Goal: Transaction & Acquisition: Purchase product/service

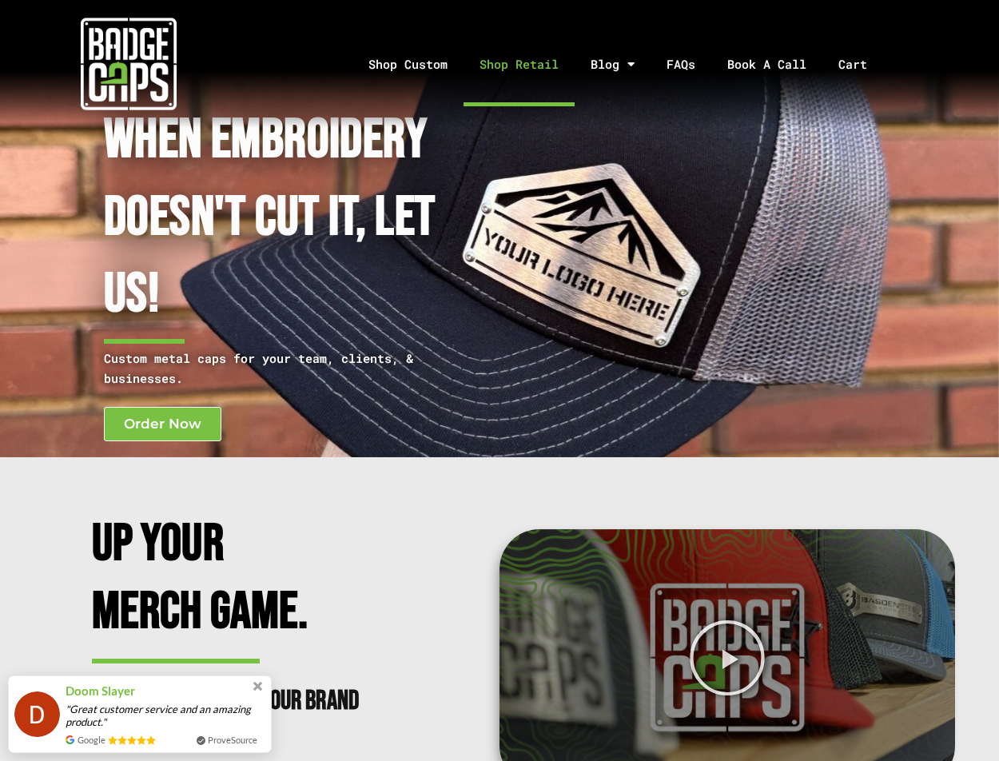
click at [495, 62] on link "Shop Retail" at bounding box center [519, 64] width 111 height 84
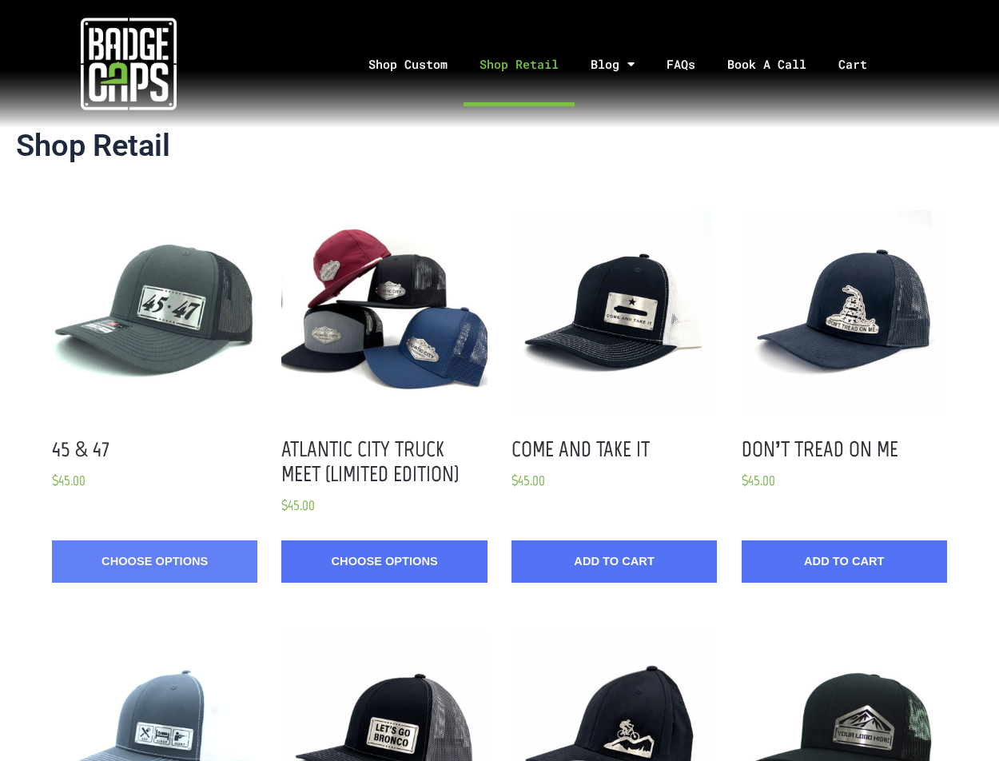
click at [94, 568] on link "Choose Options" at bounding box center [154, 561] width 205 height 42
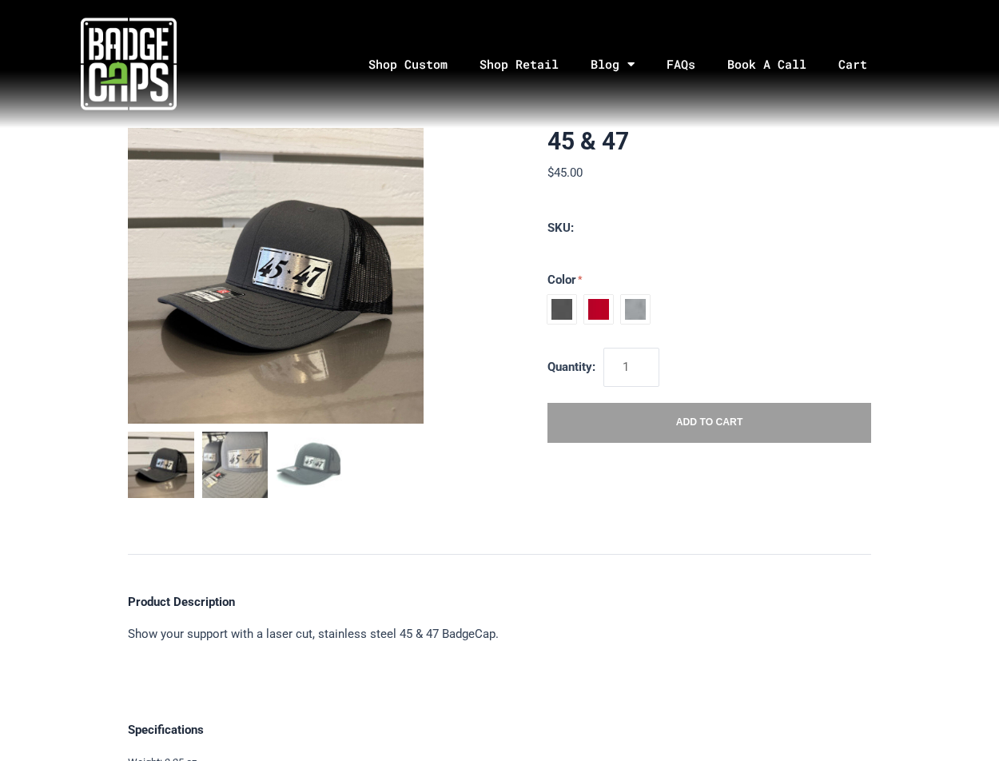
click at [563, 304] on span at bounding box center [561, 309] width 29 height 29
click at [548, 296] on input "Charcoal / Black" at bounding box center [547, 295] width 1 height 1
radio input "true"
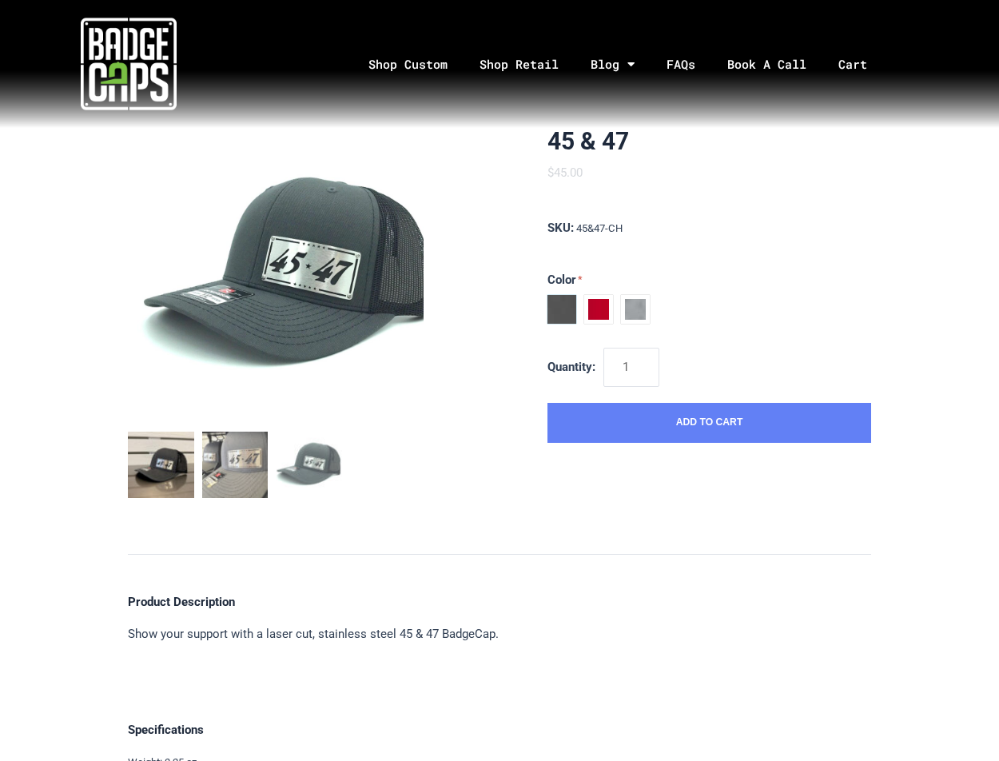
click at [654, 428] on button "Add to Cart" at bounding box center [709, 423] width 324 height 40
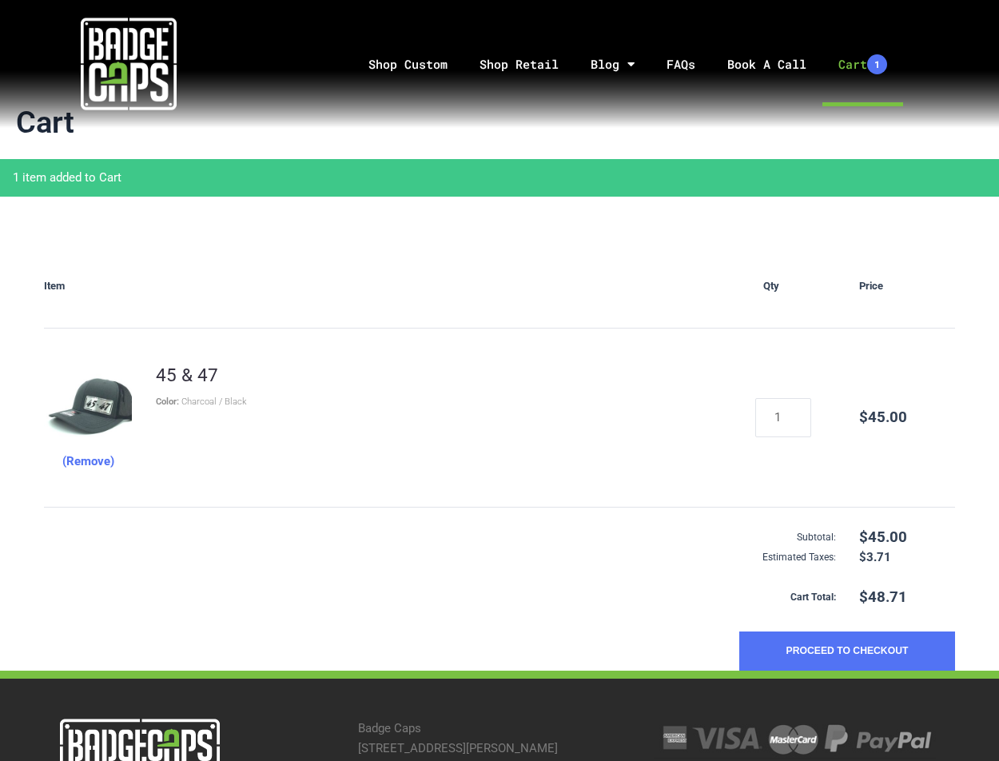
scroll to position [205, 0]
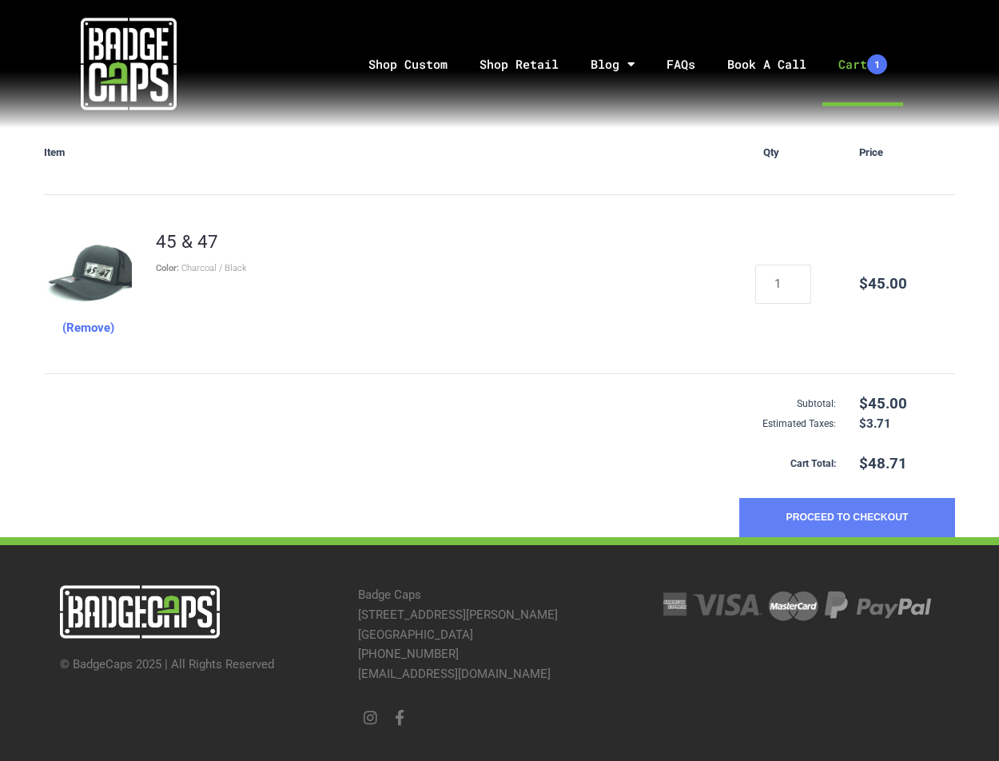
click at [816, 514] on button "Proceed to Checkout" at bounding box center [847, 518] width 216 height 40
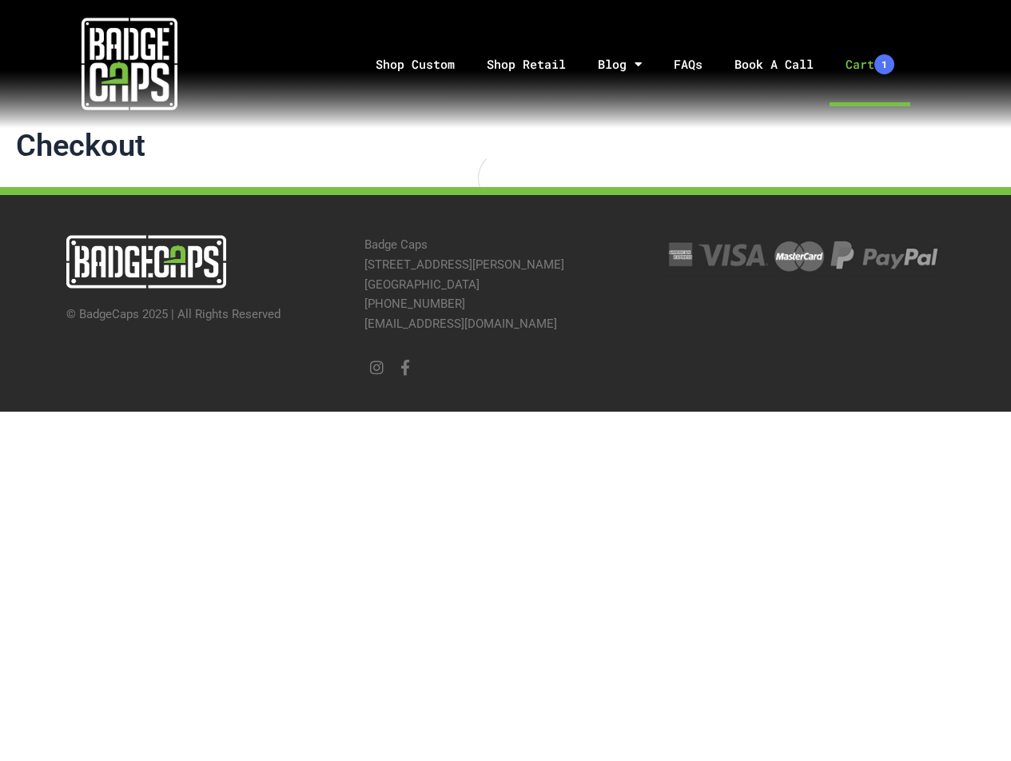
click at [866, 64] on link "Cart 1" at bounding box center [870, 64] width 81 height 84
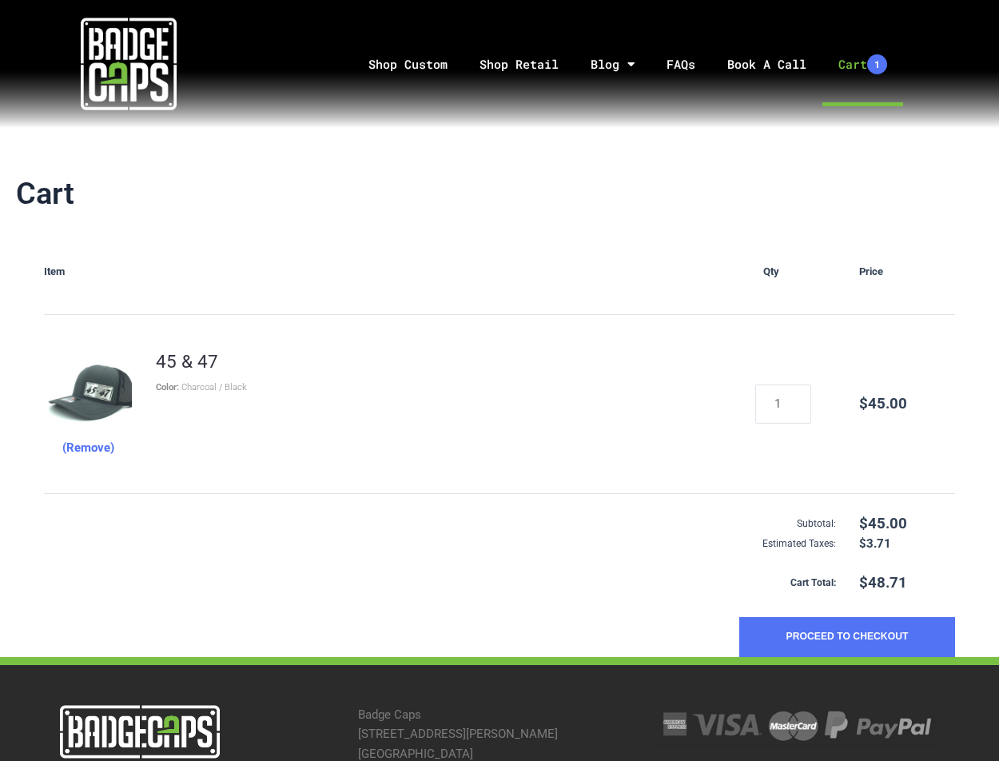
scroll to position [106, 0]
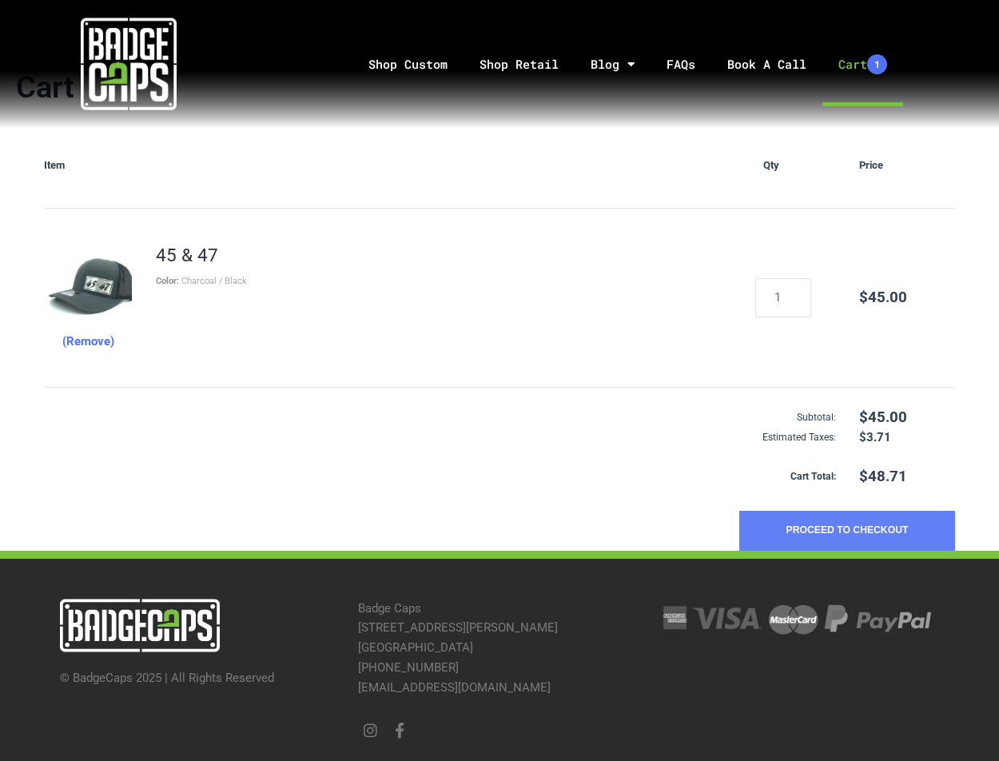
click at [890, 535] on button "Proceed to Checkout" at bounding box center [847, 531] width 216 height 40
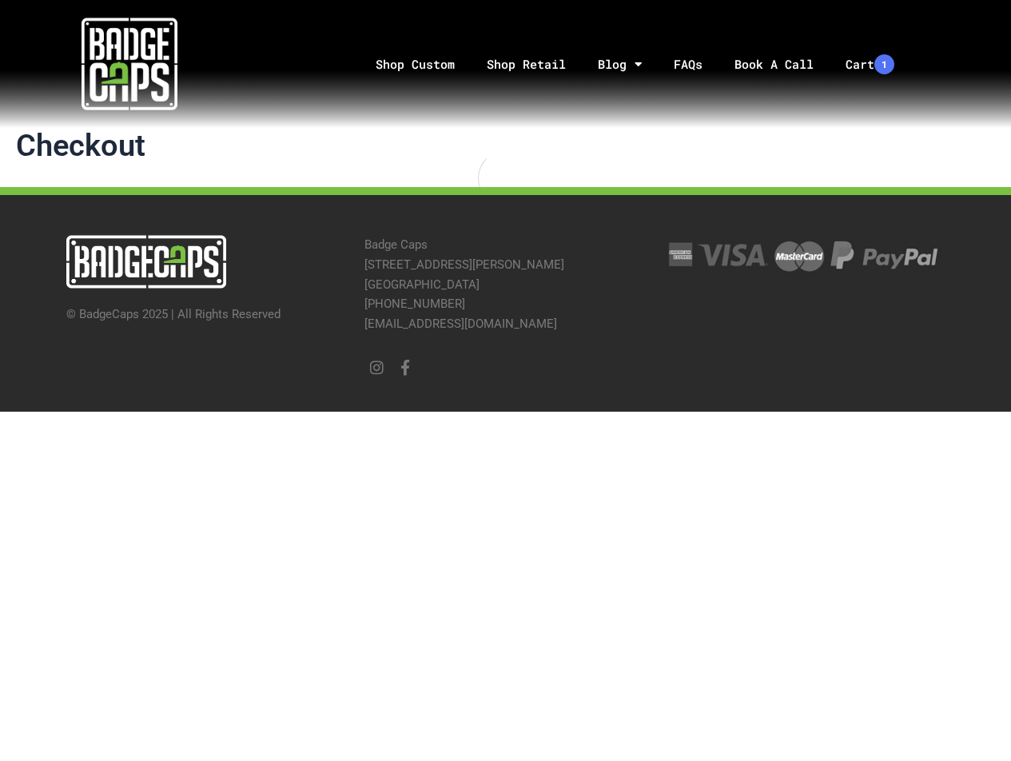
click at [887, 145] on h1 "Checkout" at bounding box center [505, 146] width 979 height 37
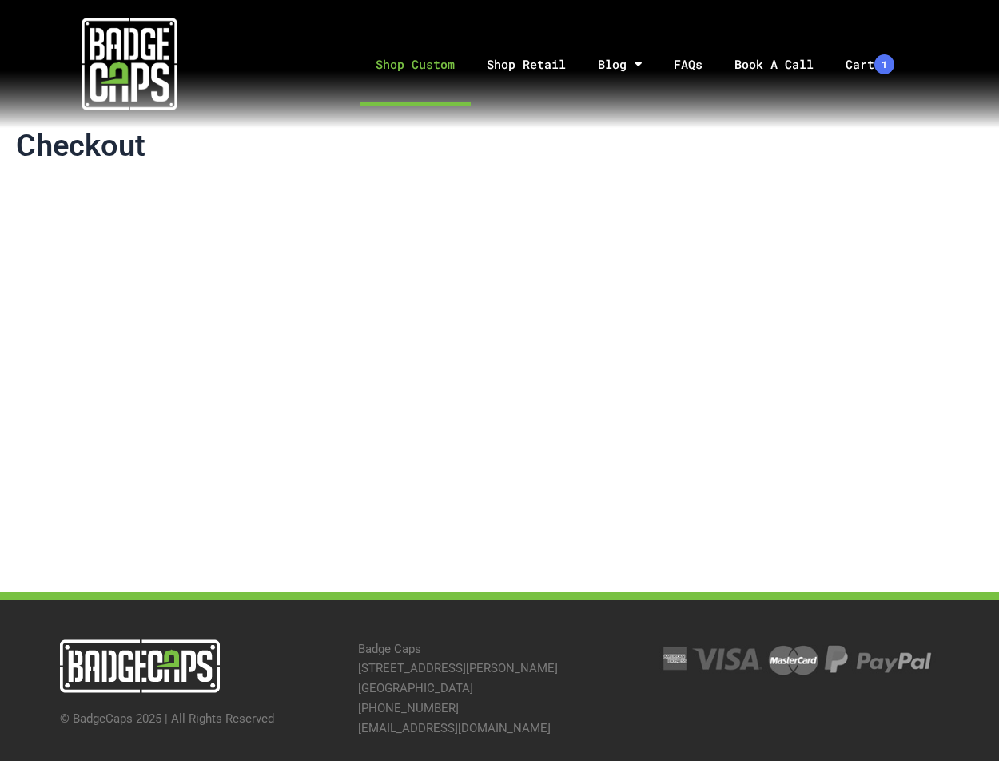
click at [394, 58] on link "Shop Custom" at bounding box center [415, 64] width 111 height 84
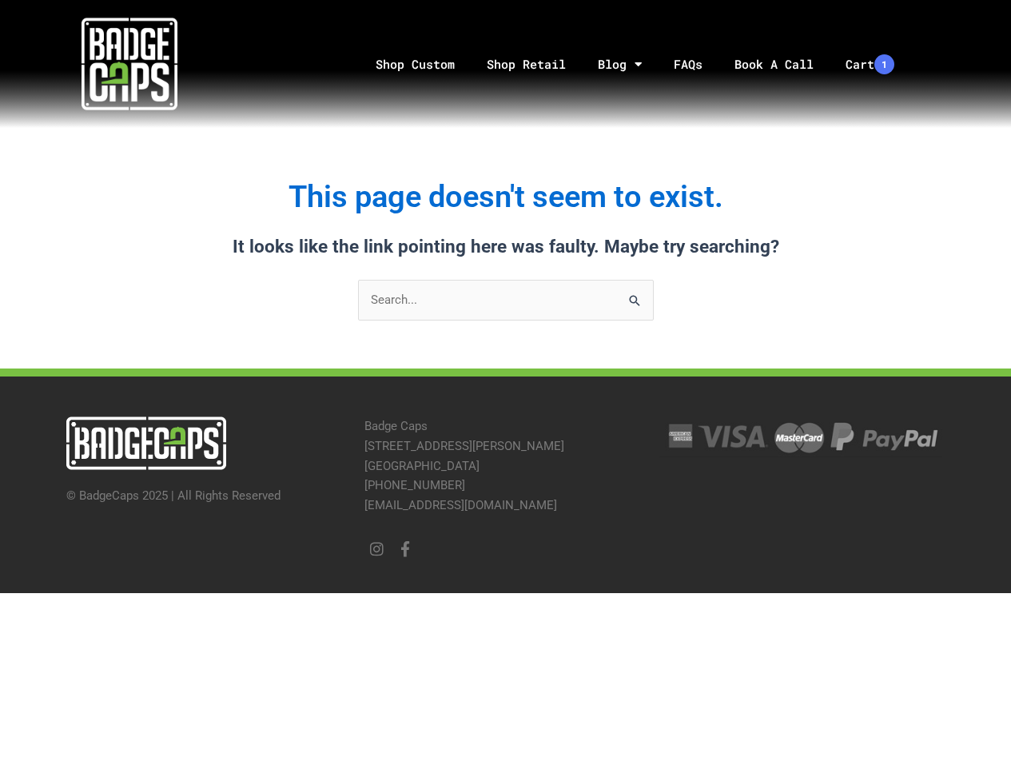
drag, startPoint x: 921, startPoint y: 171, endPoint x: 802, endPoint y: 156, distance: 120.0
click at [802, 156] on div "This page doesn't seem to exist. It looks like the link pointing here was fault…" at bounding box center [505, 248] width 1011 height 241
click at [513, 64] on link "Shop Retail" at bounding box center [526, 64] width 111 height 84
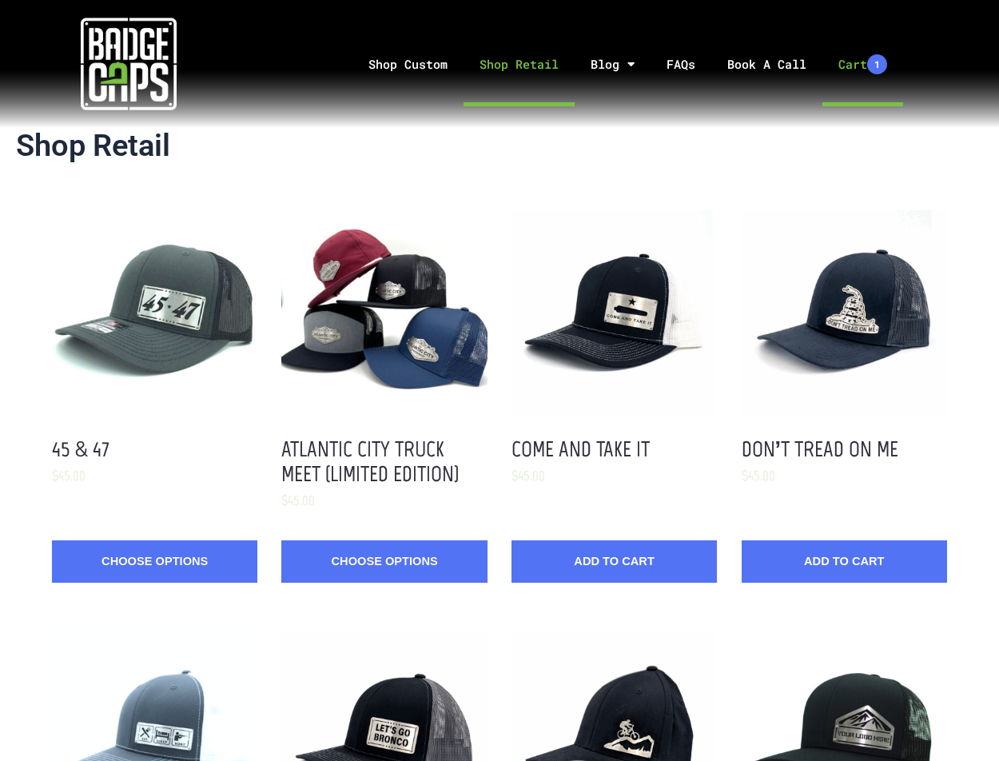
click at [854, 60] on link "Cart 1" at bounding box center [862, 64] width 81 height 84
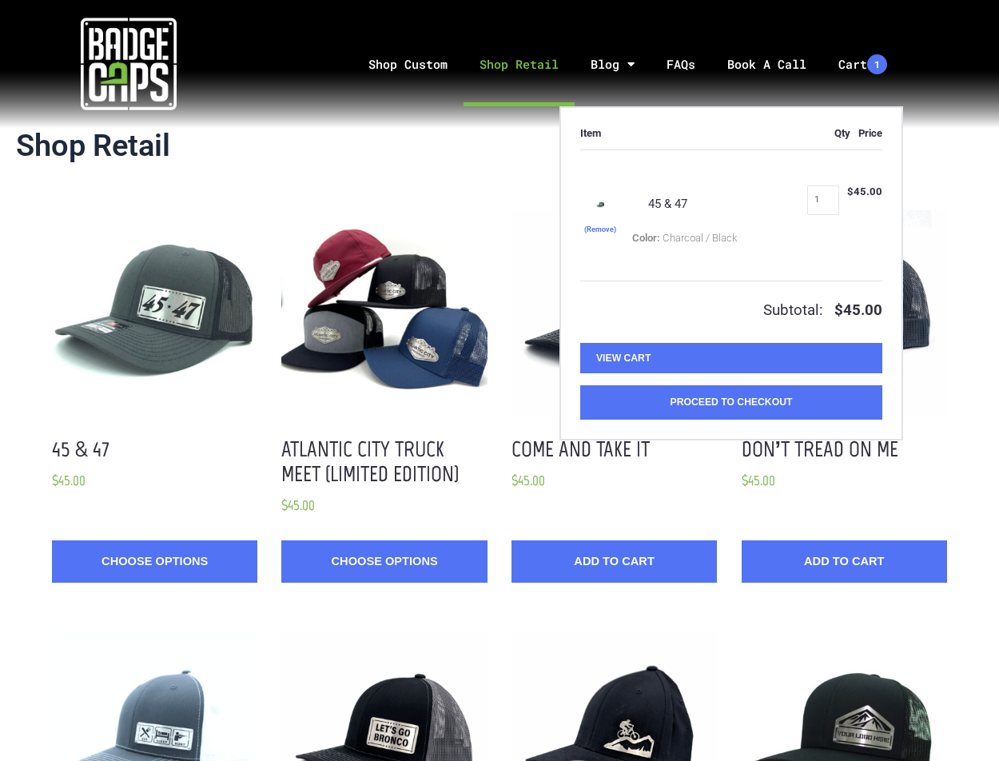
click at [131, 66] on img at bounding box center [129, 64] width 96 height 96
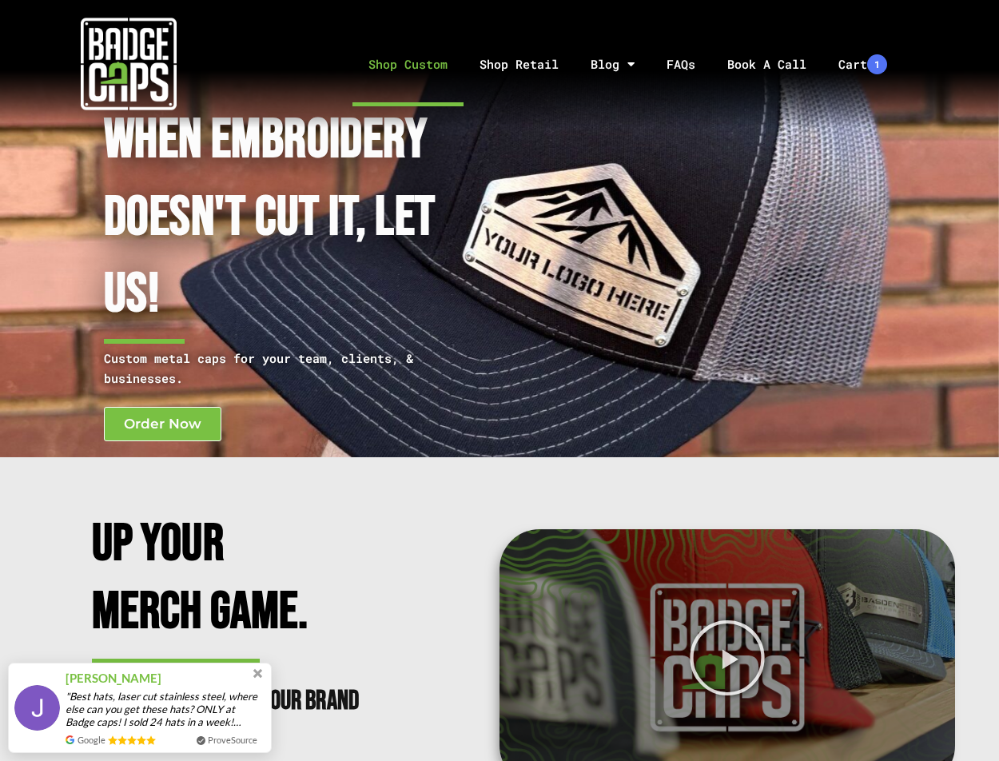
click at [403, 66] on link "Shop Custom" at bounding box center [407, 64] width 111 height 84
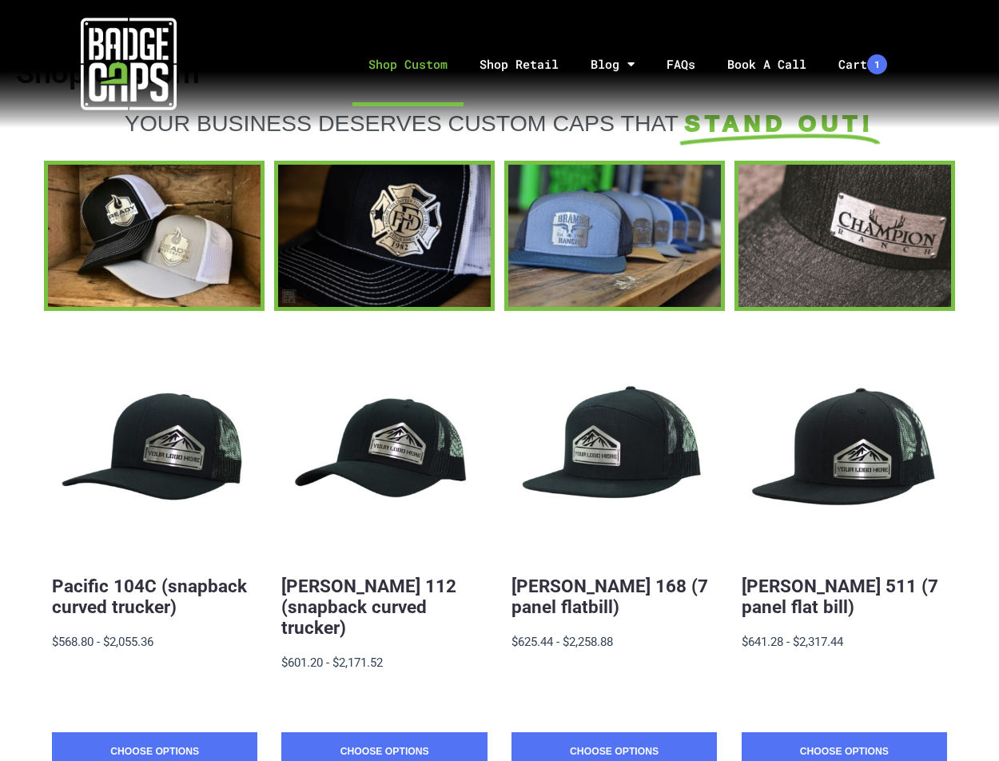
scroll to position [106, 0]
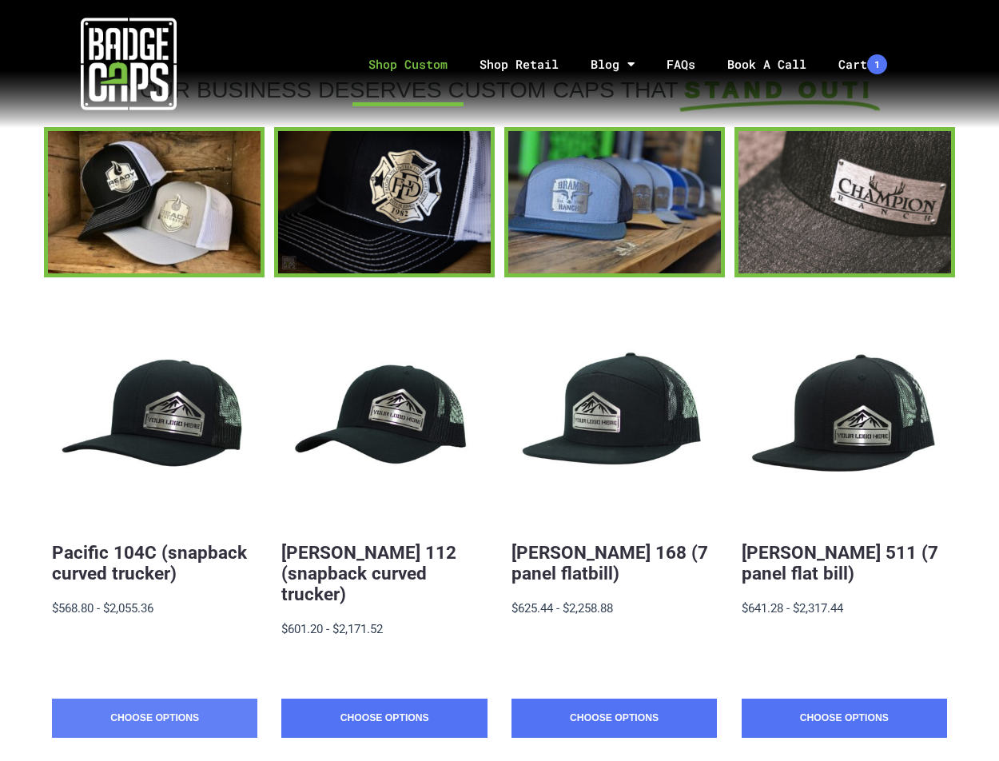
click at [152, 698] on link "Choose Options" at bounding box center [154, 718] width 205 height 40
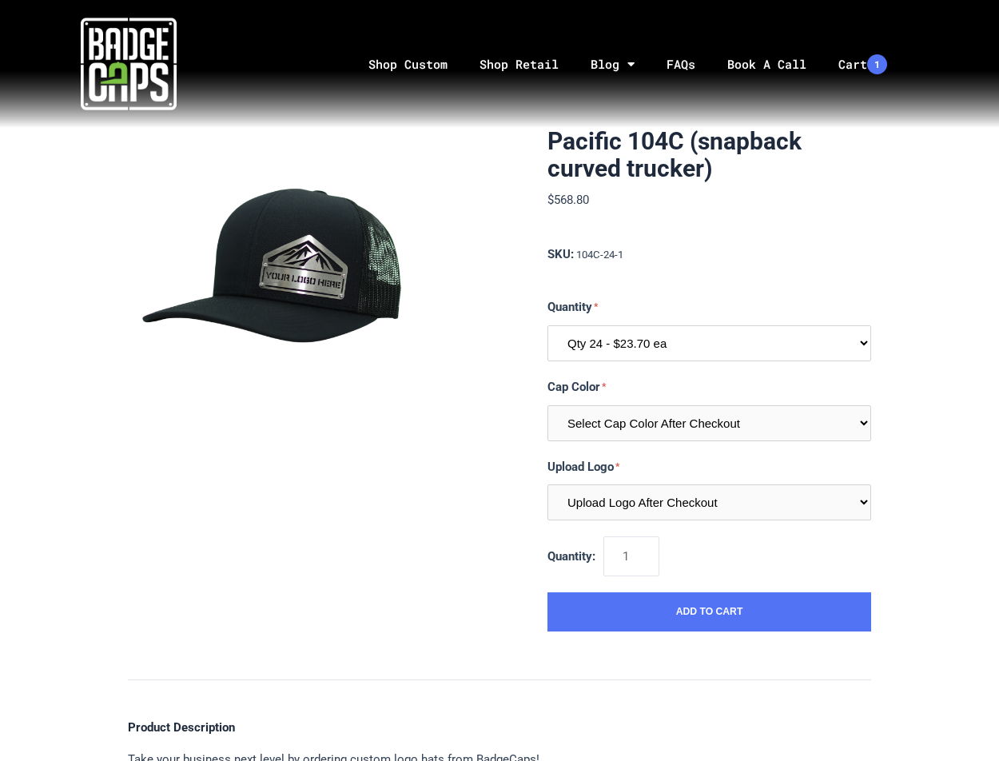
click at [676, 344] on select "Qty 24 - $23.70 ea Qty 48 - $22.94ea Qty 96 - $21.41ea" at bounding box center [709, 343] width 324 height 36
select select "195"
click at [547, 325] on select "Qty 24 - $23.70 ea Qty 48 - $22.94ea Qty 96 - $21.41ea" at bounding box center [709, 343] width 324 height 36
click at [682, 420] on select "Select Cap Color After Checkout" at bounding box center [709, 423] width 324 height 36
click at [547, 405] on select "Select Cap Color After Checkout" at bounding box center [709, 423] width 324 height 36
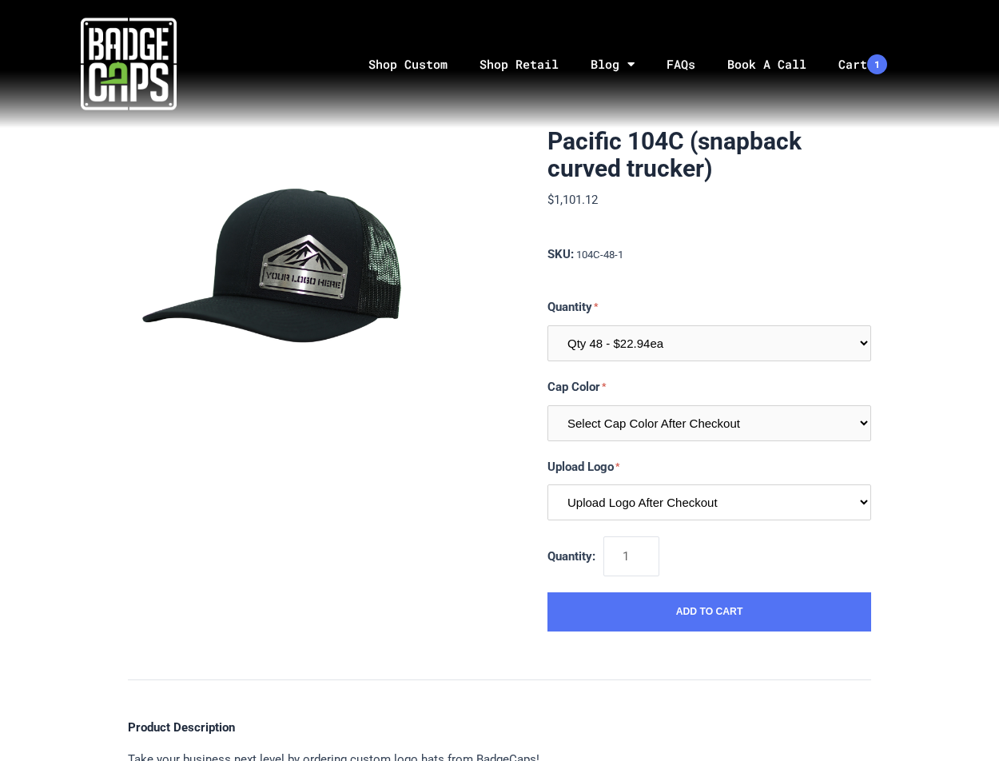
click at [697, 499] on select "Upload Logo After Checkout" at bounding box center [709, 502] width 324 height 36
click at [547, 484] on select "Upload Logo After Checkout" at bounding box center [709, 502] width 324 height 36
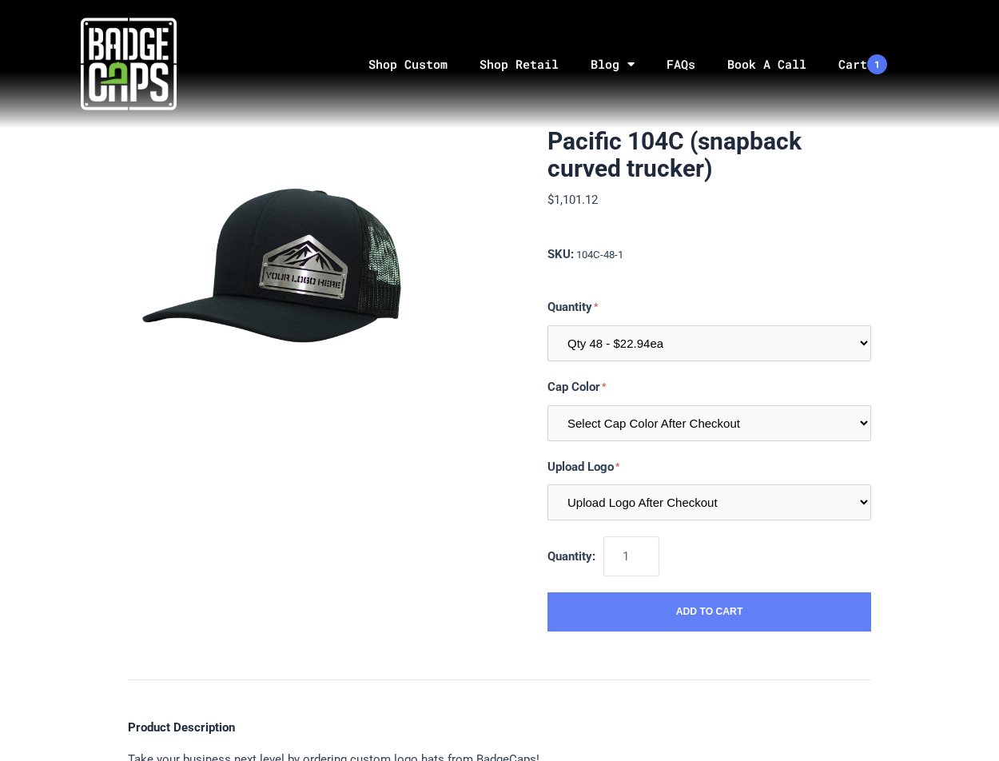
click at [668, 630] on button "Add to Cart" at bounding box center [709, 612] width 324 height 40
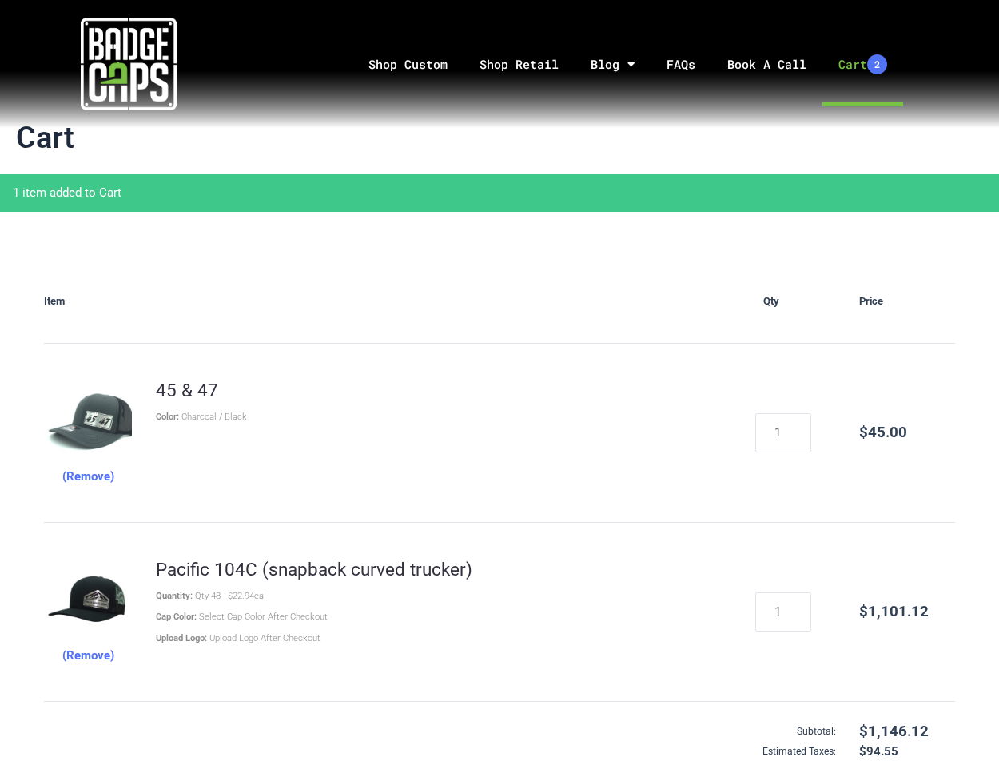
scroll to position [106, 0]
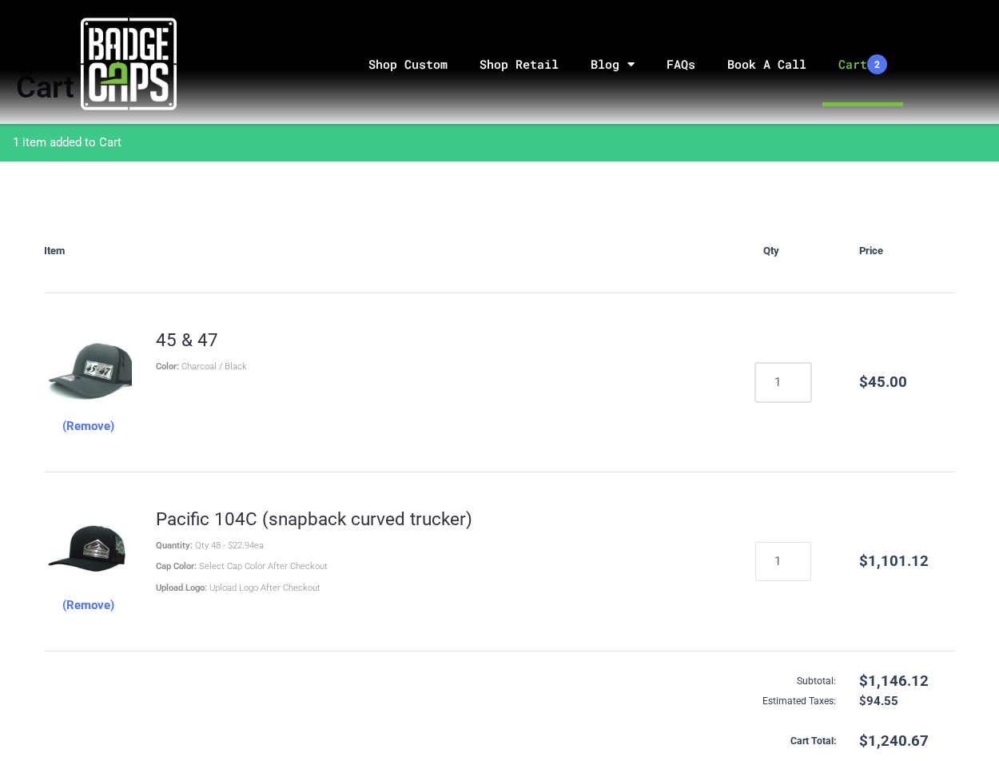
click at [794, 388] on input "1" at bounding box center [783, 382] width 56 height 39
click at [90, 427] on button "(Remove)" at bounding box center [88, 426] width 52 height 20
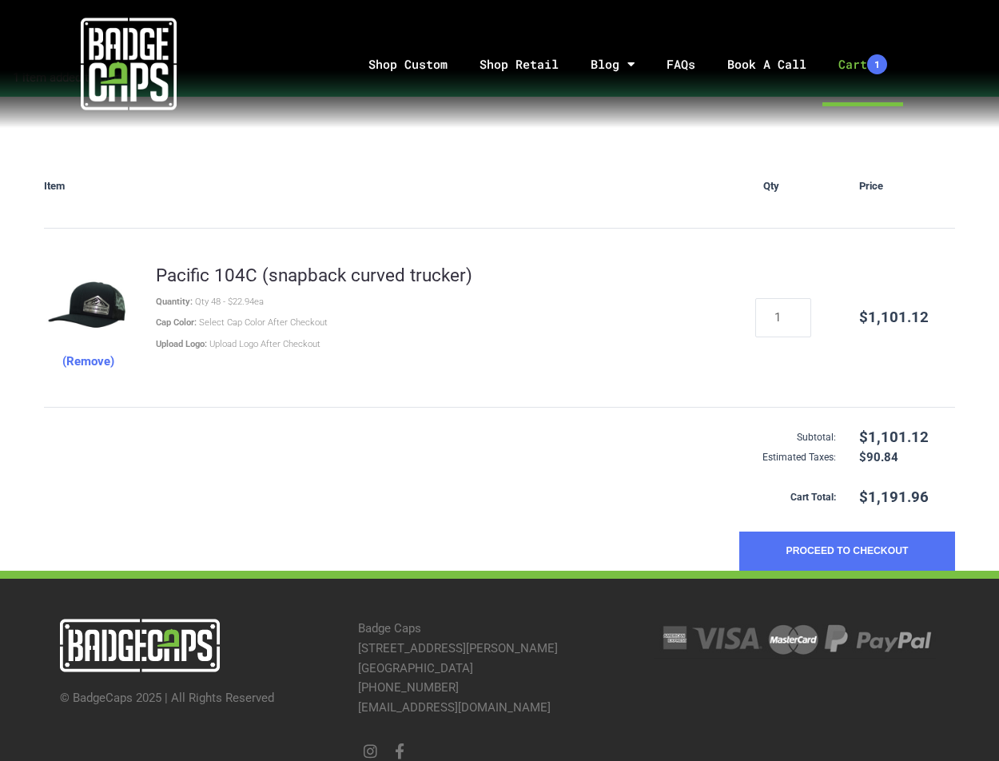
scroll to position [205, 0]
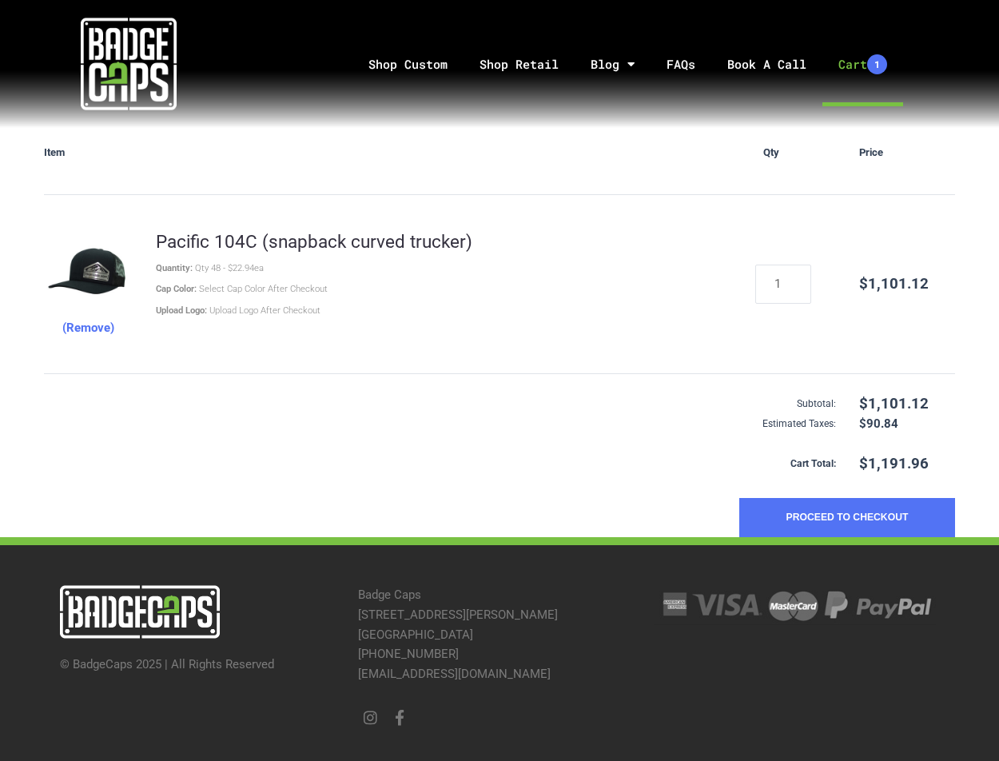
click at [959, 300] on div "Item Qty Price (Remove) Pacific 104C (snapback curved trucker) Quantity: Qty 48…" at bounding box center [499, 324] width 999 height 427
click at [828, 511] on button "Proceed to Checkout" at bounding box center [847, 518] width 216 height 40
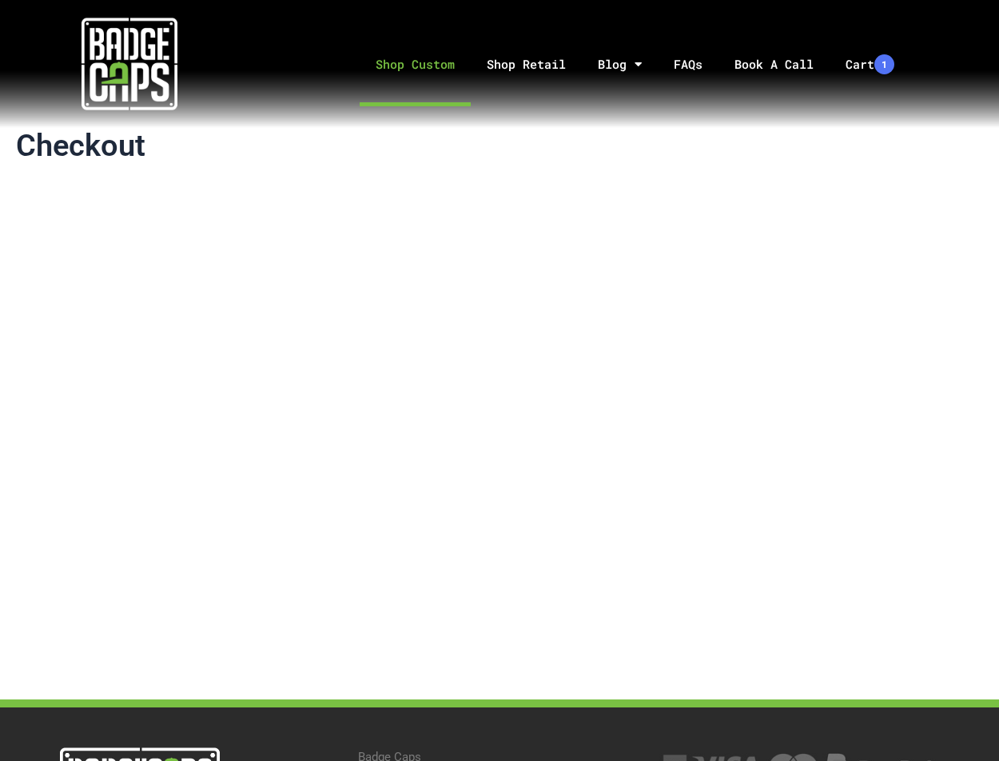
click at [428, 58] on link "Shop Custom" at bounding box center [415, 64] width 111 height 84
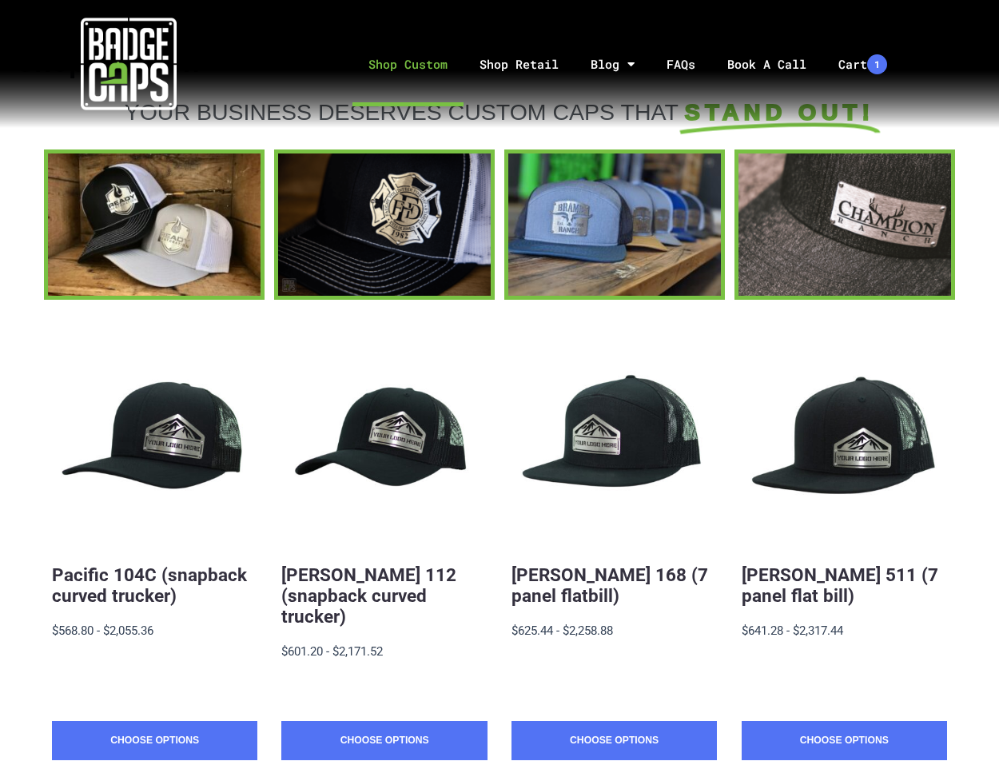
scroll to position [106, 0]
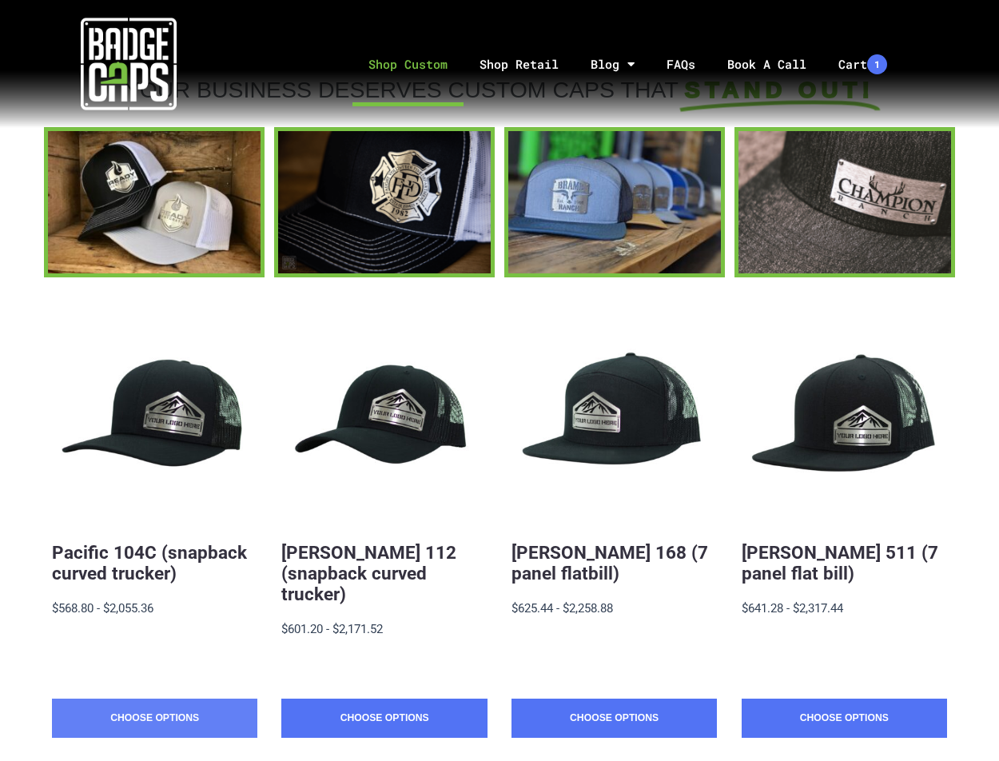
click at [134, 700] on link "Choose Options" at bounding box center [154, 718] width 205 height 40
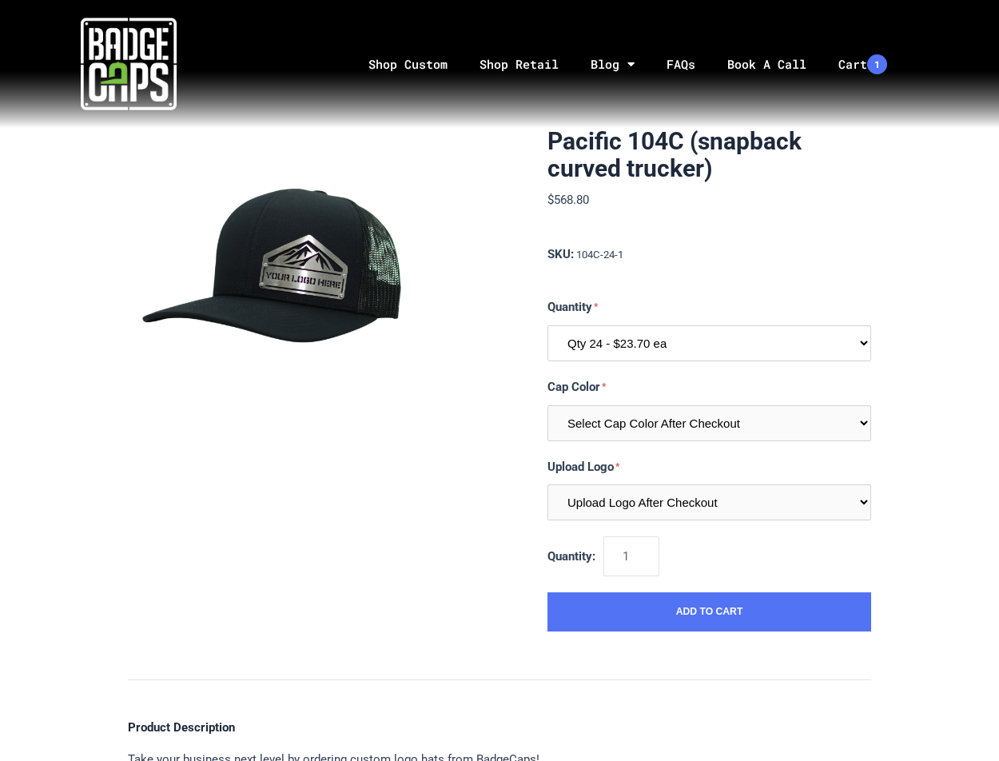
click at [651, 340] on select "Qty 24 - $23.70 ea Qty 48 - $22.94ea Qty 96 - $21.41ea" at bounding box center [709, 343] width 324 height 36
click at [844, 243] on div "Pacific 104C (snapback curved trucker) $568.80 MSRP: $568.80 0 reviews SKU: 104…" at bounding box center [709, 379] width 324 height 503
click at [767, 261] on span "SKU: 104C-24-1" at bounding box center [709, 255] width 324 height 21
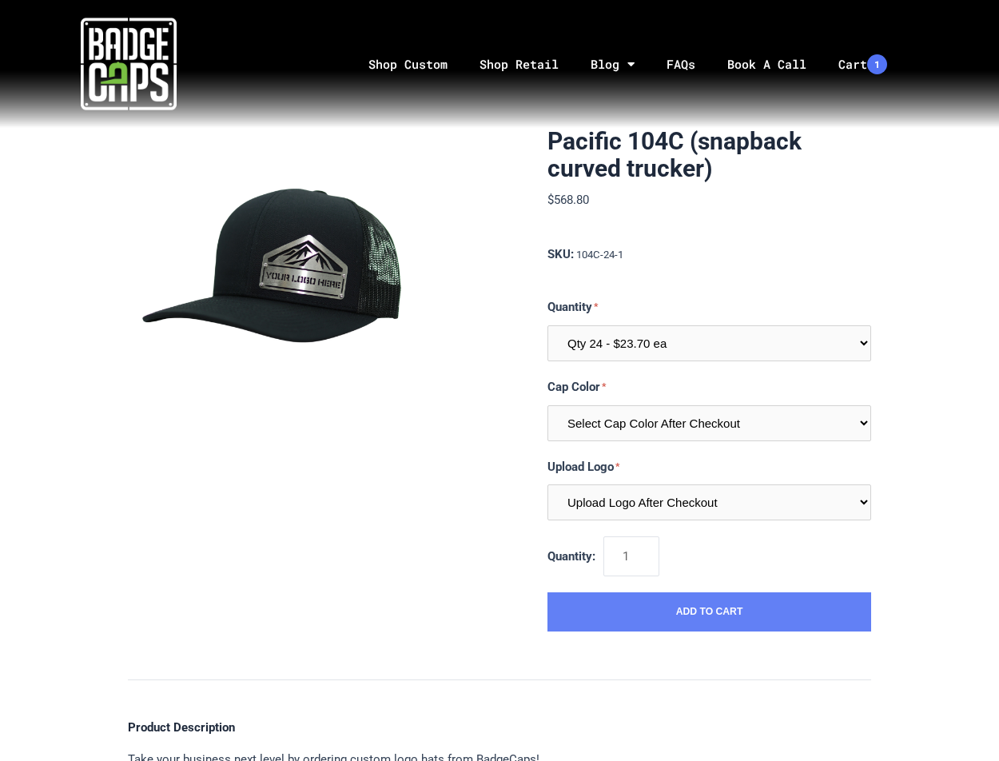
click at [620, 603] on button "Add to Cart" at bounding box center [709, 612] width 324 height 40
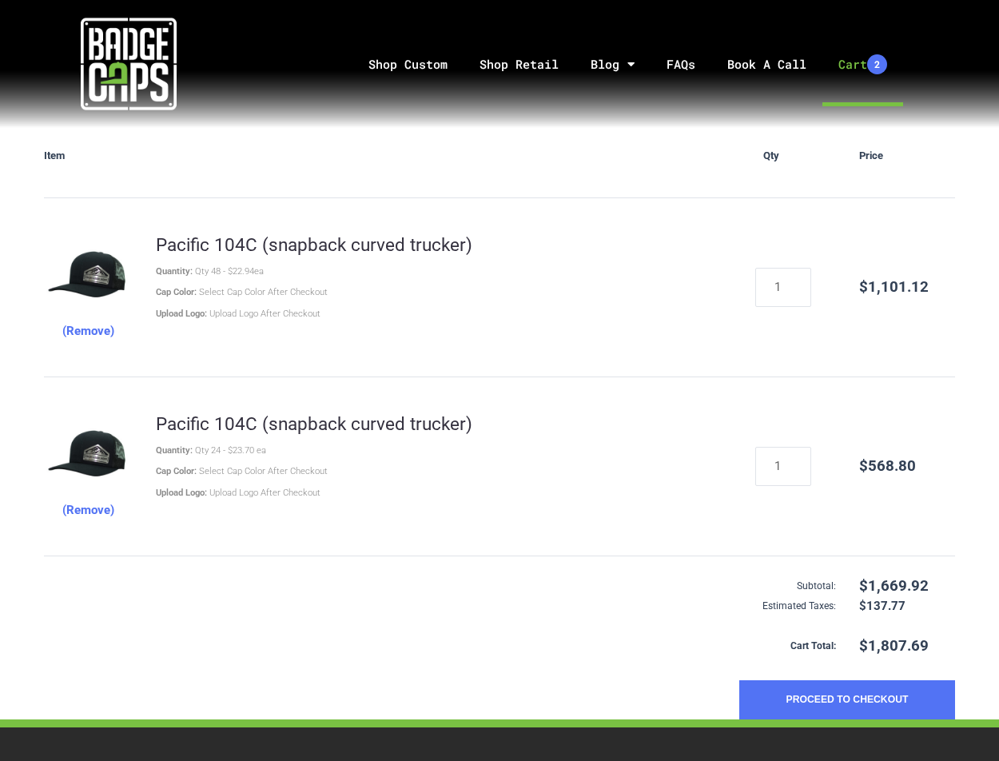
scroll to position [213, 0]
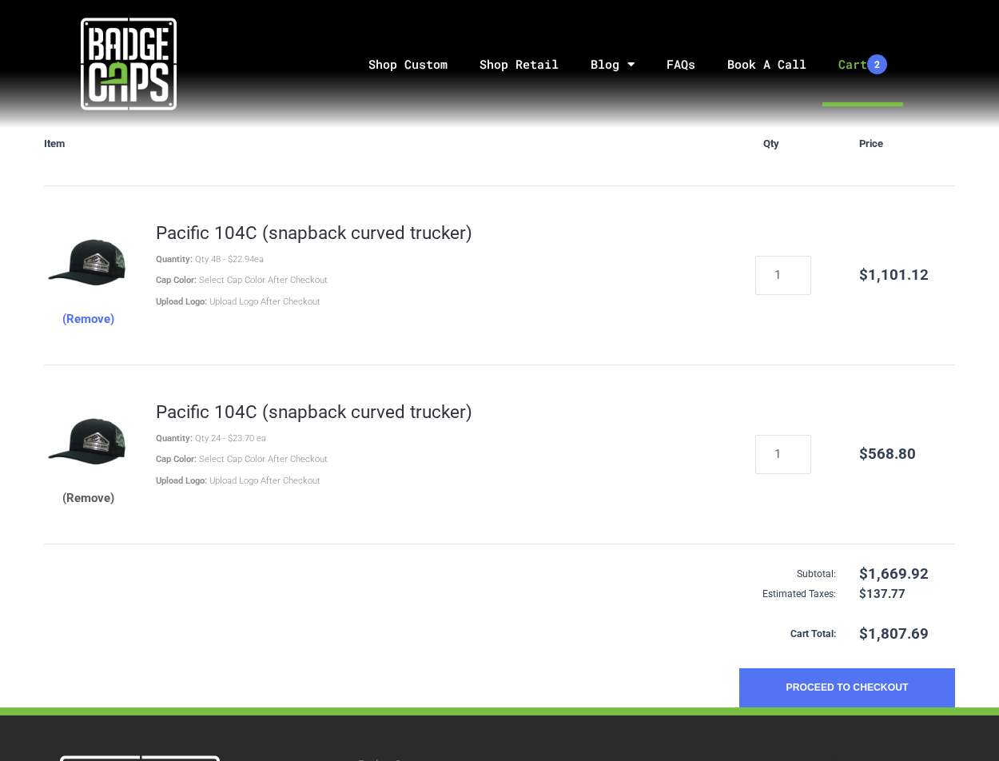
click at [83, 499] on button "(Remove)" at bounding box center [88, 498] width 52 height 20
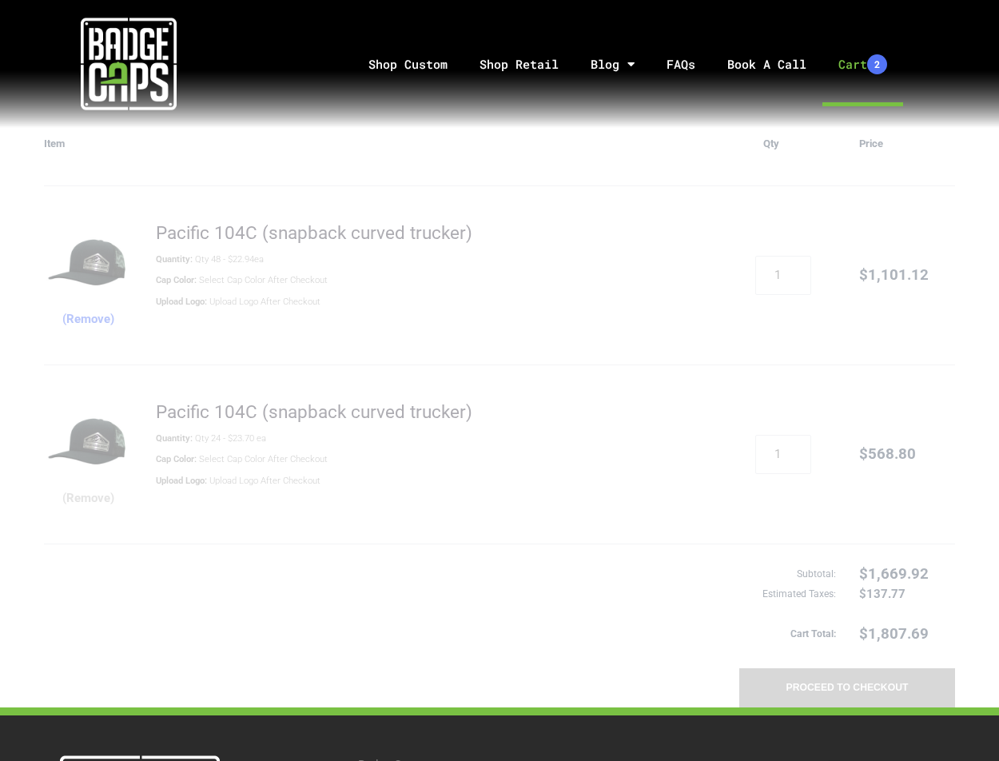
scroll to position [205, 0]
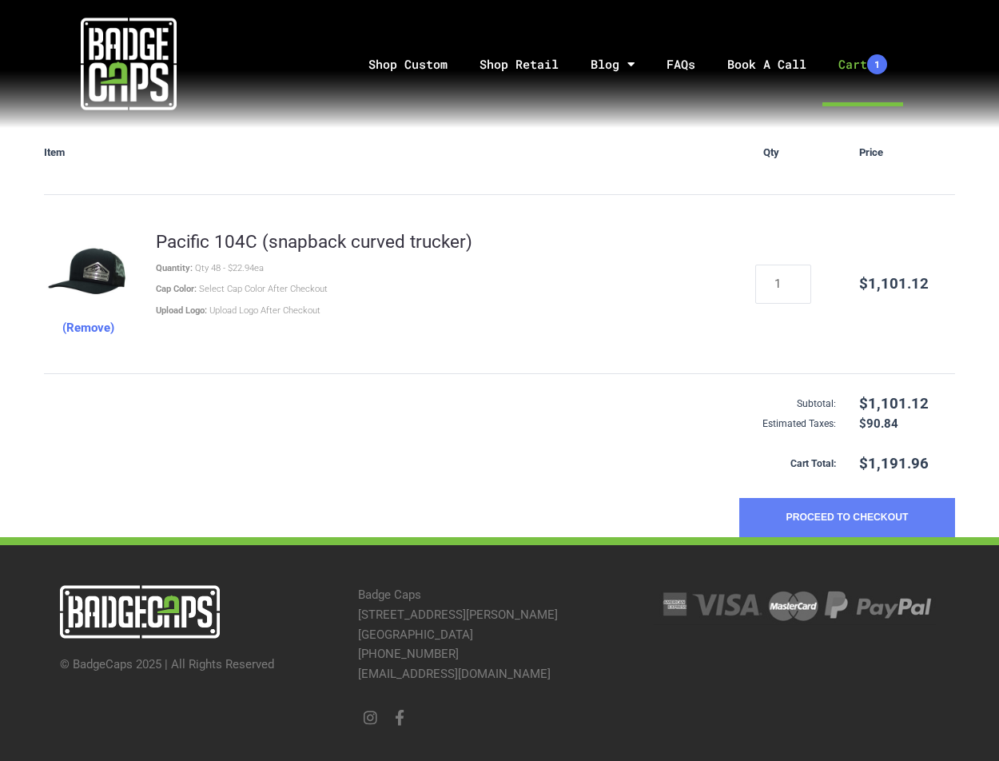
click at [811, 518] on button "Proceed to Checkout" at bounding box center [847, 518] width 216 height 40
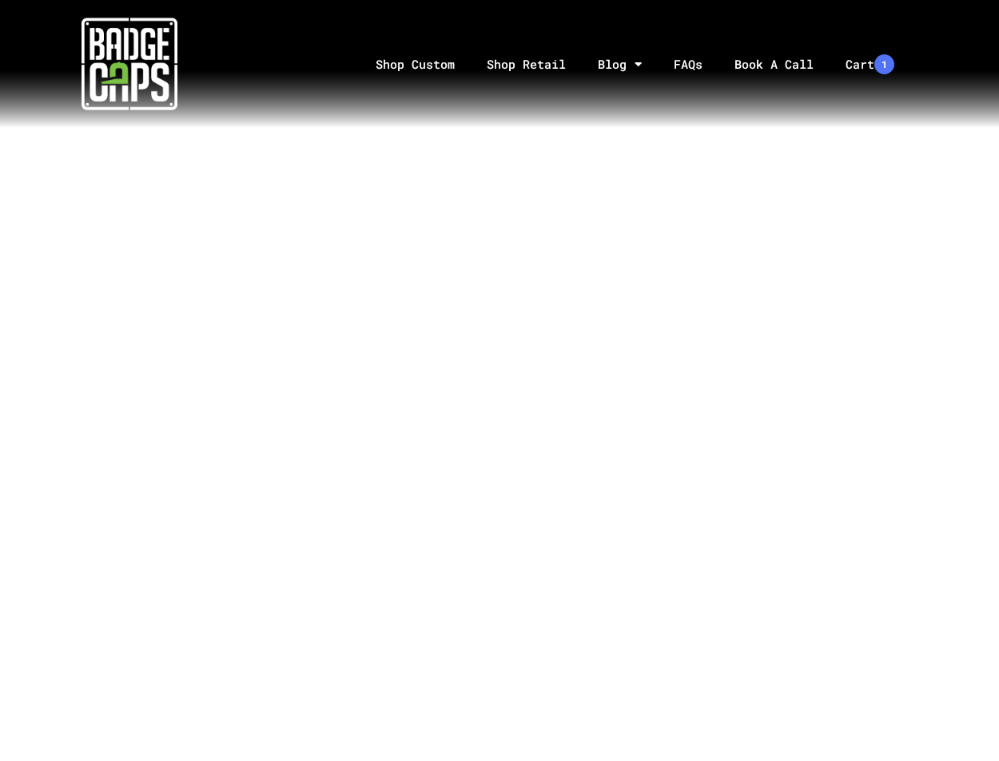
scroll to position [106, 0]
click at [873, 122] on div "Shop Custom Shop Retail Blog Feed Blog Highlights FAQs Book A Call Cart 1 Shop …" at bounding box center [505, 64] width 1011 height 128
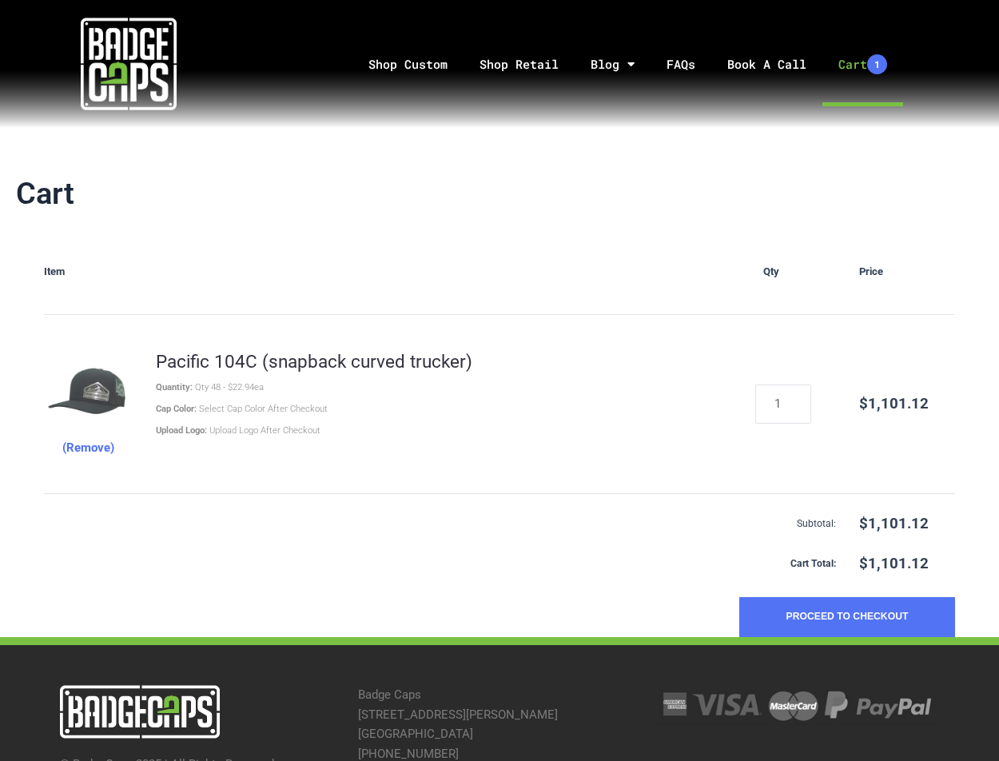
click at [113, 391] on img at bounding box center [88, 394] width 88 height 88
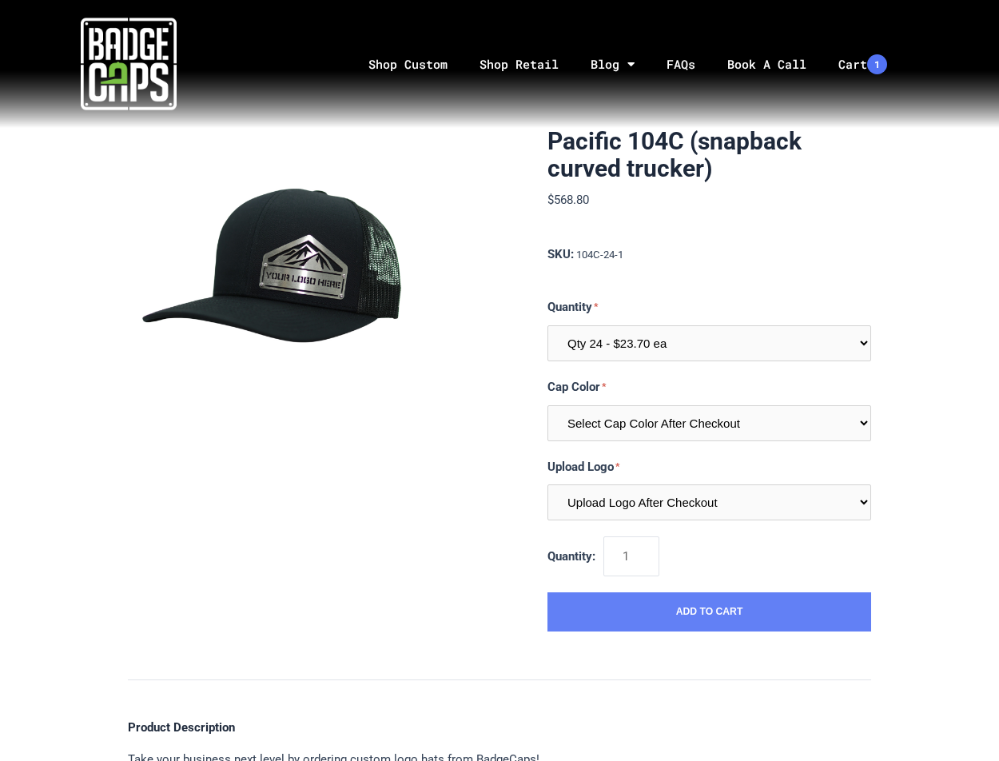
click at [640, 611] on button "Add to Cart" at bounding box center [709, 612] width 324 height 40
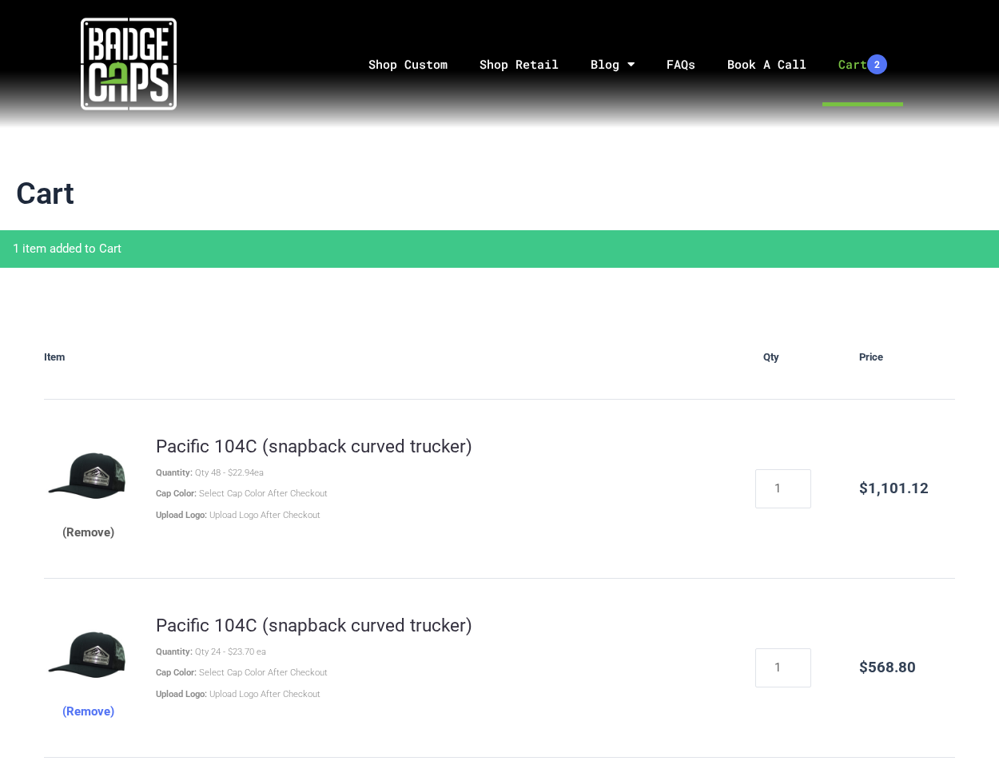
click at [67, 539] on button "(Remove)" at bounding box center [88, 533] width 52 height 20
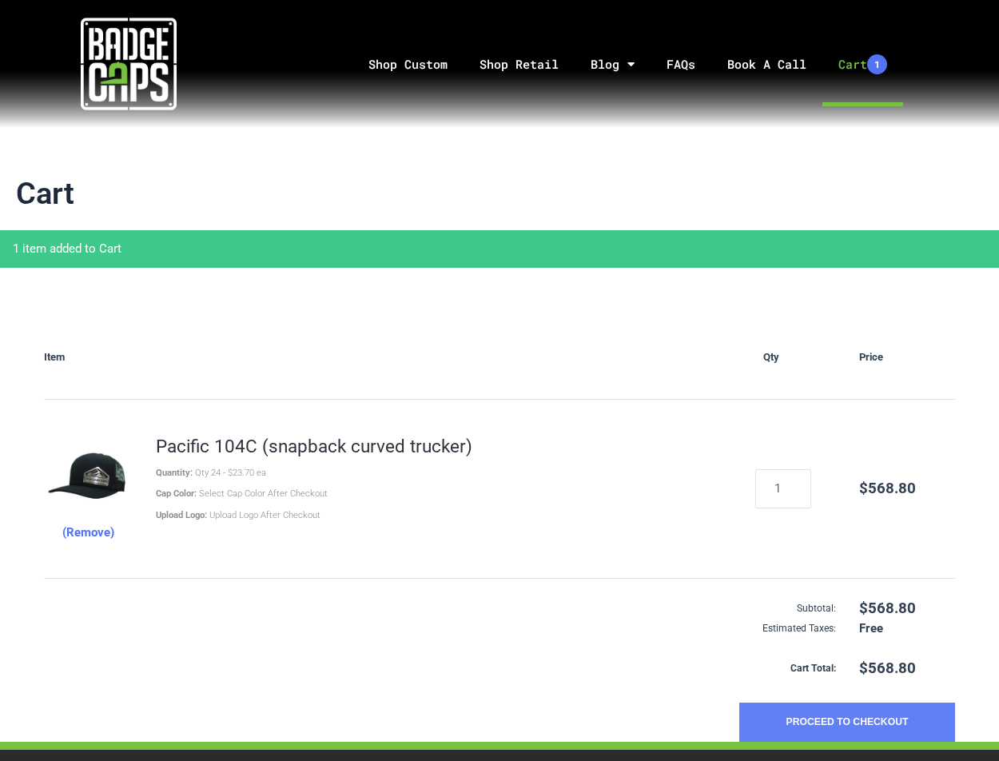
click at [875, 720] on button "Proceed to Checkout" at bounding box center [847, 722] width 216 height 40
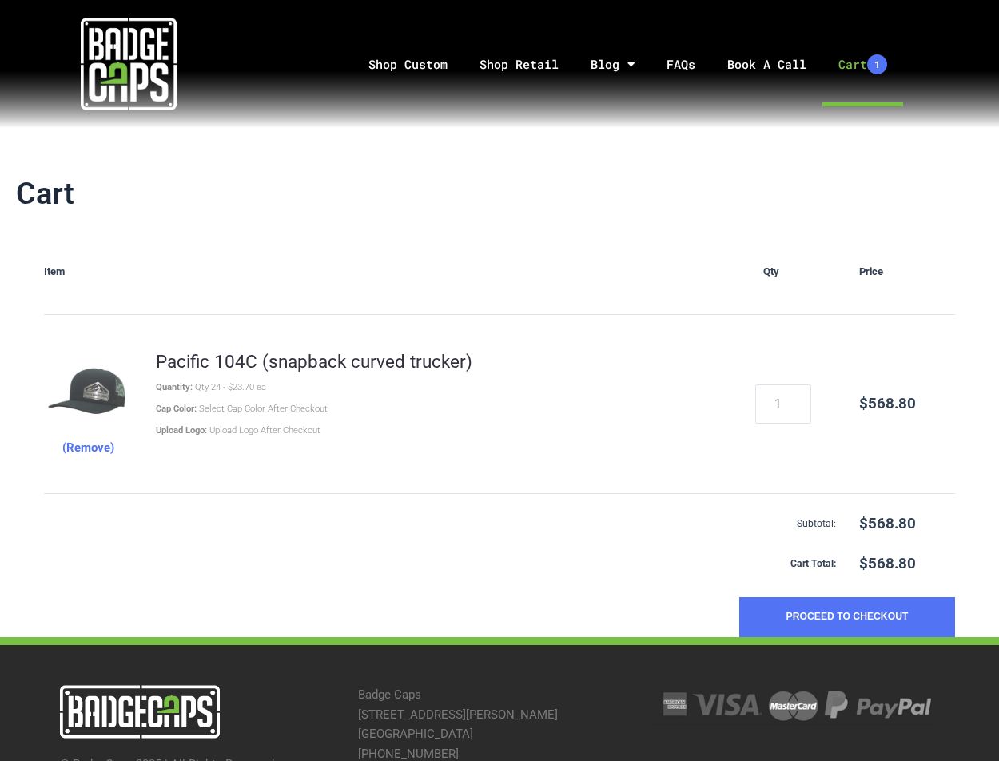
click at [109, 381] on img at bounding box center [88, 394] width 88 height 88
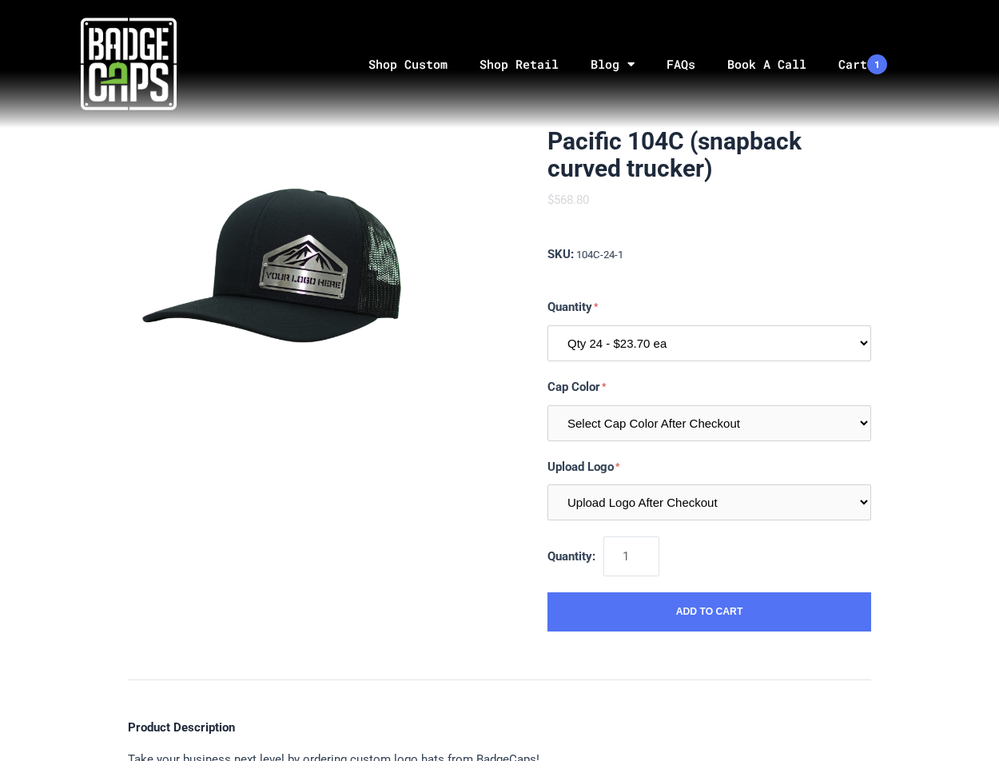
click at [662, 338] on select "Qty 24 - $23.70 ea Qty 48 - $22.94ea Qty 96 - $21.41ea" at bounding box center [709, 343] width 324 height 36
select select "195"
click at [547, 325] on select "Qty 24 - $23.70 ea Qty 48 - $22.94ea Qty 96 - $21.41ea" at bounding box center [709, 343] width 324 height 36
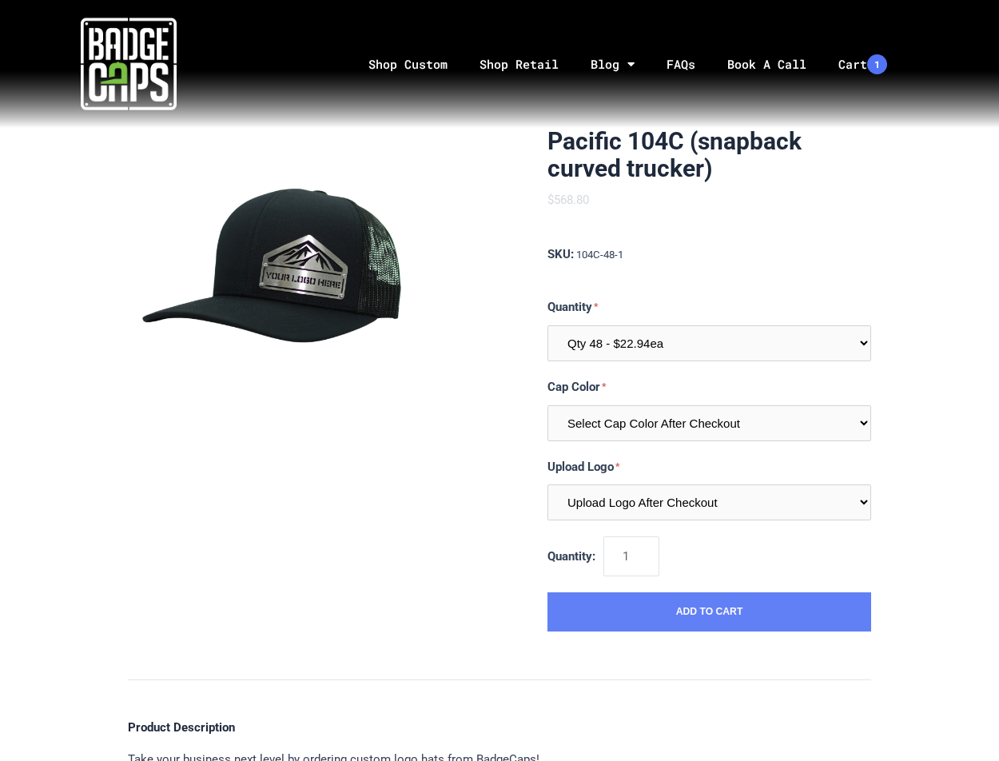
click at [669, 615] on button "Add to Cart" at bounding box center [709, 612] width 324 height 40
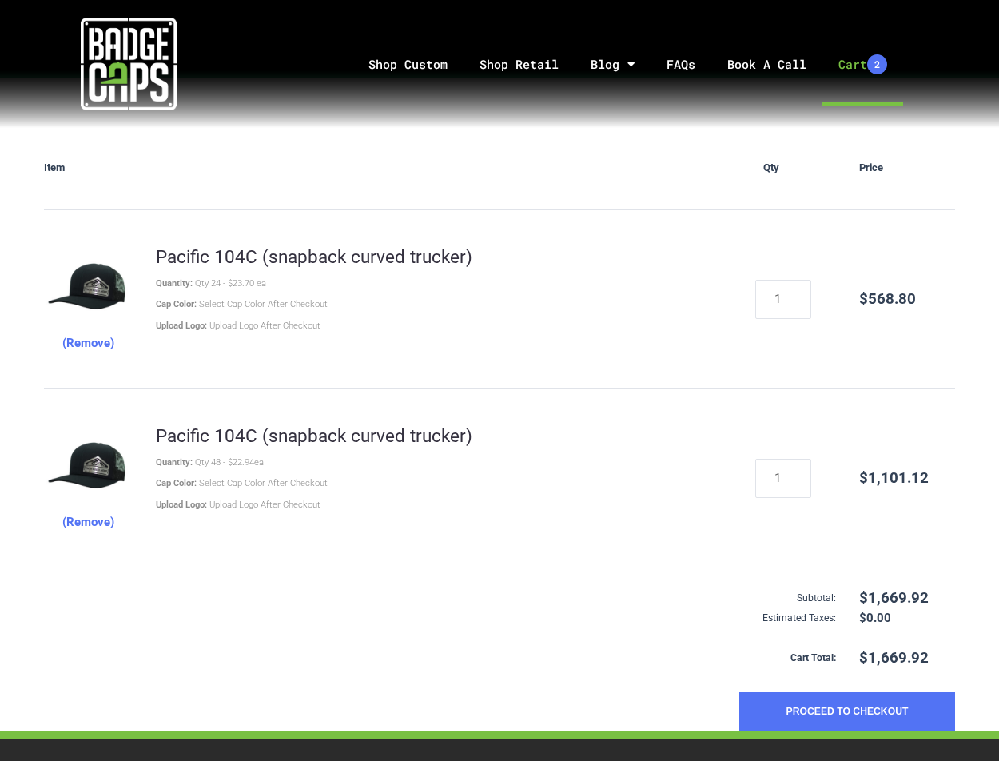
scroll to position [213, 0]
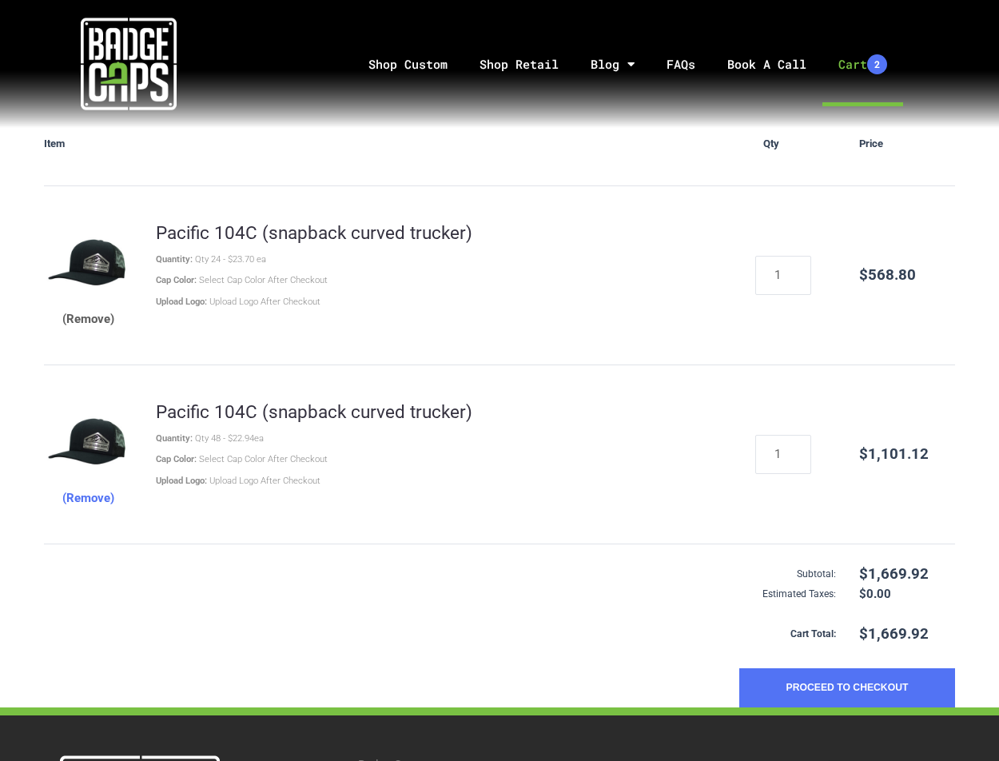
click at [103, 316] on button "(Remove)" at bounding box center [88, 319] width 52 height 20
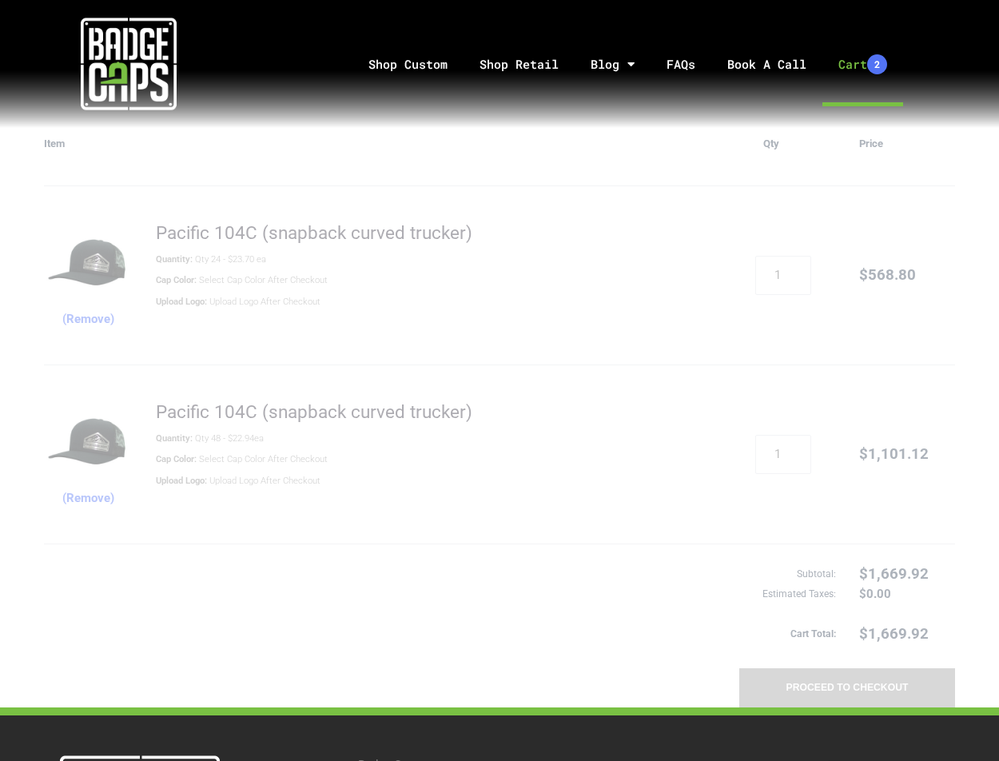
scroll to position [205, 0]
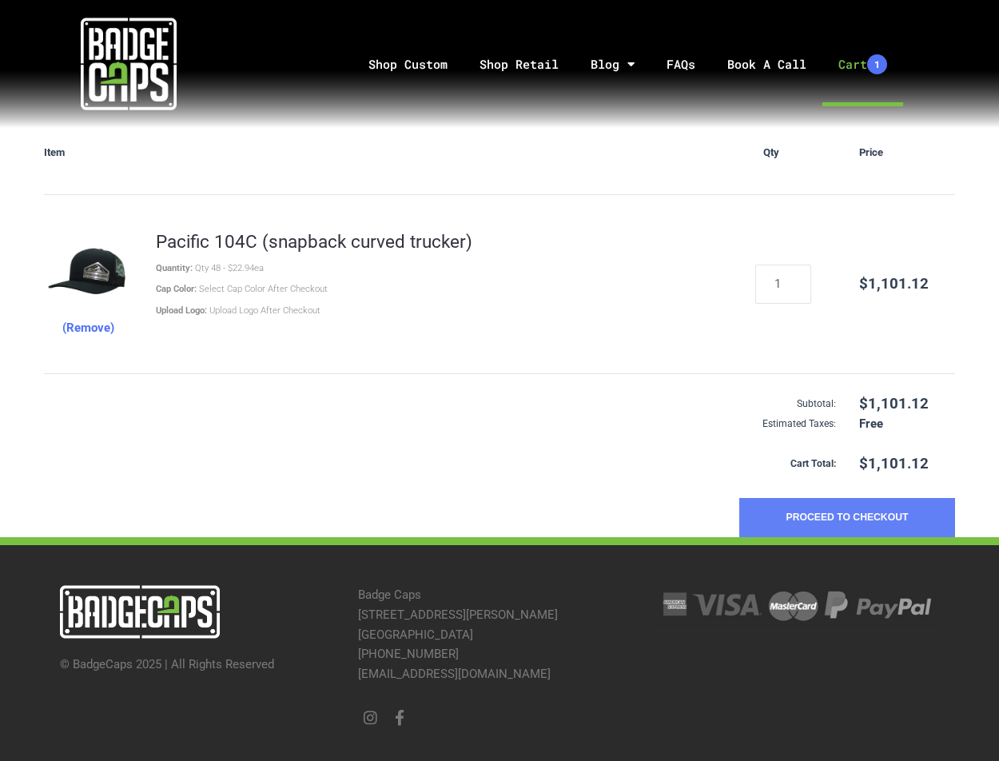
click at [848, 513] on button "Proceed to Checkout" at bounding box center [847, 518] width 216 height 40
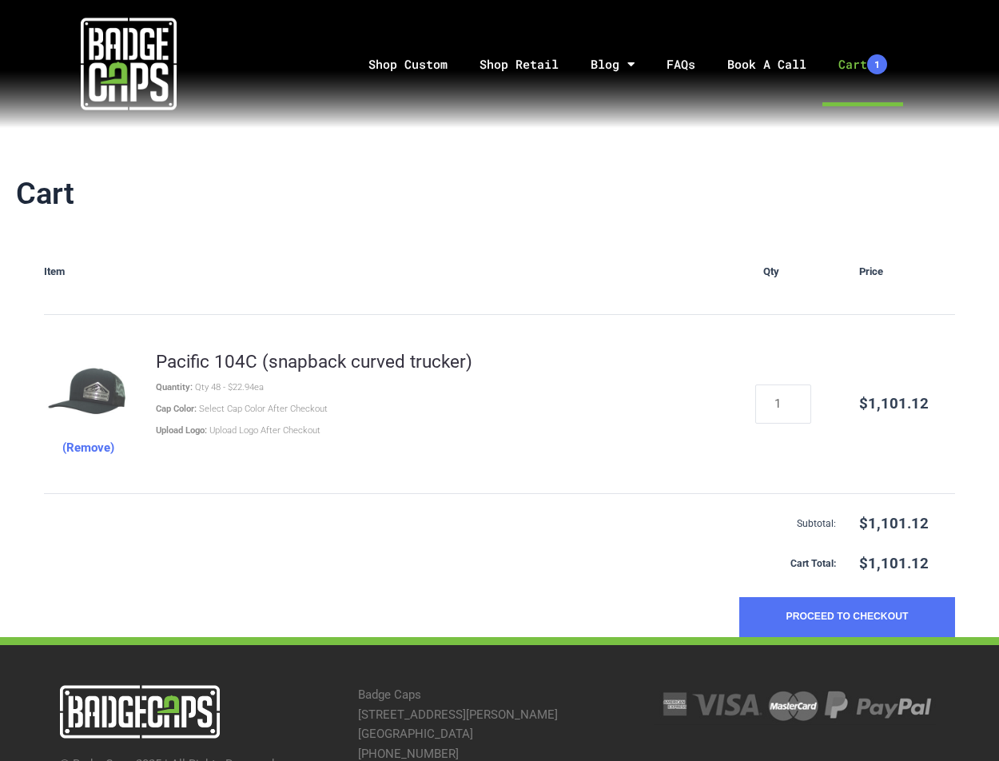
click at [99, 377] on img at bounding box center [88, 394] width 88 height 88
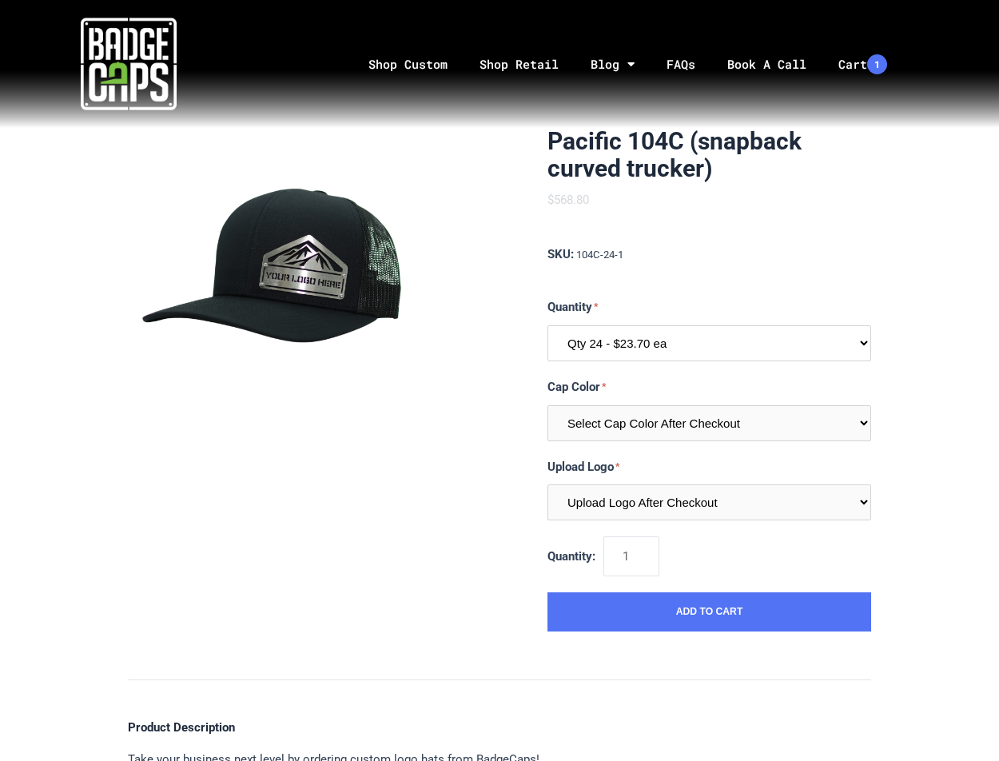
click at [609, 338] on select "Qty 24 - $23.70 ea Qty 48 - $22.94ea Qty 96 - $21.41ea" at bounding box center [709, 343] width 324 height 36
select select "196"
click at [547, 325] on select "Qty 24 - $23.70 ea Qty 48 - $22.94ea Qty 96 - $21.41ea" at bounding box center [709, 343] width 324 height 36
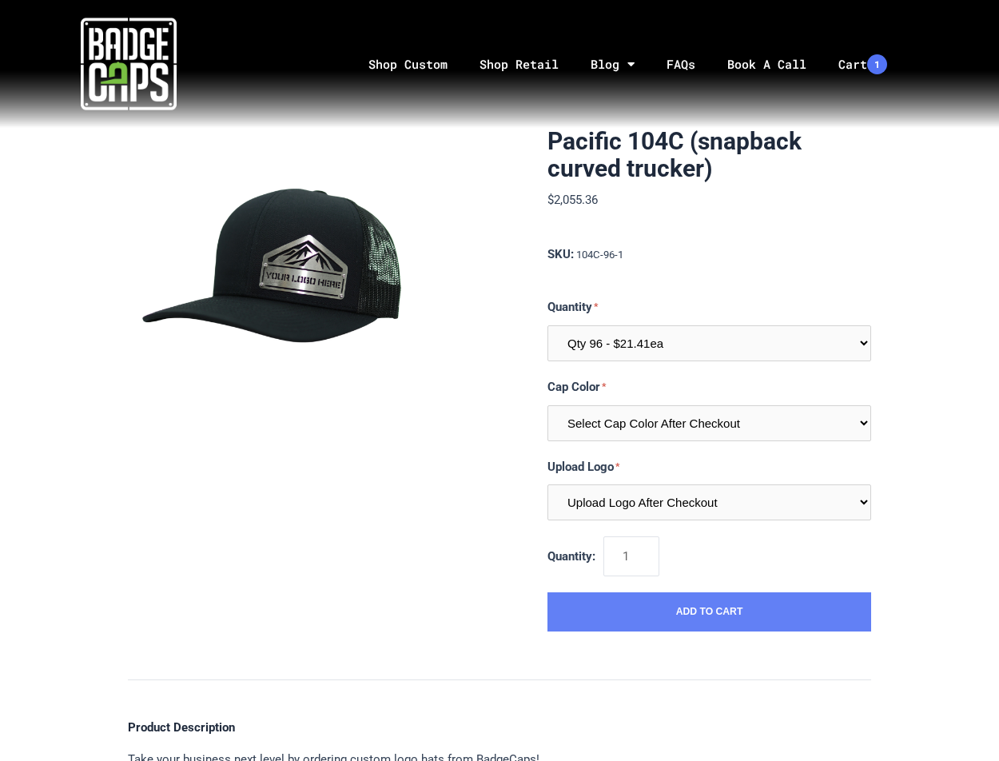
click at [619, 620] on button "Add to Cart" at bounding box center [709, 612] width 324 height 40
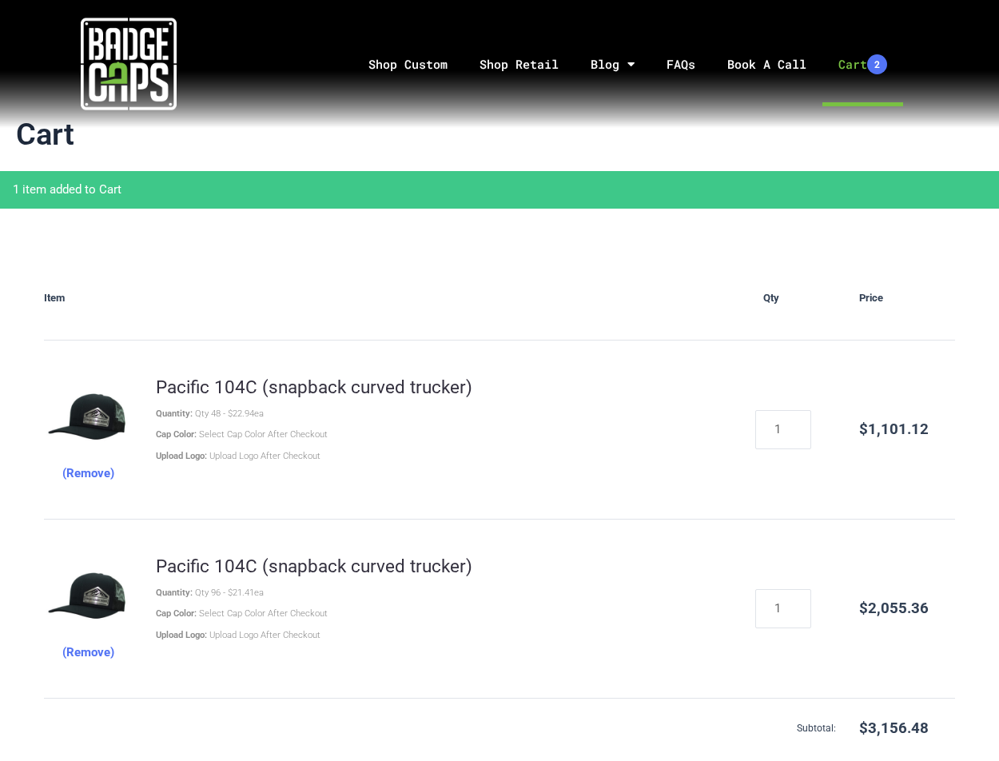
scroll to position [106, 0]
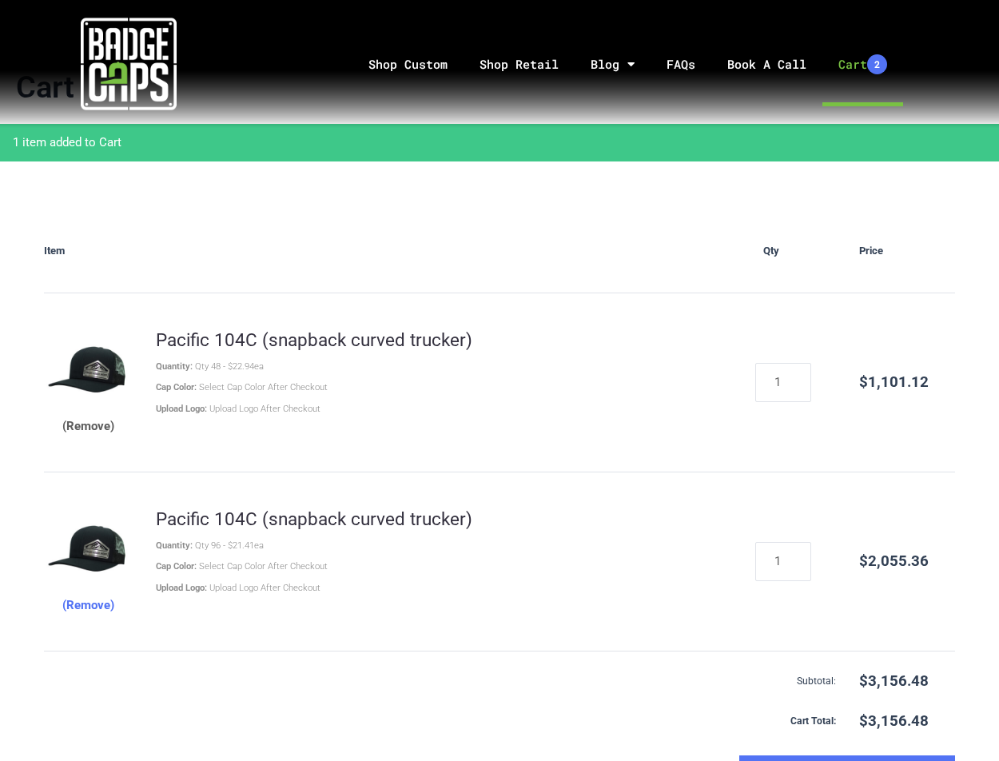
click at [103, 423] on button "(Remove)" at bounding box center [88, 426] width 52 height 20
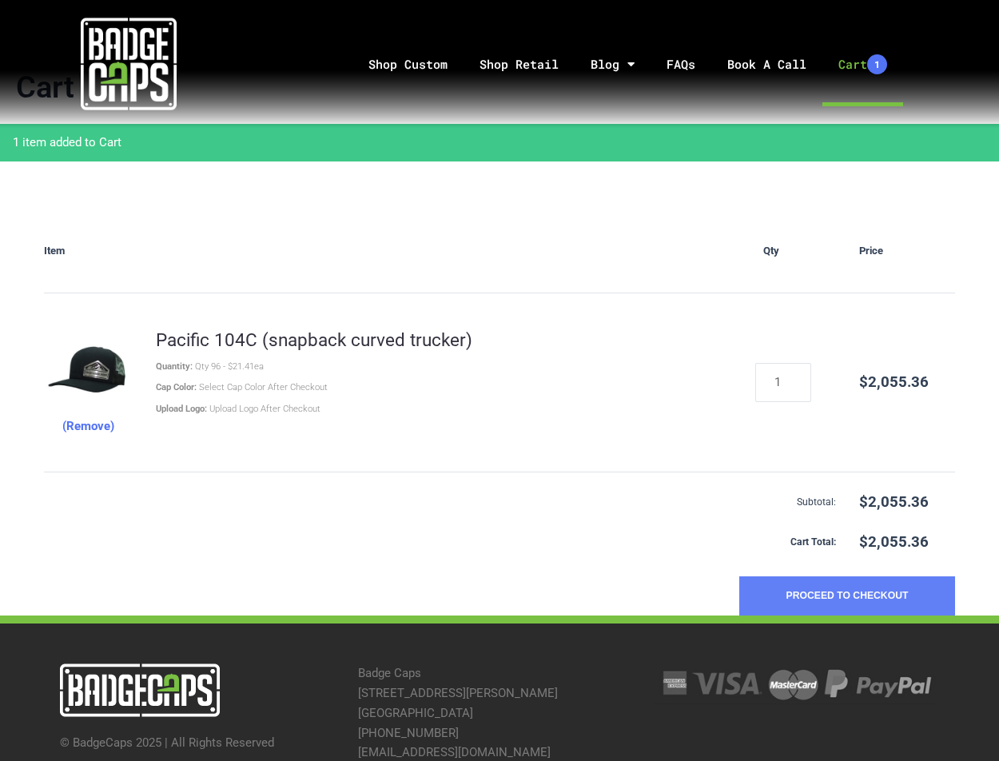
click at [902, 582] on button "Proceed to Checkout" at bounding box center [847, 596] width 216 height 40
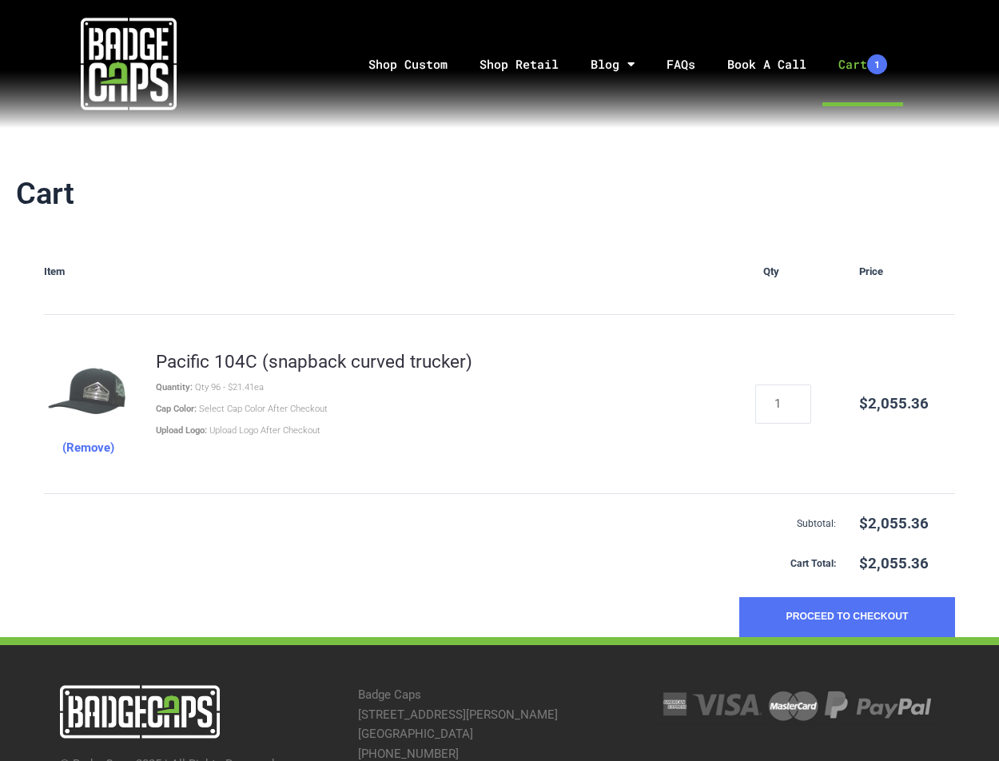
click at [96, 387] on img at bounding box center [88, 394] width 88 height 88
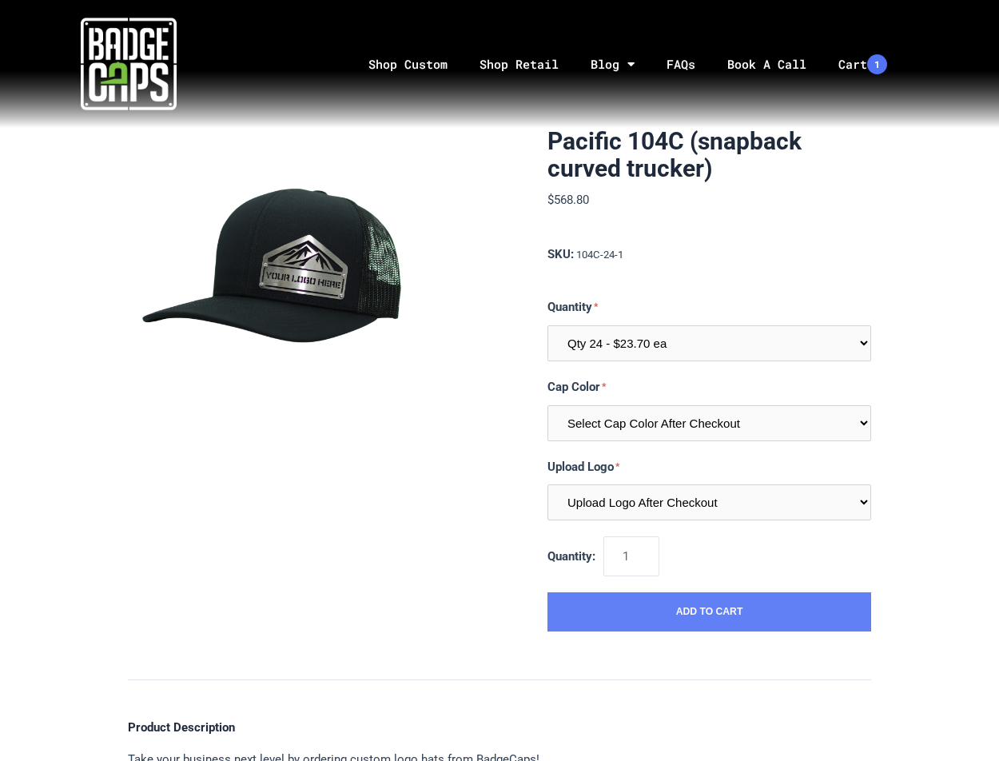
click at [649, 619] on button "Add to Cart" at bounding box center [709, 612] width 324 height 40
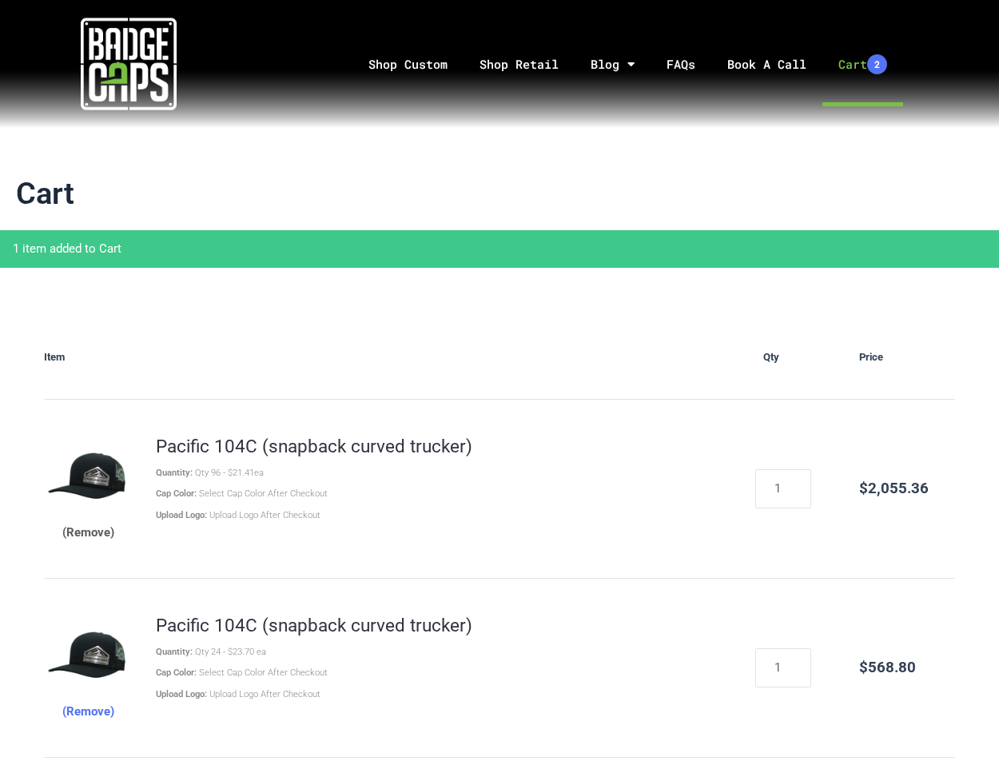
click at [100, 532] on button "(Remove)" at bounding box center [88, 533] width 52 height 20
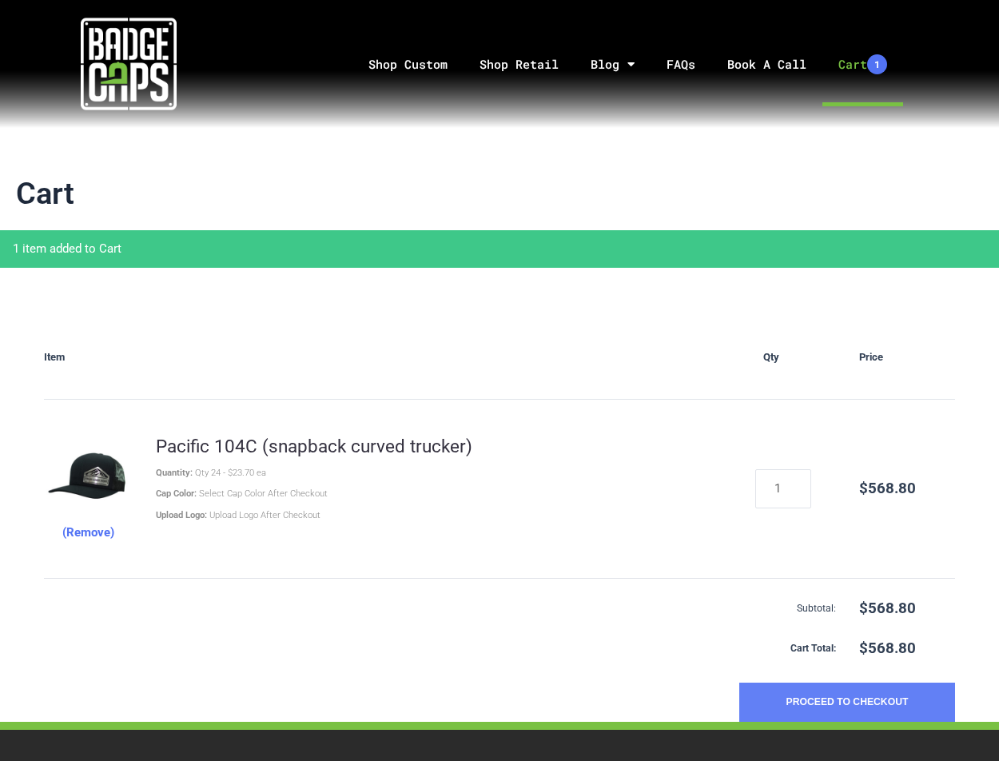
click at [828, 689] on button "Proceed to Checkout" at bounding box center [847, 702] width 216 height 40
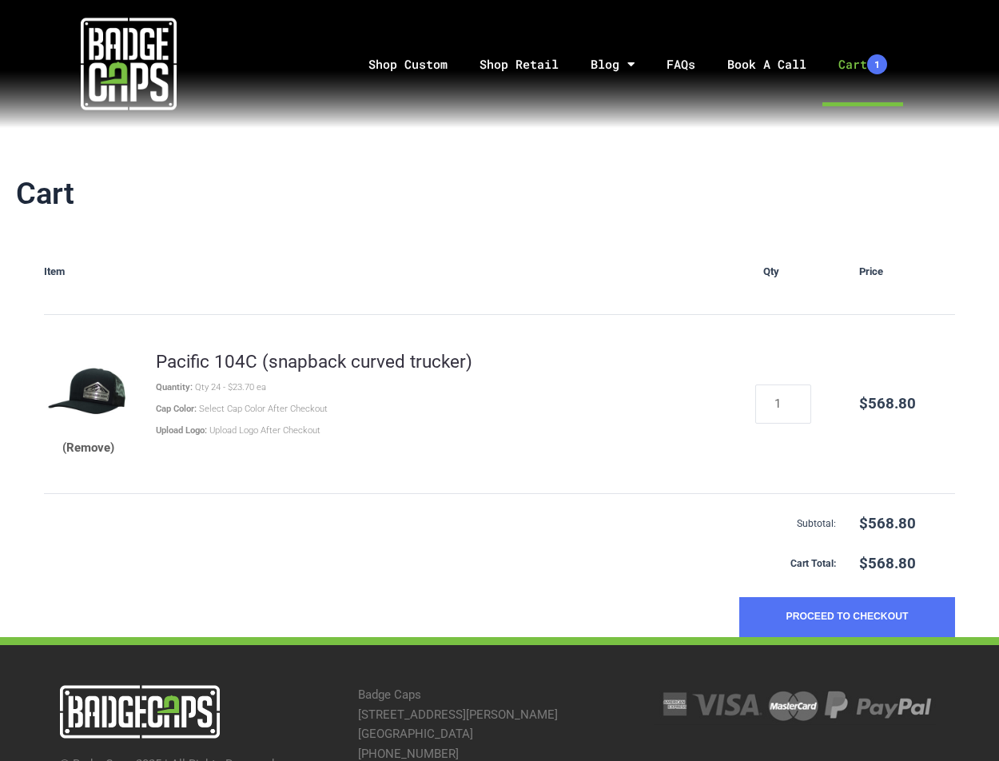
click at [106, 442] on button "(Remove)" at bounding box center [88, 448] width 52 height 20
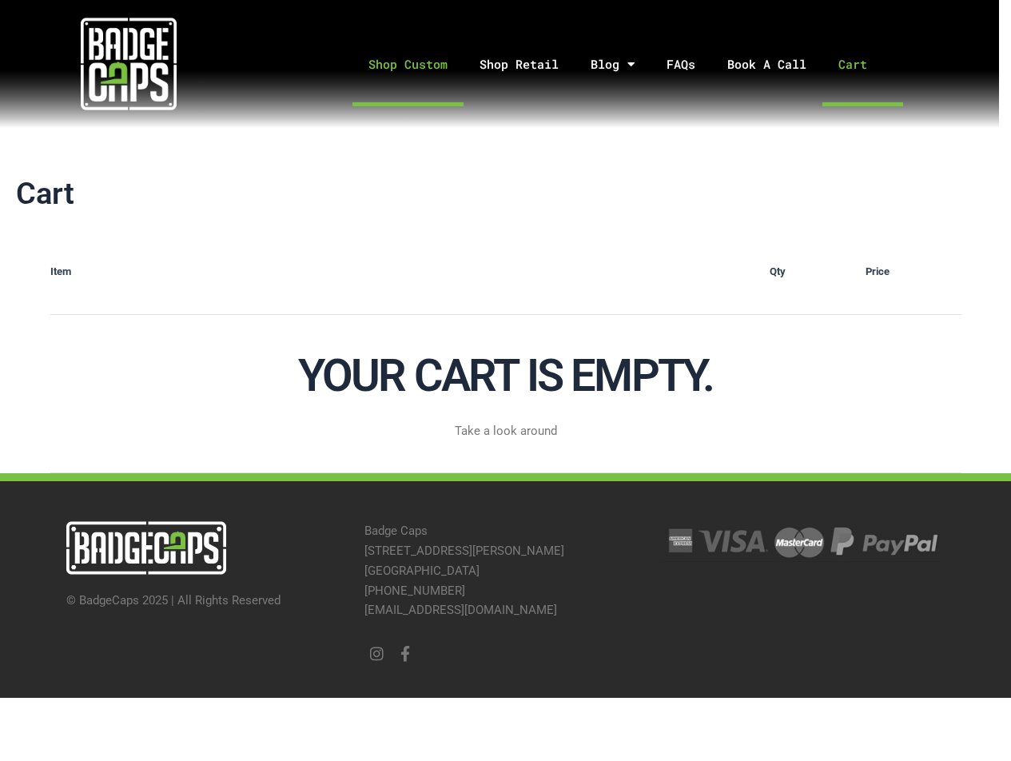
click at [413, 62] on link "Shop Custom" at bounding box center [407, 64] width 111 height 84
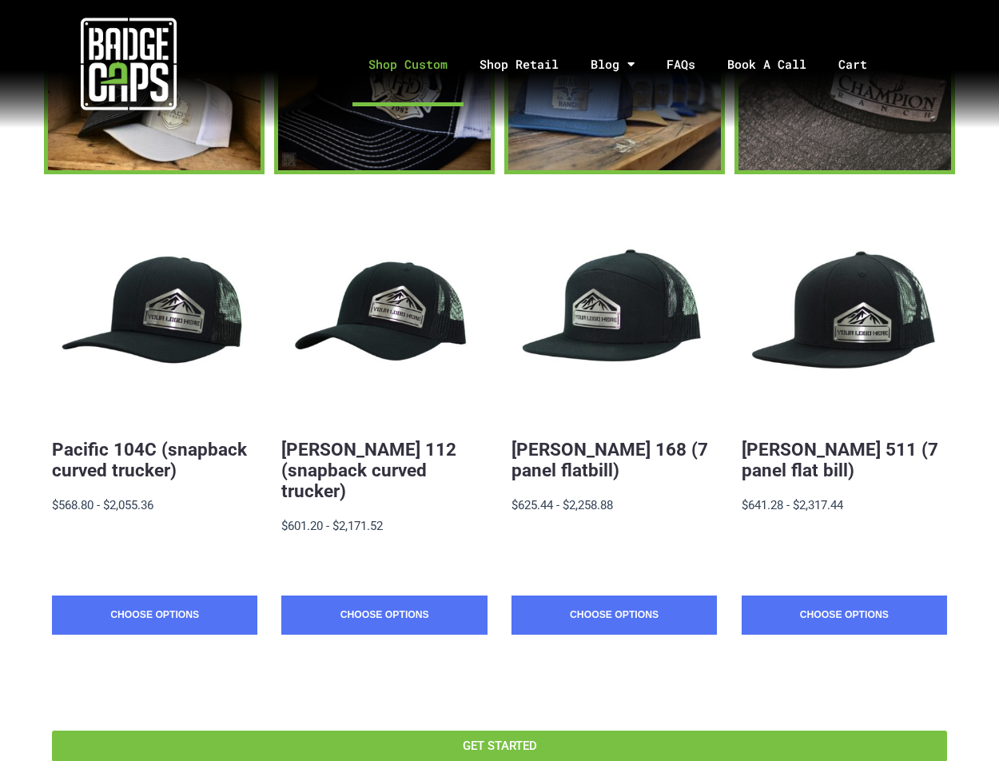
scroll to position [213, 0]
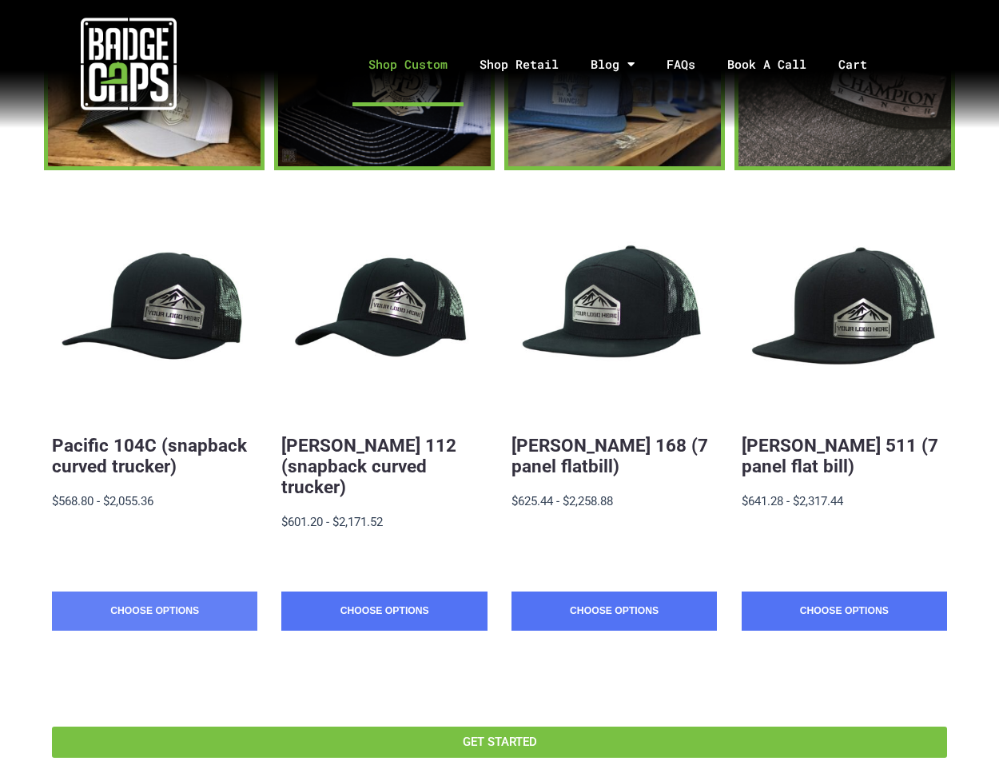
click at [180, 591] on link "Choose Options" at bounding box center [154, 611] width 205 height 40
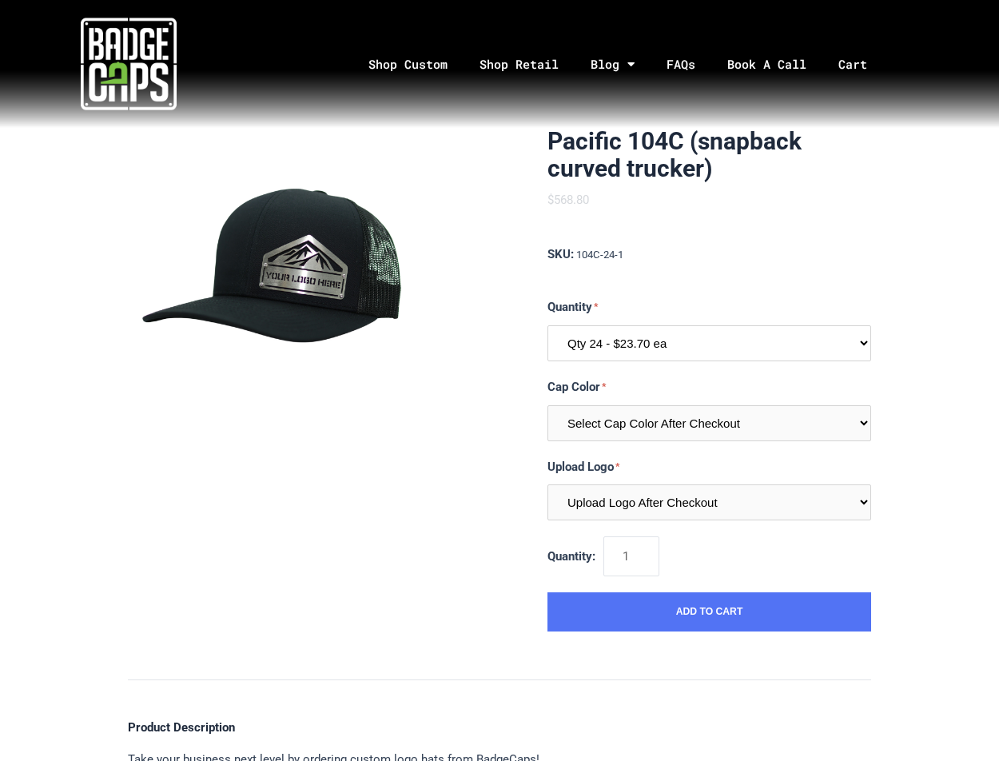
click at [635, 340] on select "Qty 24 - $23.70 ea Qty 48 - $22.94ea Qty 96 - $21.41ea" at bounding box center [709, 343] width 324 height 36
click at [432, 58] on link "Shop Custom" at bounding box center [407, 64] width 111 height 84
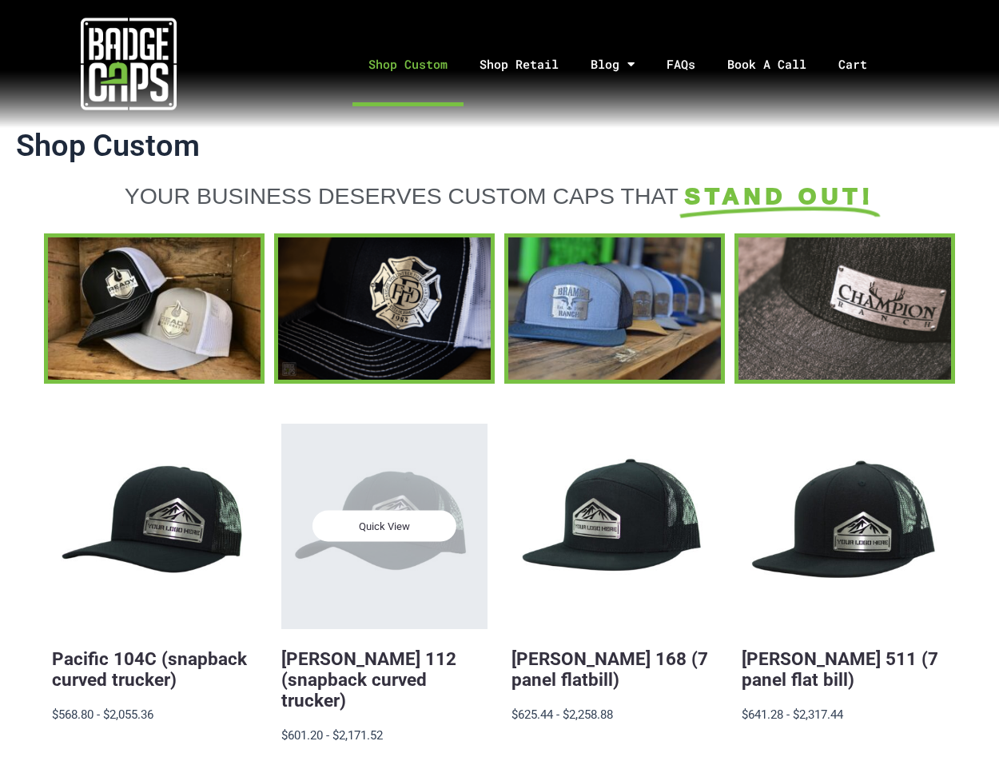
scroll to position [106, 0]
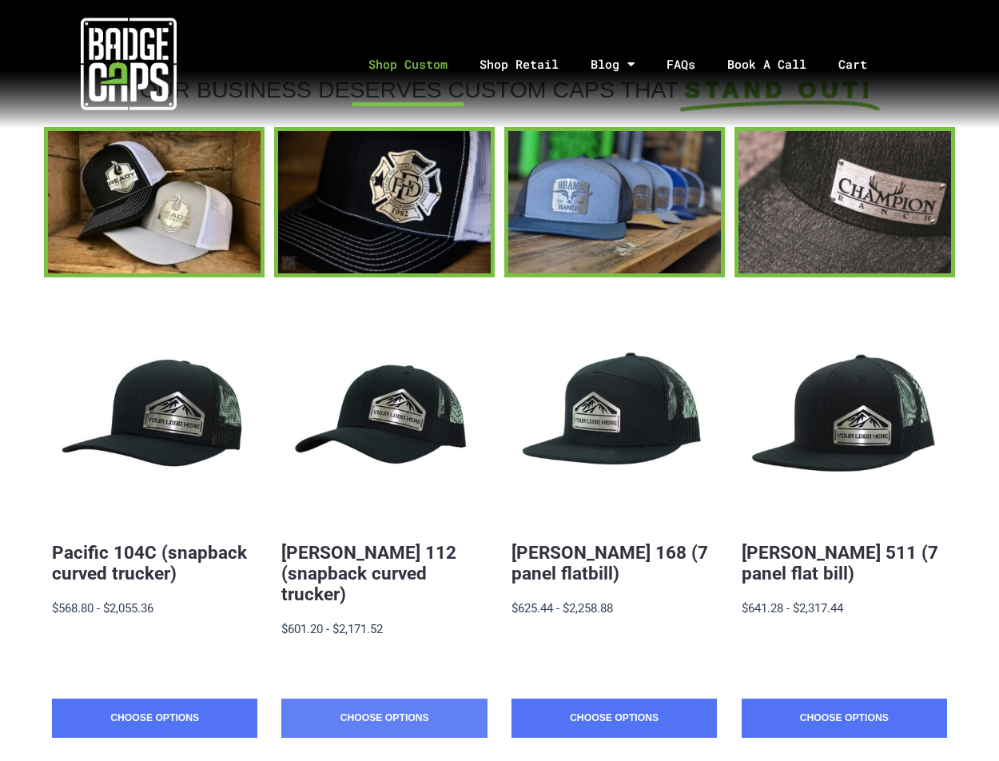
click at [389, 698] on link "Choose Options" at bounding box center [383, 718] width 205 height 40
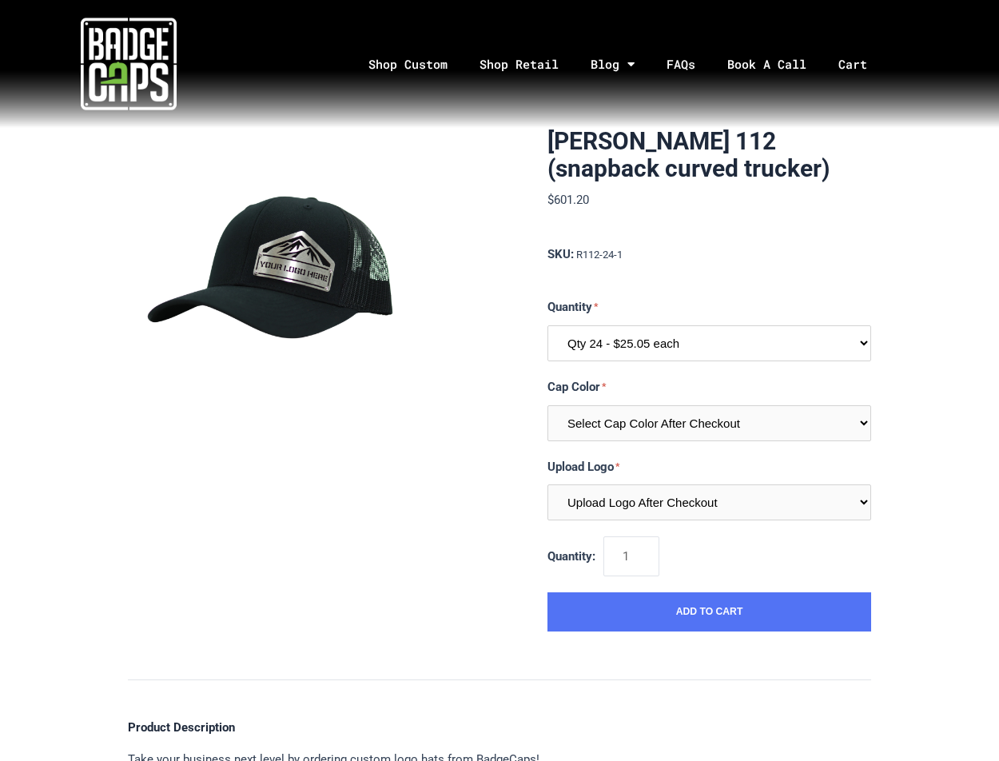
click at [663, 350] on select "Qty 24 - $25.05 each Qty 48 - $24.24 each Qty 96 - $22.62 each" at bounding box center [709, 343] width 324 height 36
click at [547, 325] on select "Qty 24 - $25.05 each Qty 48 - $24.24 each Qty 96 - $22.62 each" at bounding box center [709, 343] width 324 height 36
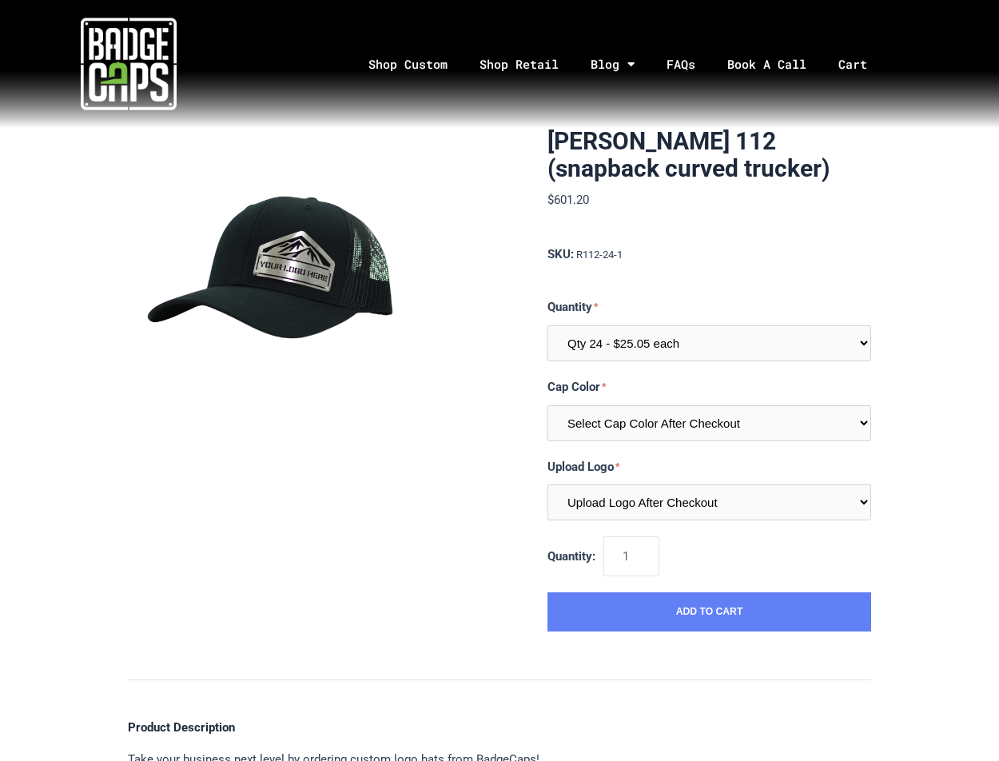
click at [632, 627] on button "Add to Cart" at bounding box center [709, 612] width 324 height 40
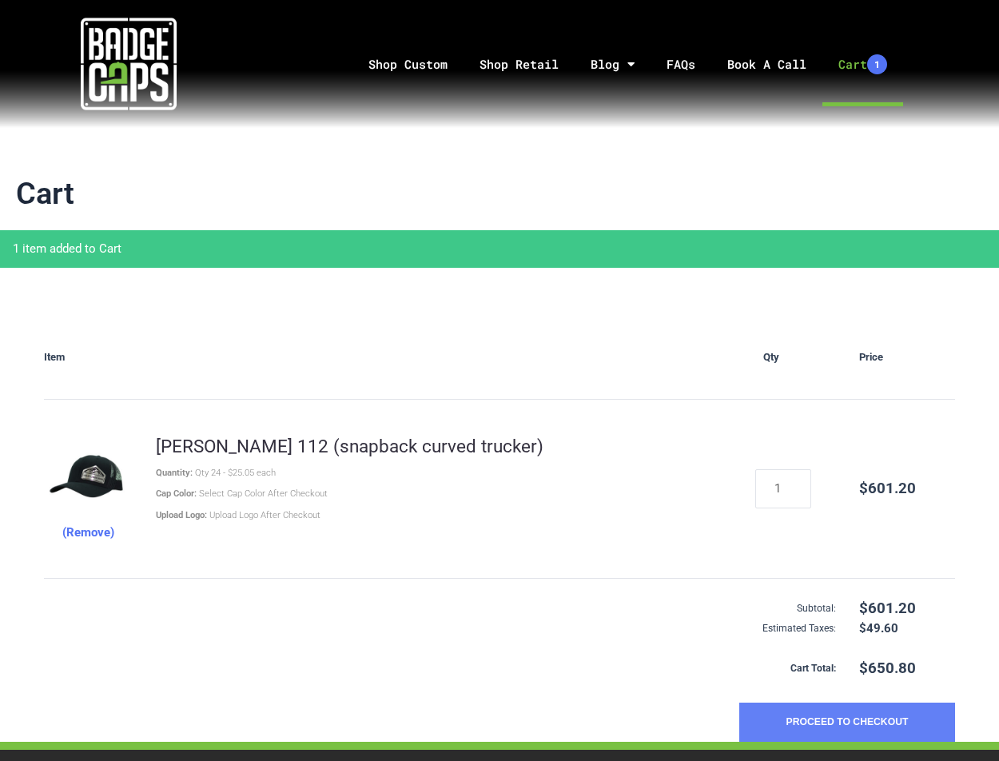
click at [818, 717] on button "Proceed to Checkout" at bounding box center [847, 722] width 216 height 40
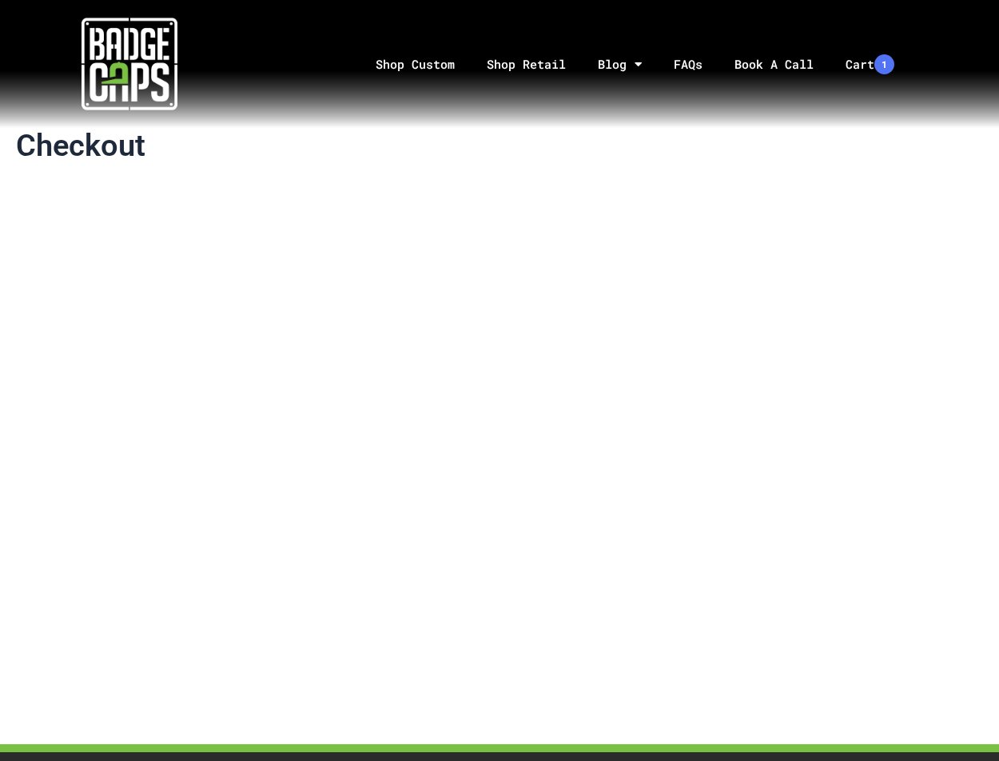
click at [129, 59] on img at bounding box center [130, 64] width 96 height 96
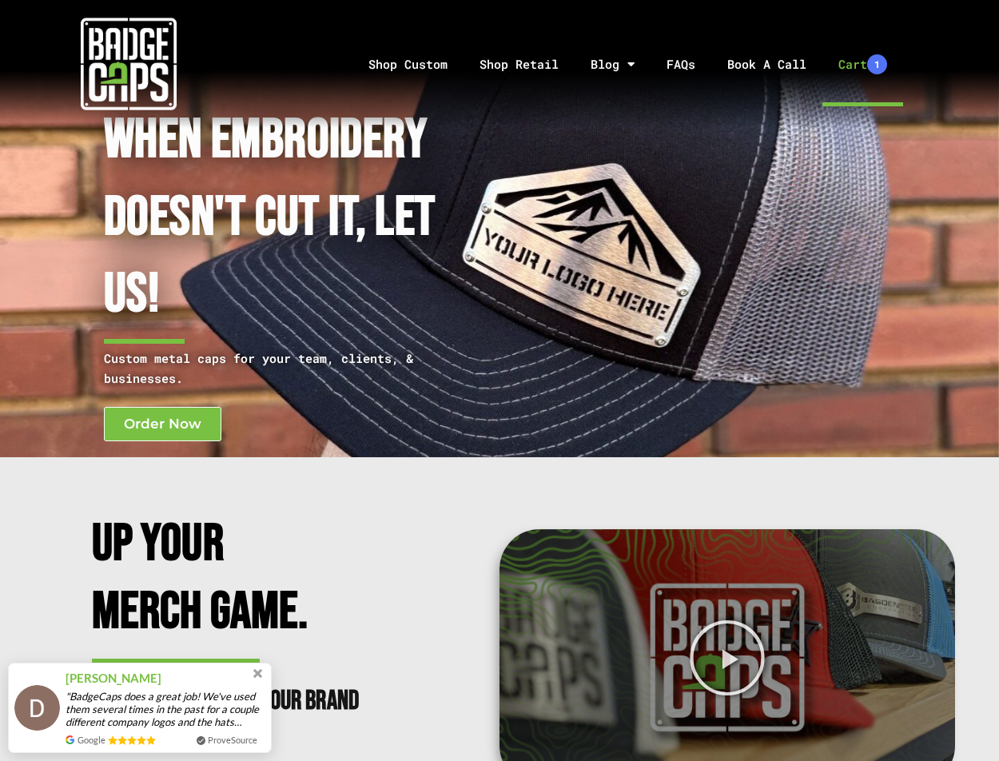
click at [856, 64] on link "Cart 1" at bounding box center [862, 64] width 81 height 84
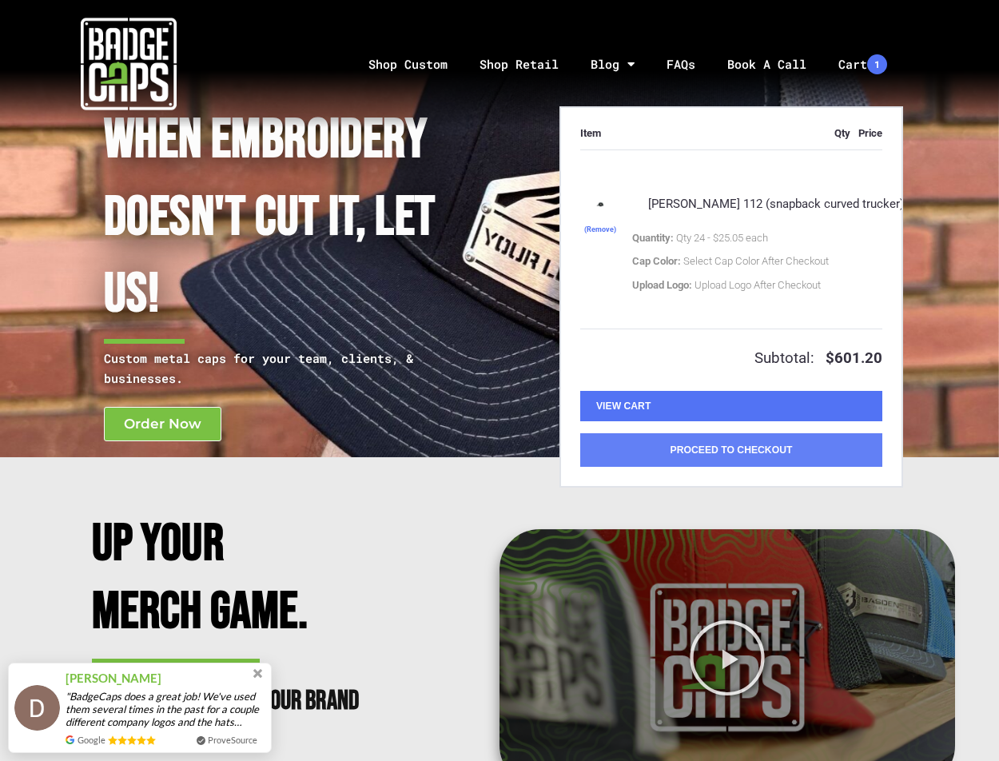
click at [751, 458] on button "Proceed to Checkout" at bounding box center [731, 450] width 302 height 34
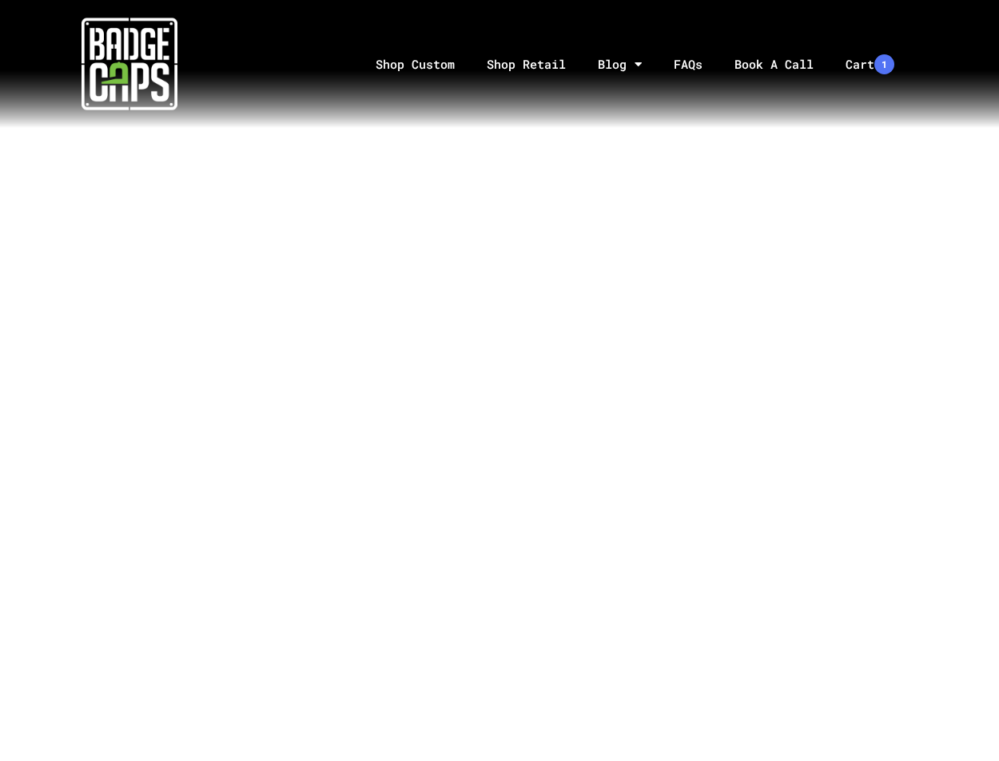
scroll to position [426, 0]
click at [138, 83] on img at bounding box center [130, 64] width 96 height 96
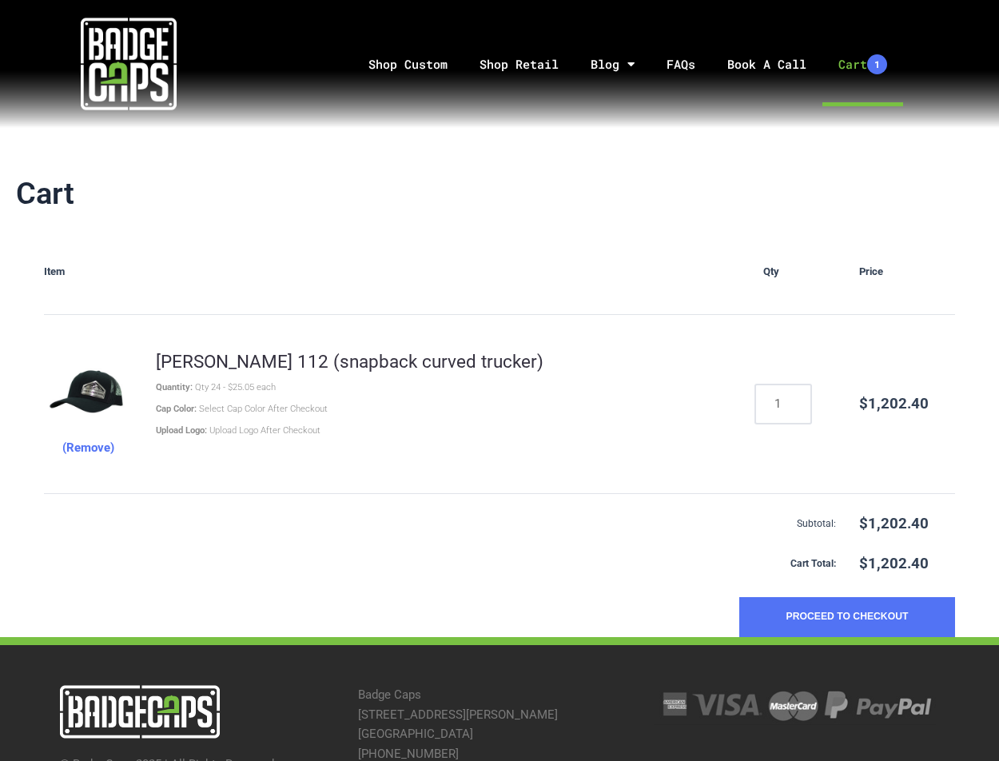
type input "1"
click at [794, 411] on input "1" at bounding box center [783, 403] width 56 height 39
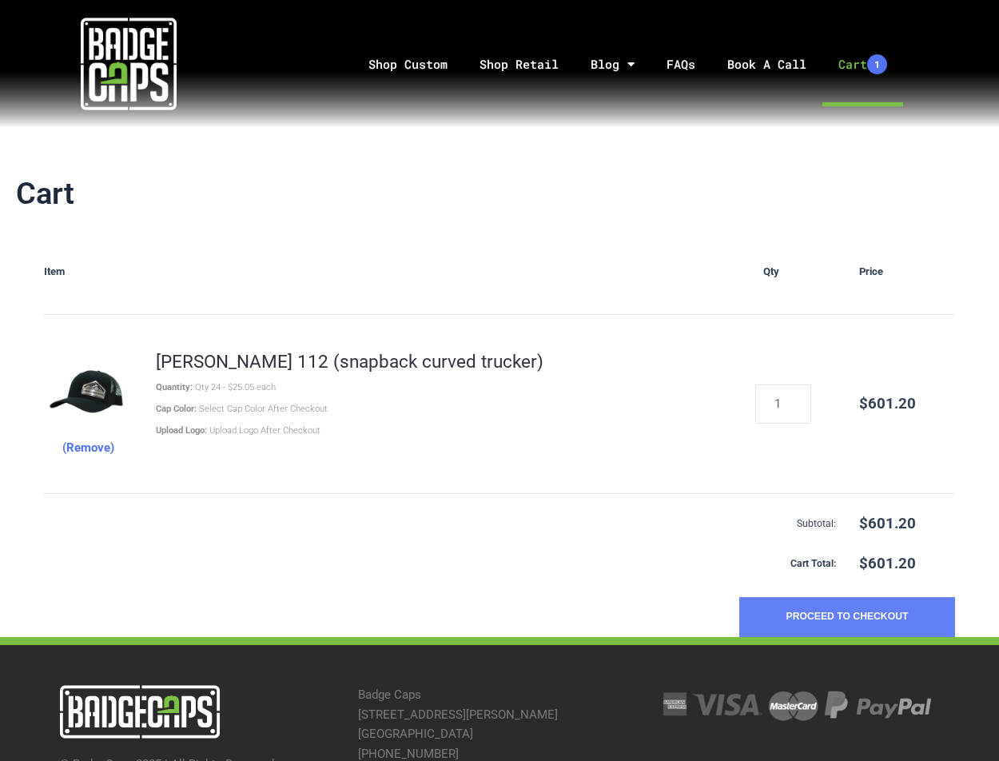
click at [815, 623] on button "Proceed to Checkout" at bounding box center [847, 617] width 216 height 40
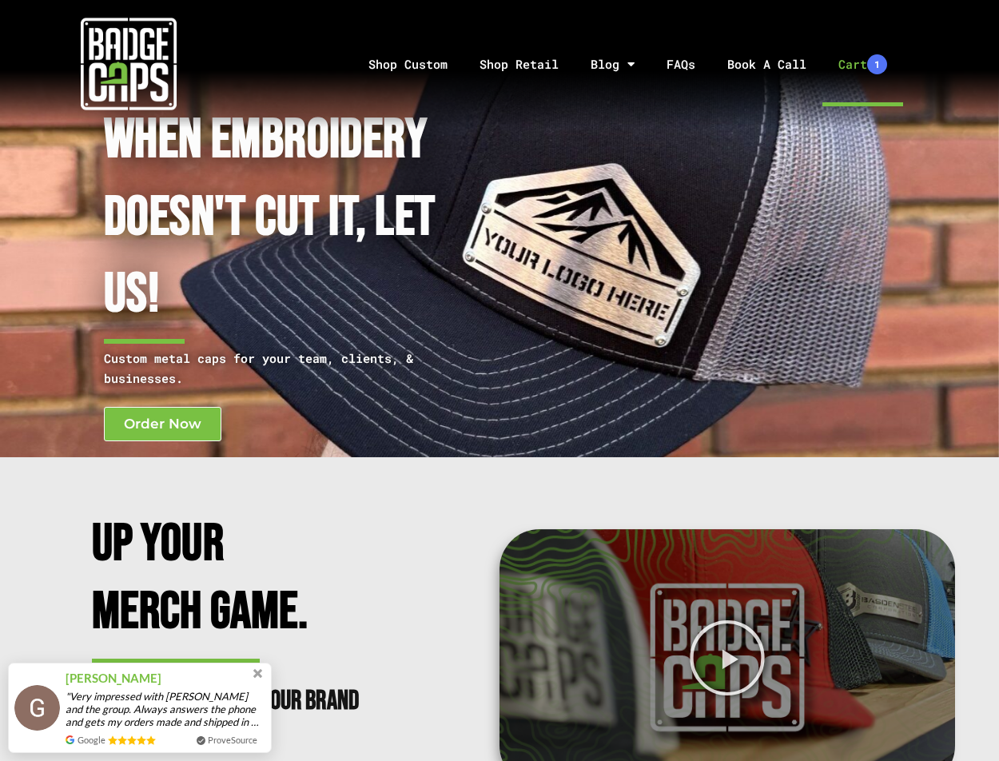
click at [846, 62] on link "Cart 1" at bounding box center [862, 64] width 81 height 84
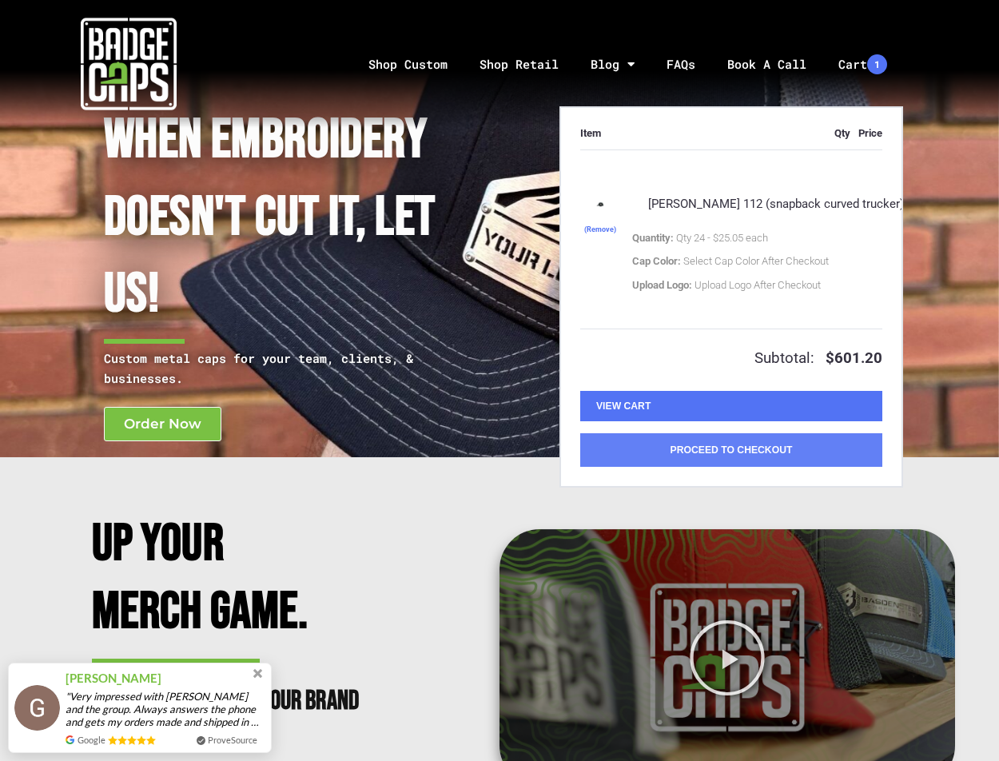
click at [770, 465] on button "Proceed to Checkout" at bounding box center [731, 450] width 302 height 34
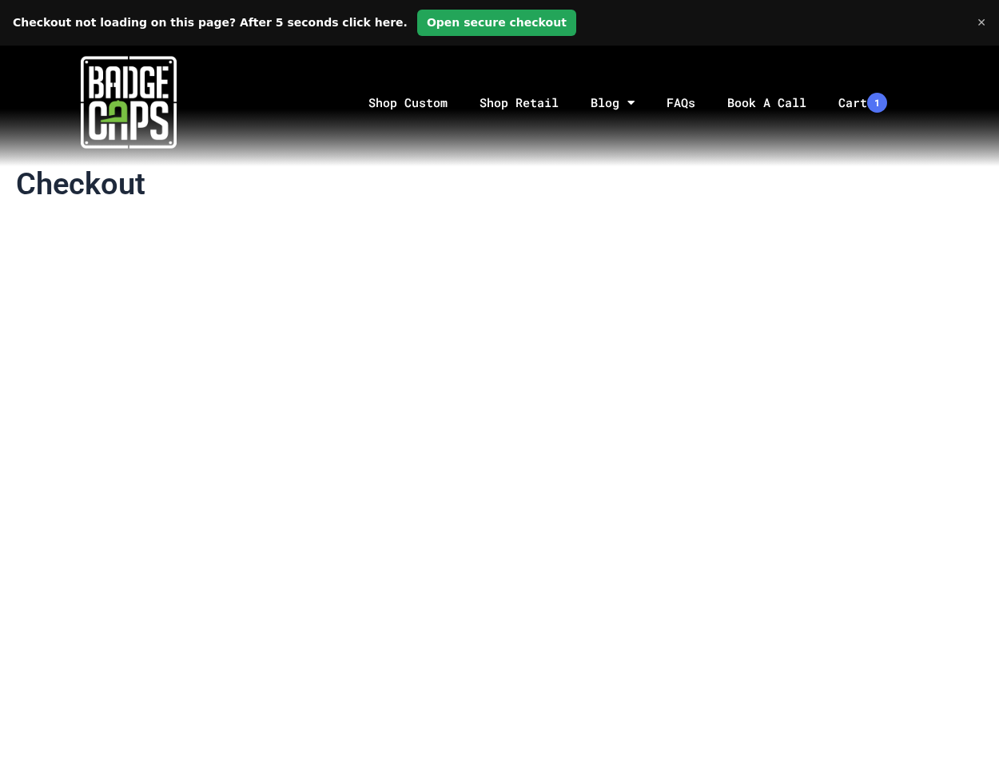
click at [417, 22] on link "Open secure checkout" at bounding box center [496, 23] width 159 height 26
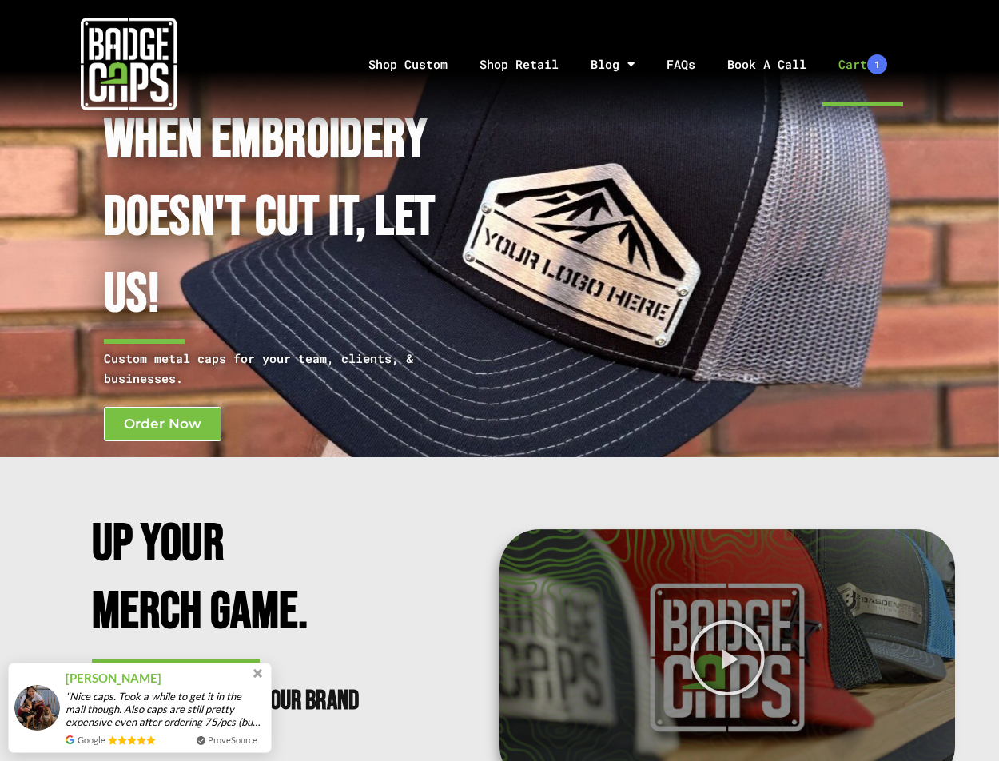
click at [856, 60] on link "Cart 1" at bounding box center [862, 64] width 81 height 84
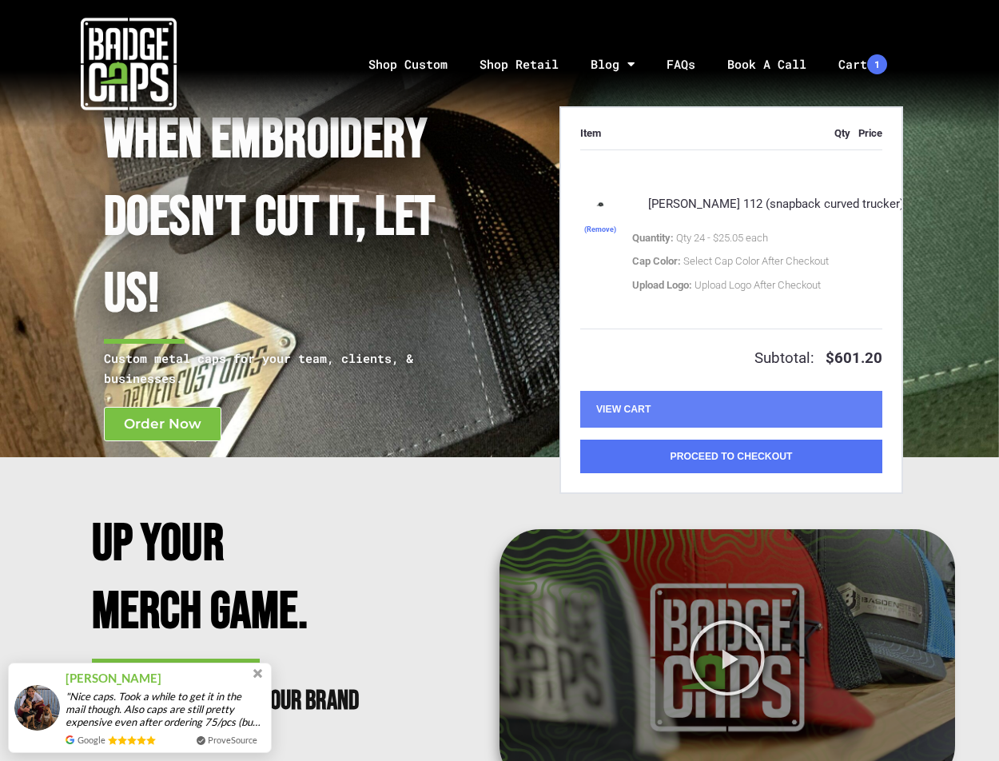
click at [762, 406] on link "View Cart" at bounding box center [731, 409] width 302 height 37
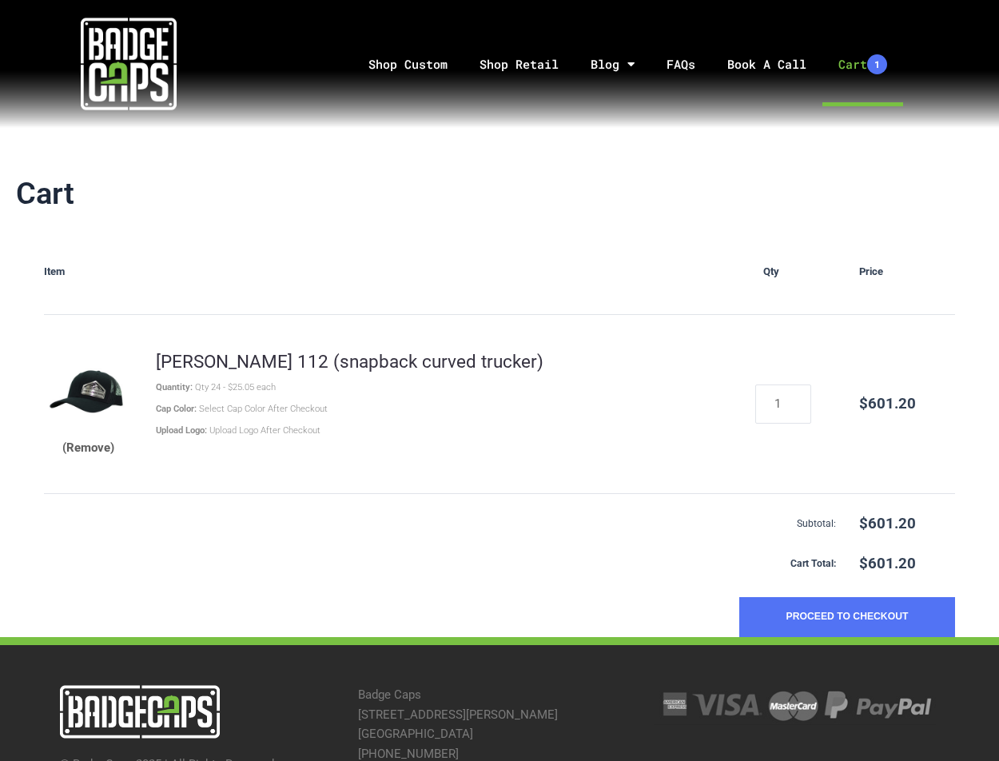
click at [73, 453] on button "(Remove)" at bounding box center [88, 448] width 52 height 20
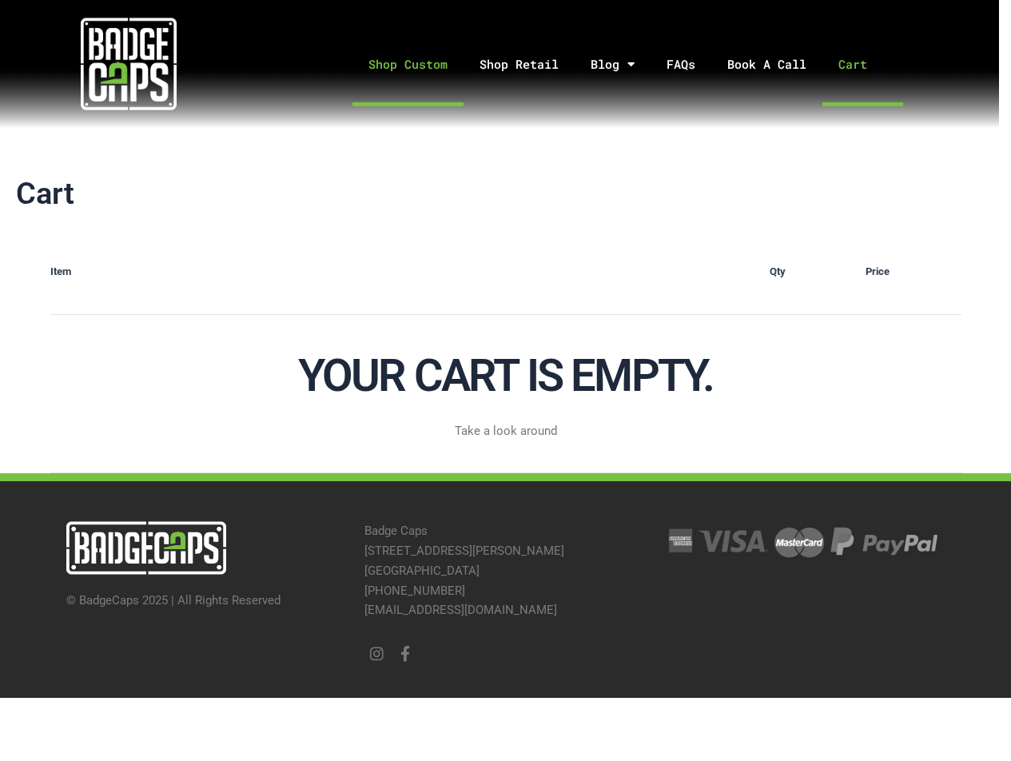
click at [416, 66] on link "Shop Custom" at bounding box center [407, 64] width 111 height 84
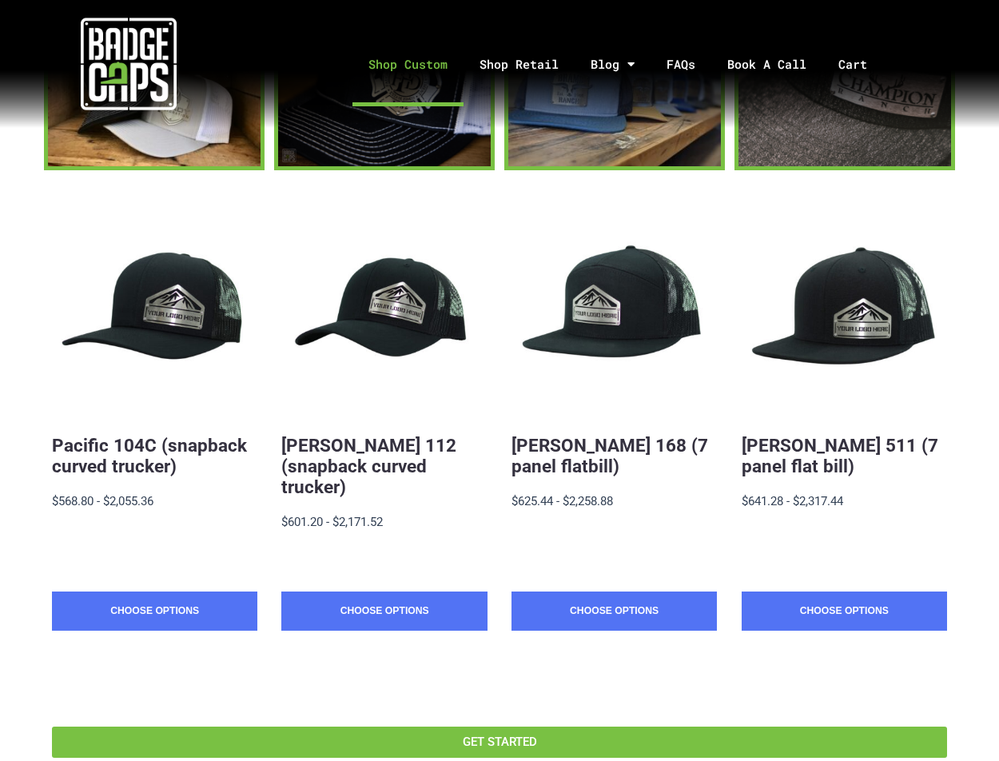
scroll to position [320, 0]
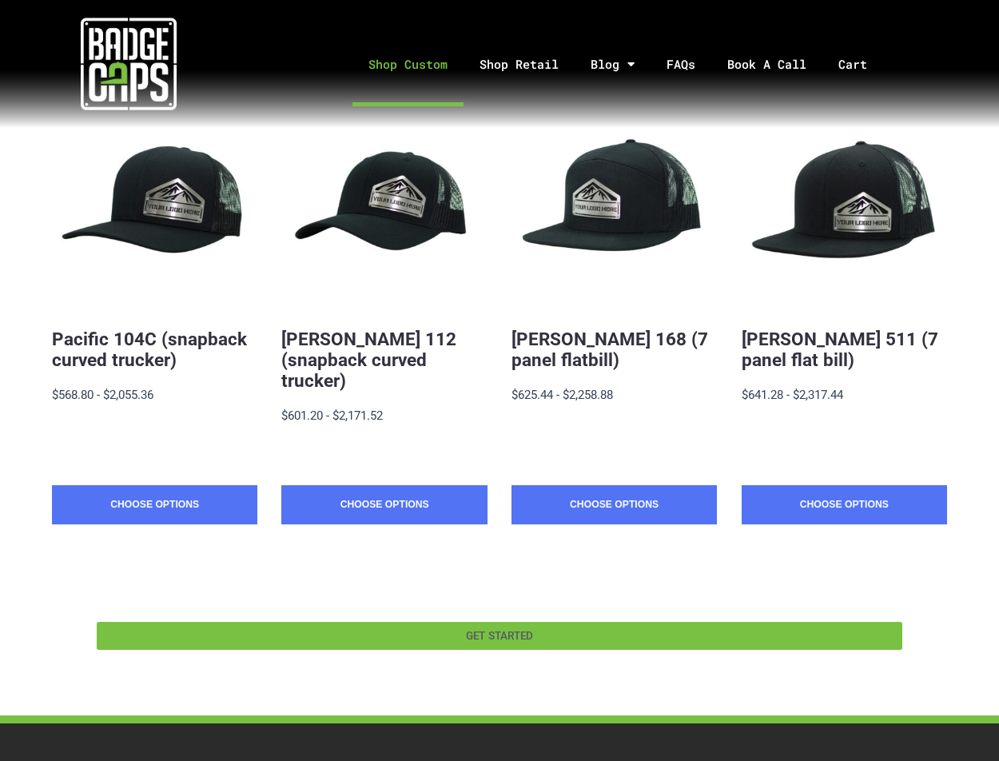
click at [826, 624] on link "GET STARTED" at bounding box center [500, 636] width 806 height 28
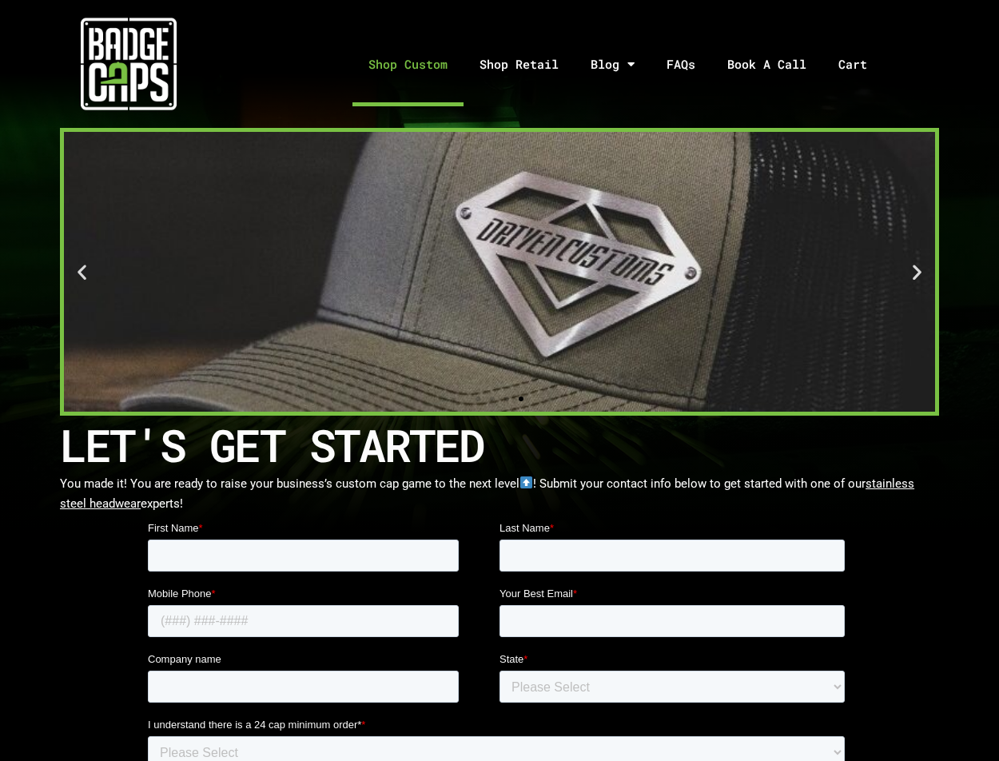
click at [422, 62] on link "Shop Custom" at bounding box center [407, 64] width 111 height 84
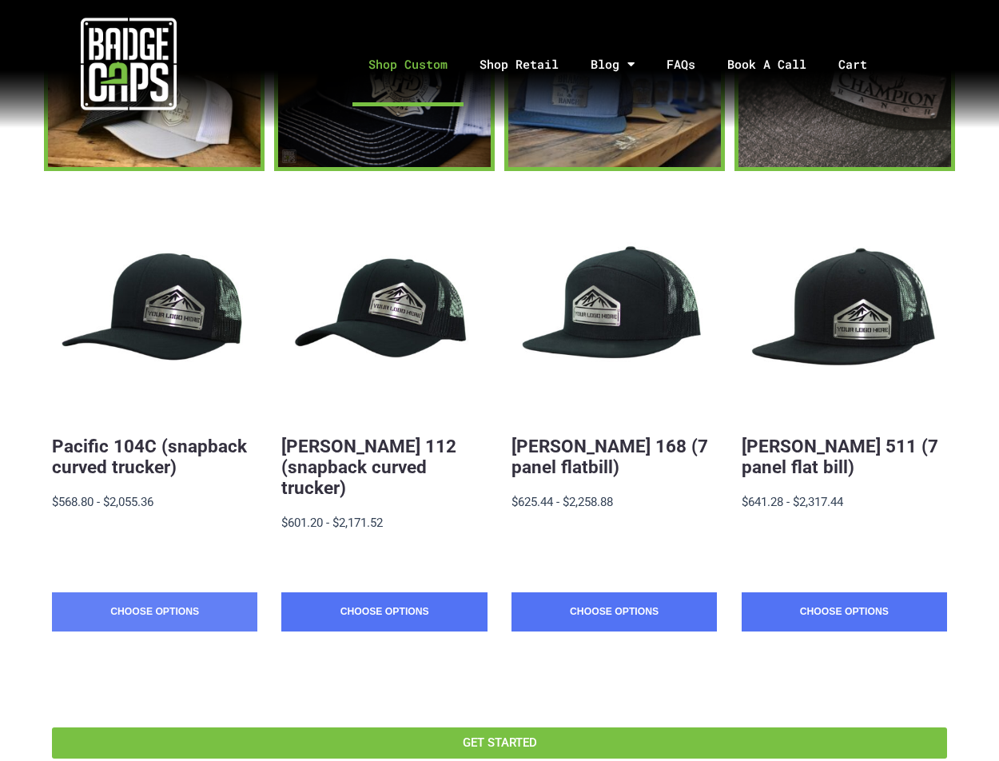
scroll to position [213, 0]
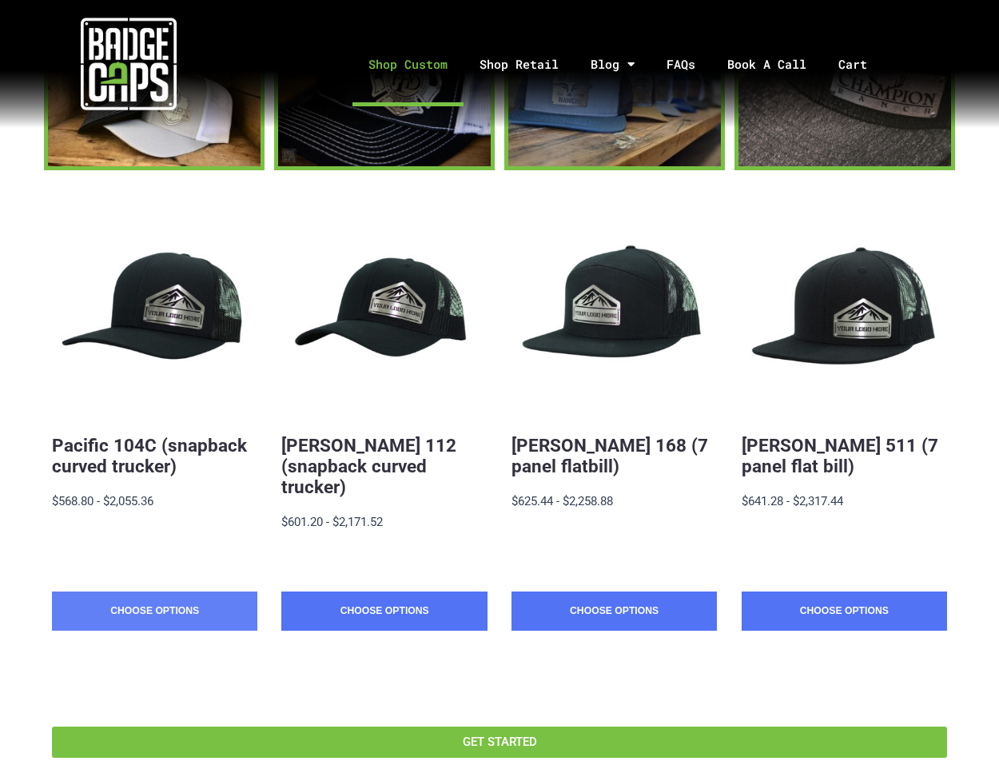
click at [165, 591] on link "Choose Options" at bounding box center [154, 611] width 205 height 40
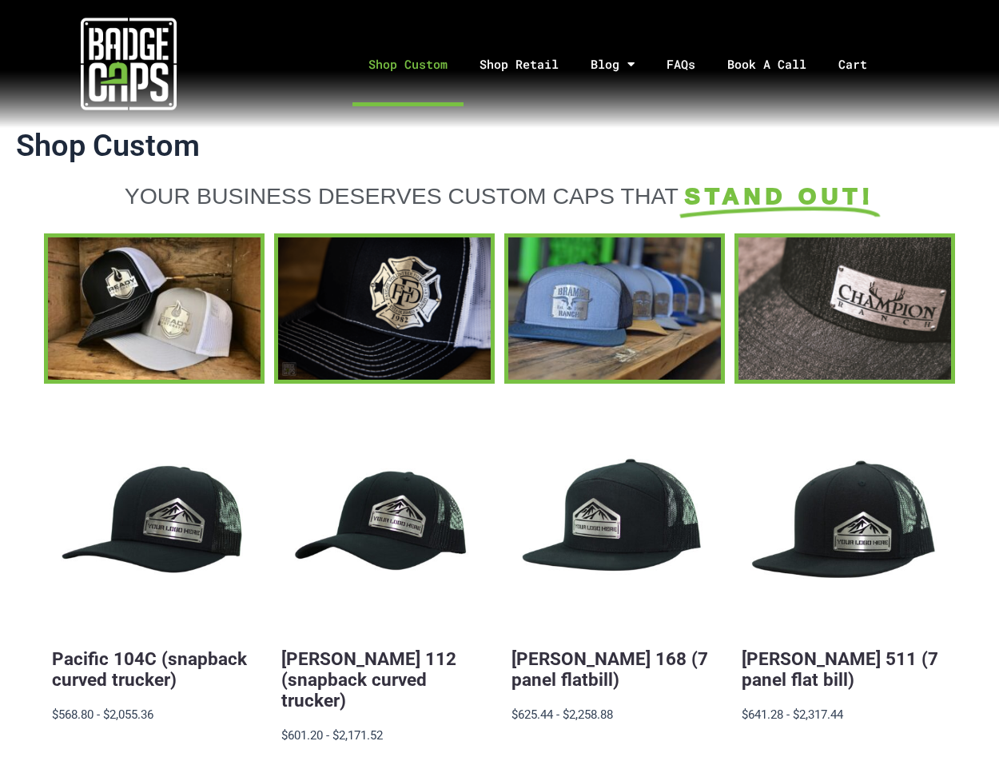
click at [110, 47] on img at bounding box center [129, 64] width 96 height 96
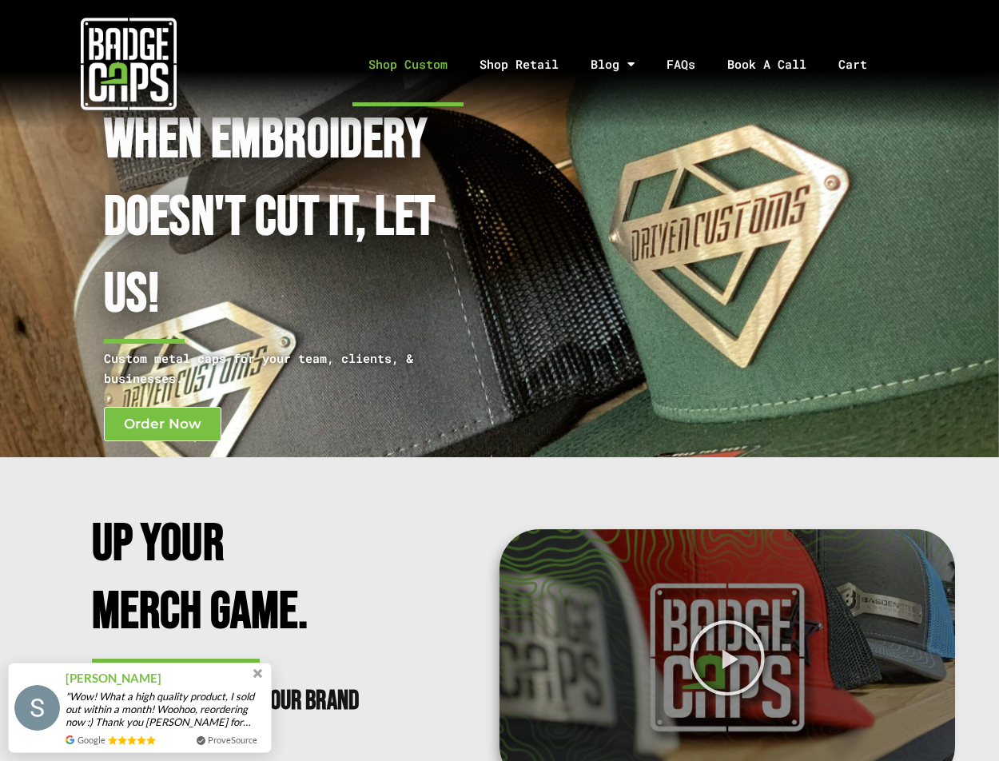
click at [404, 62] on link "Shop Custom" at bounding box center [407, 64] width 111 height 84
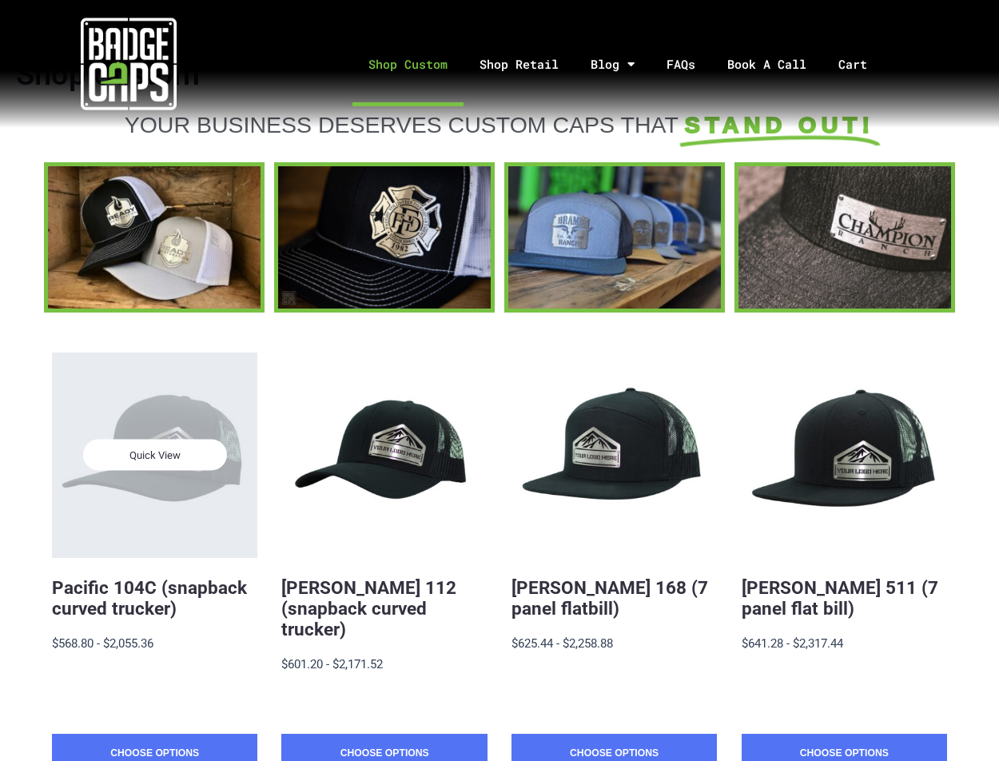
scroll to position [106, 0]
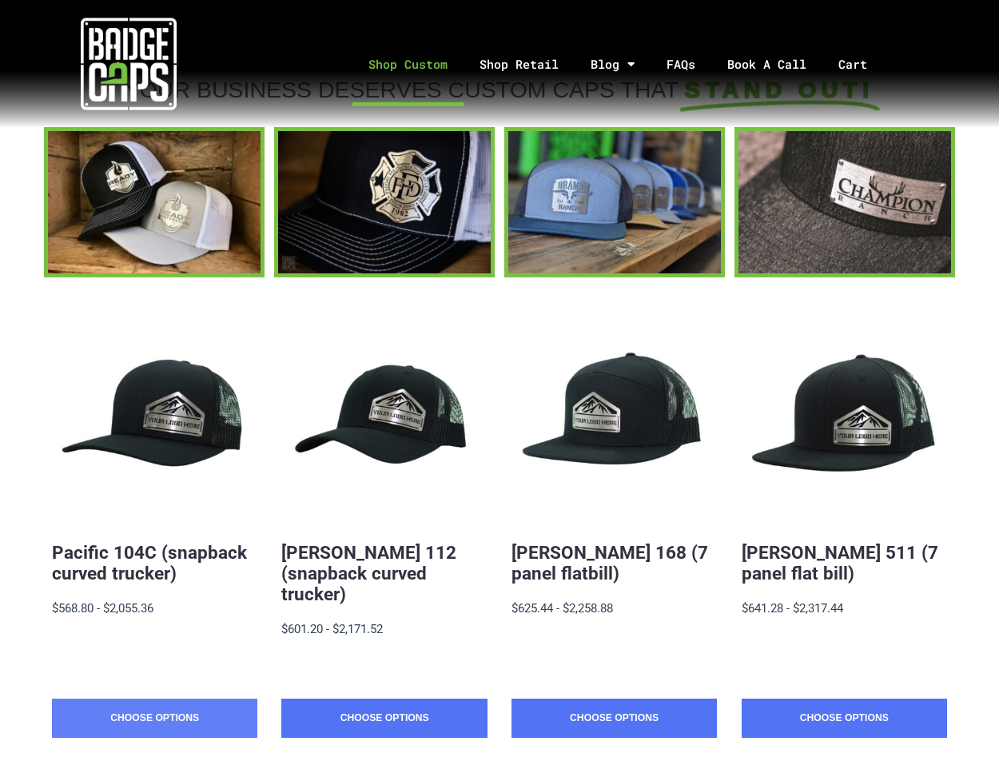
click at [177, 698] on link "Choose Options" at bounding box center [154, 718] width 205 height 40
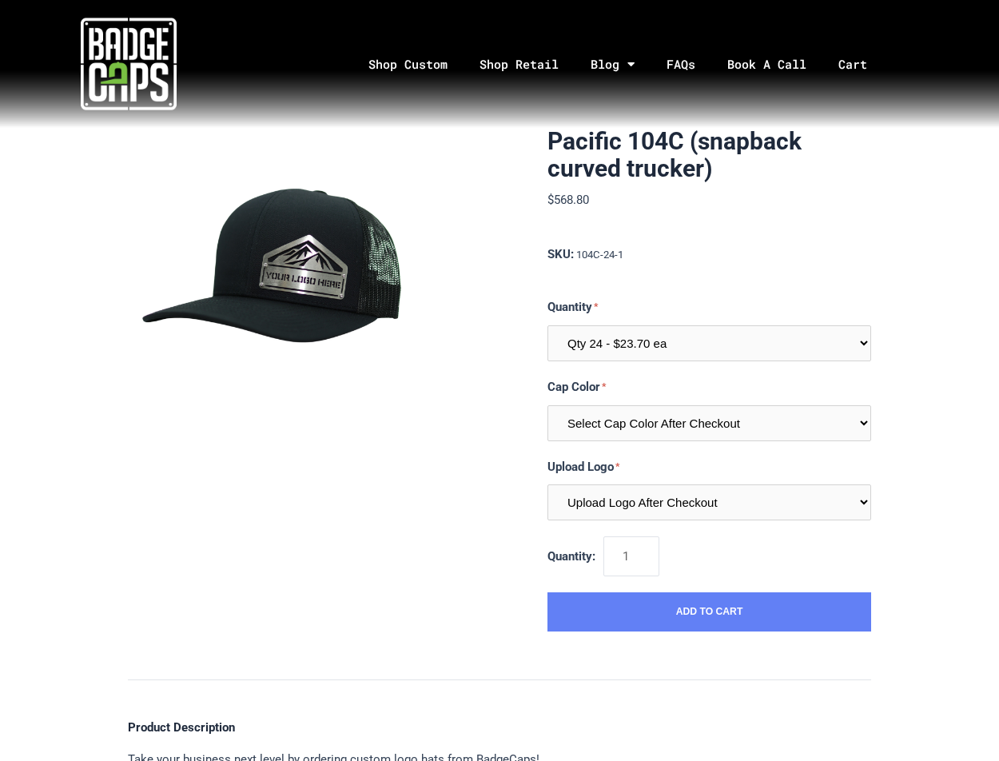
click at [642, 619] on button "Add to Cart" at bounding box center [709, 612] width 324 height 40
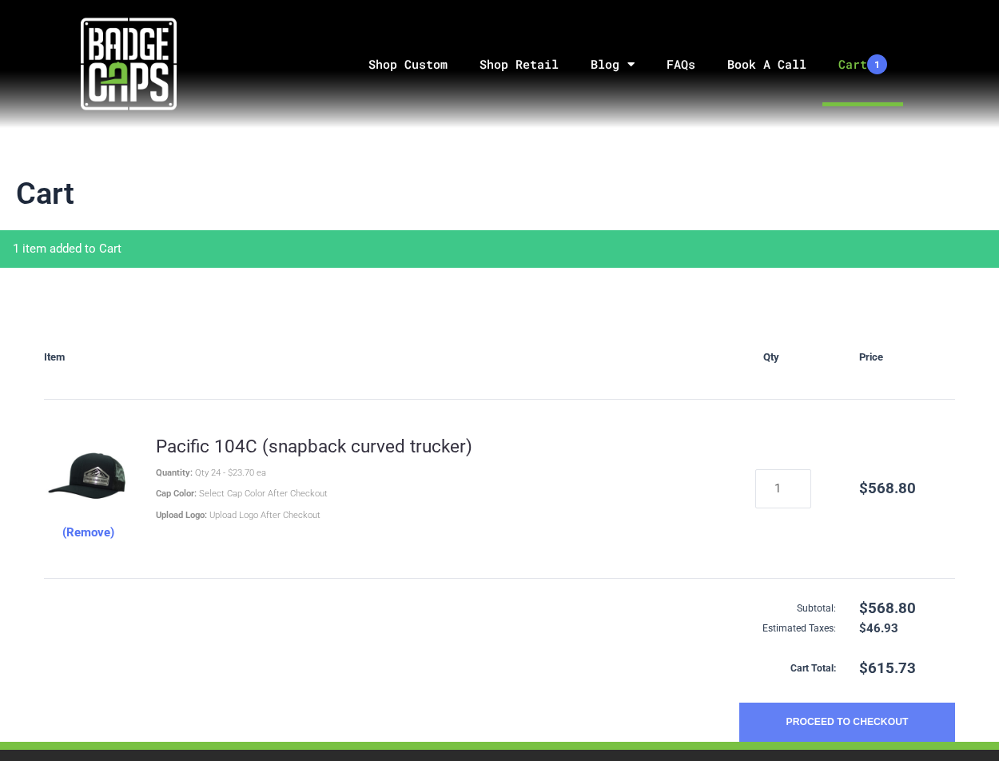
click at [863, 733] on button "Proceed to Checkout" at bounding box center [847, 722] width 216 height 40
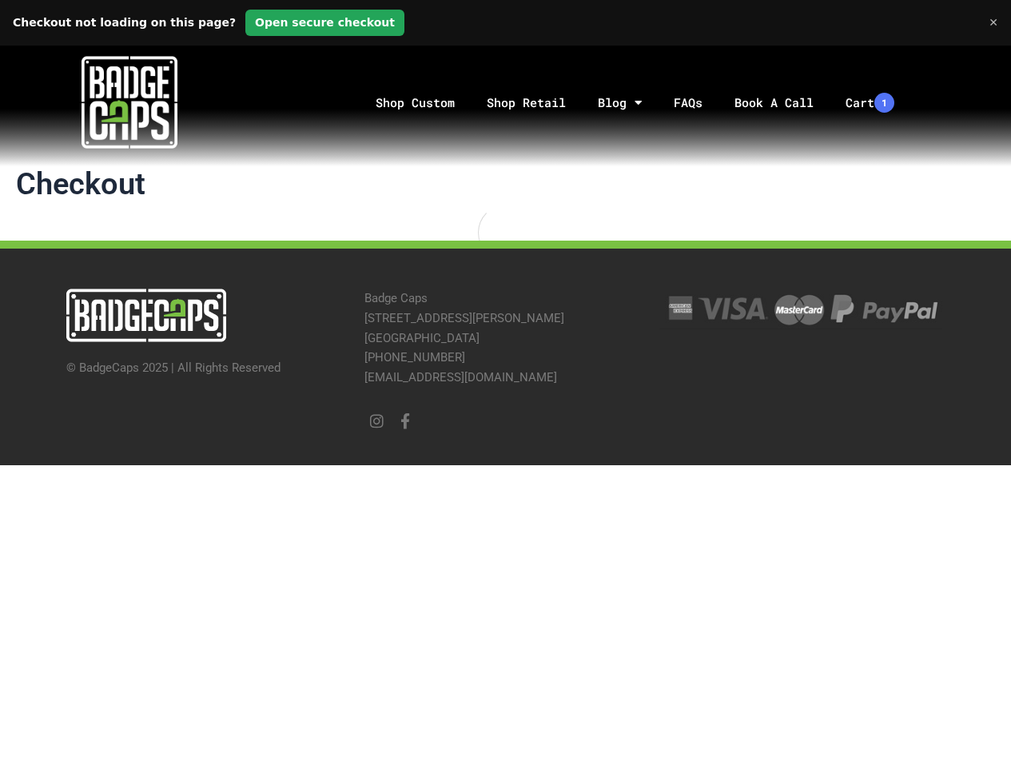
click at [262, 23] on link "Open secure checkout" at bounding box center [324, 23] width 159 height 26
click at [292, 22] on link "Open secure checkout" at bounding box center [324, 23] width 159 height 26
click at [867, 95] on link "Cart 1" at bounding box center [870, 103] width 81 height 84
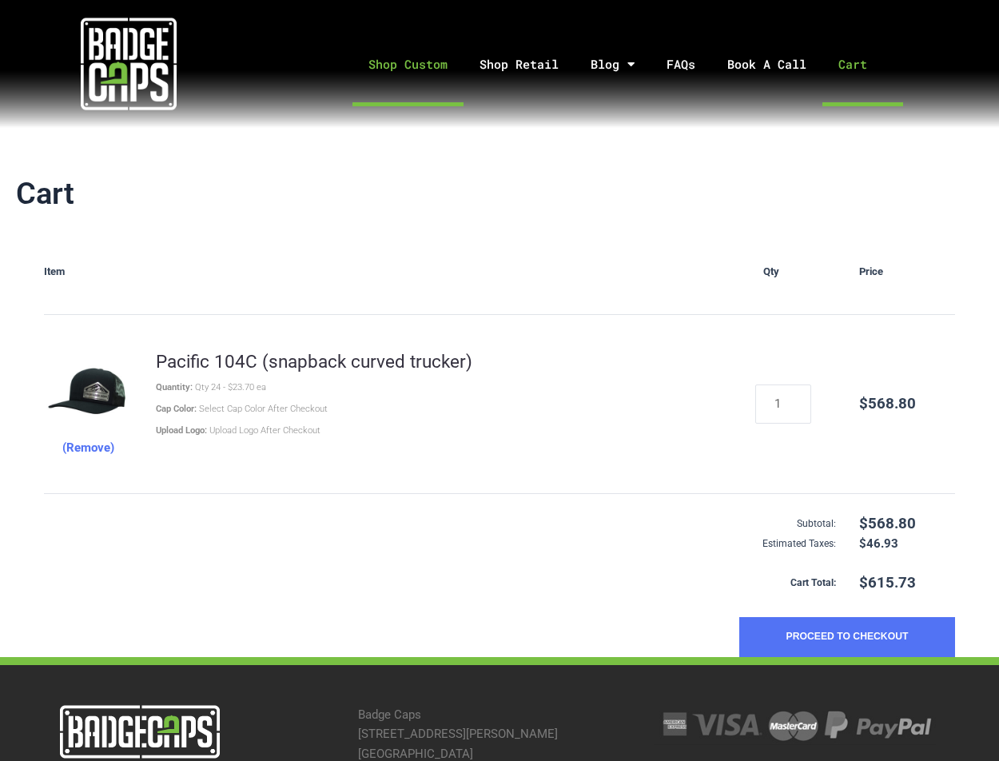
click at [381, 65] on link "Shop Custom" at bounding box center [407, 64] width 111 height 84
